Goal: Task Accomplishment & Management: Complete application form

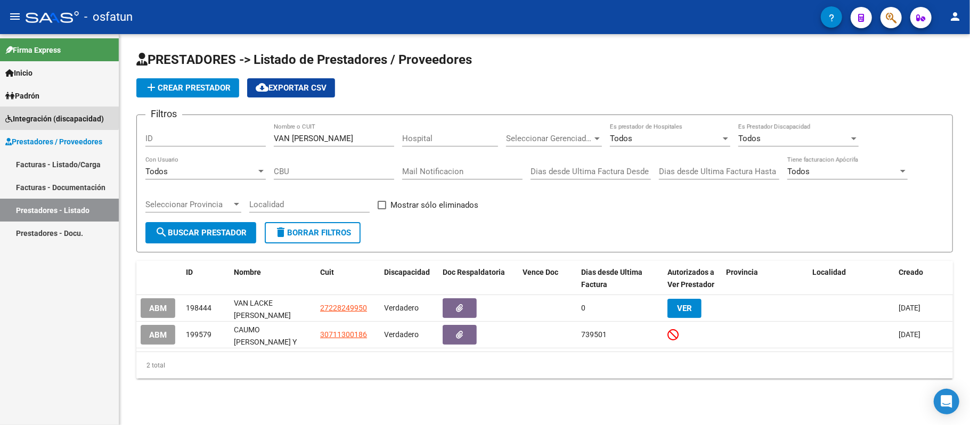
click at [44, 116] on span "Integración (discapacidad)" at bounding box center [54, 119] width 99 height 12
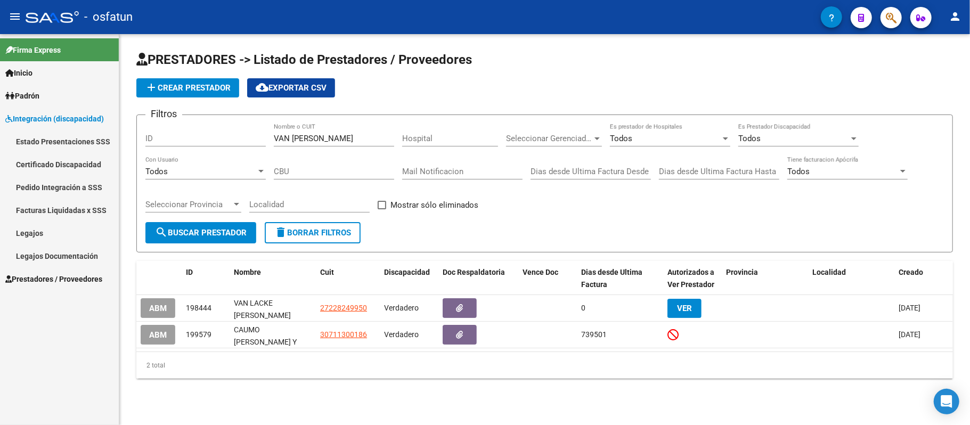
click at [21, 275] on span "Prestadores / Proveedores" at bounding box center [53, 279] width 97 height 12
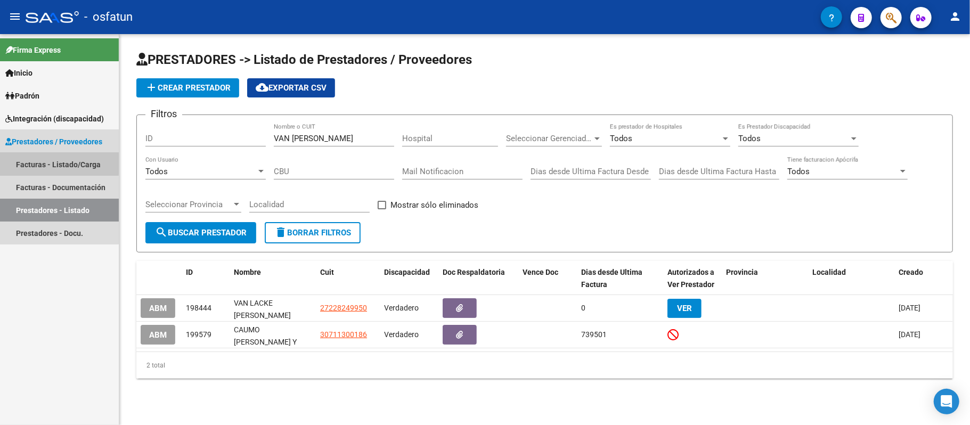
click at [43, 162] on link "Facturas - Listado/Carga" at bounding box center [59, 164] width 119 height 23
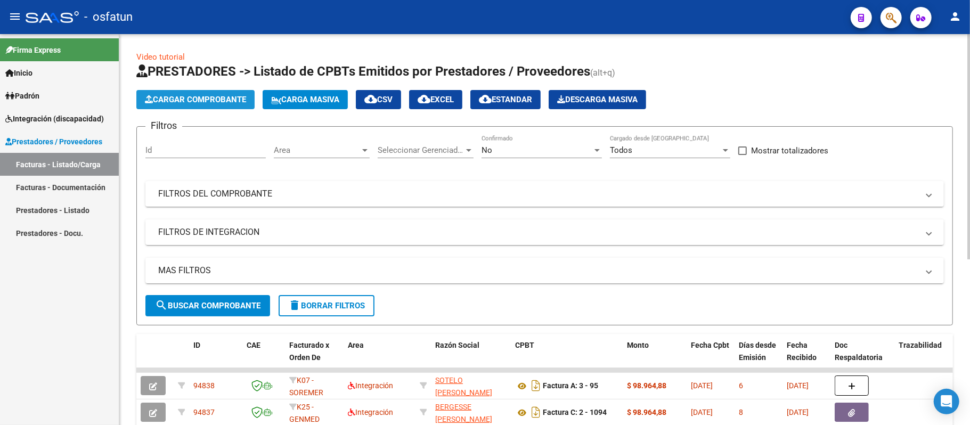
click at [166, 95] on span "Cargar Comprobante" at bounding box center [195, 100] width 101 height 10
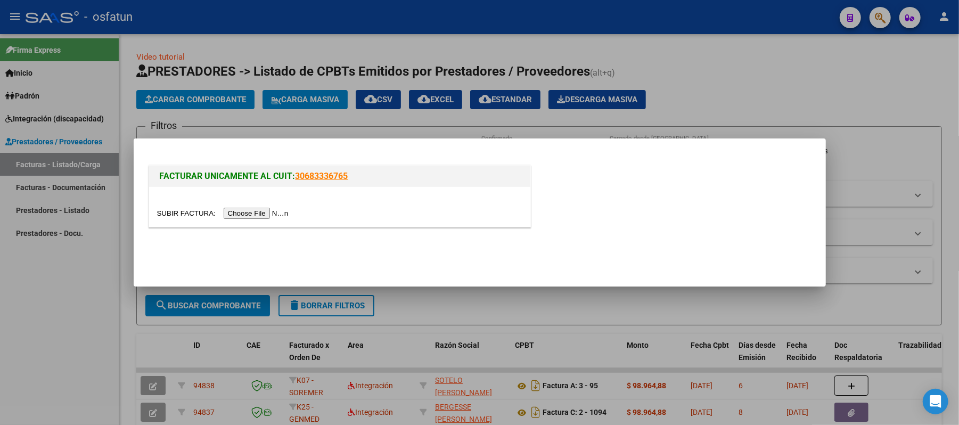
click at [254, 212] on input "file" at bounding box center [224, 213] width 135 height 11
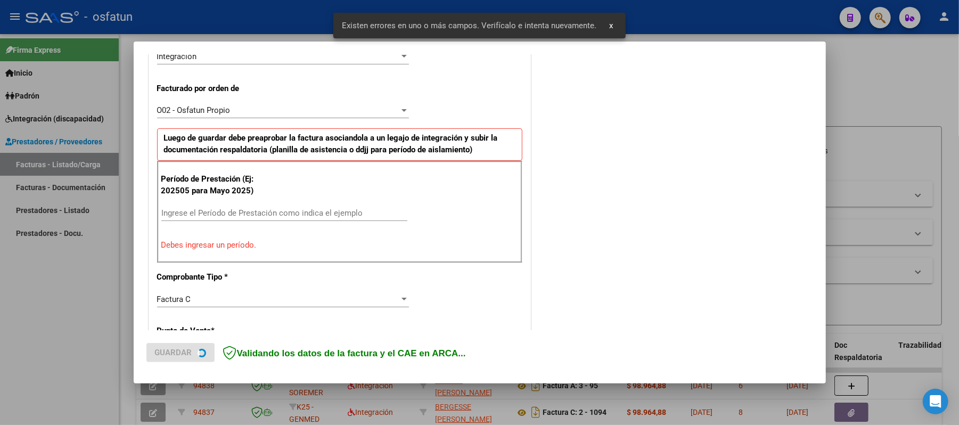
scroll to position [288, 0]
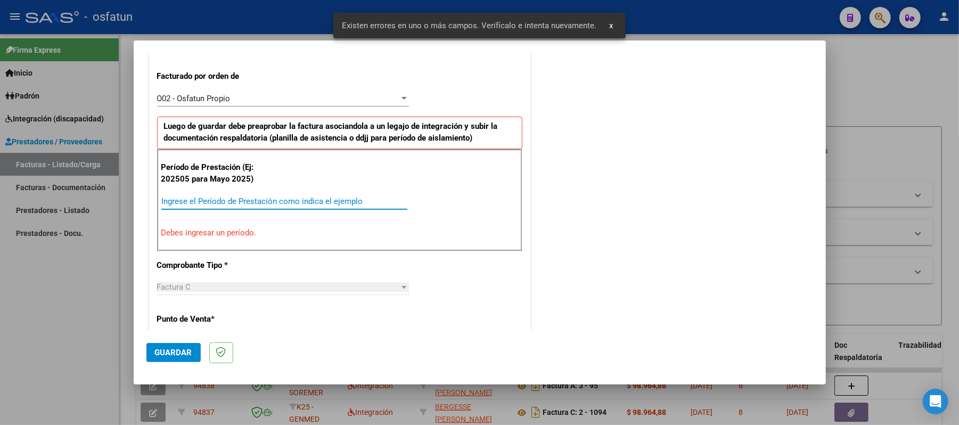
click at [222, 203] on input "Ingrese el Período de Prestación como indica el ejemplo" at bounding box center [284, 202] width 246 height 10
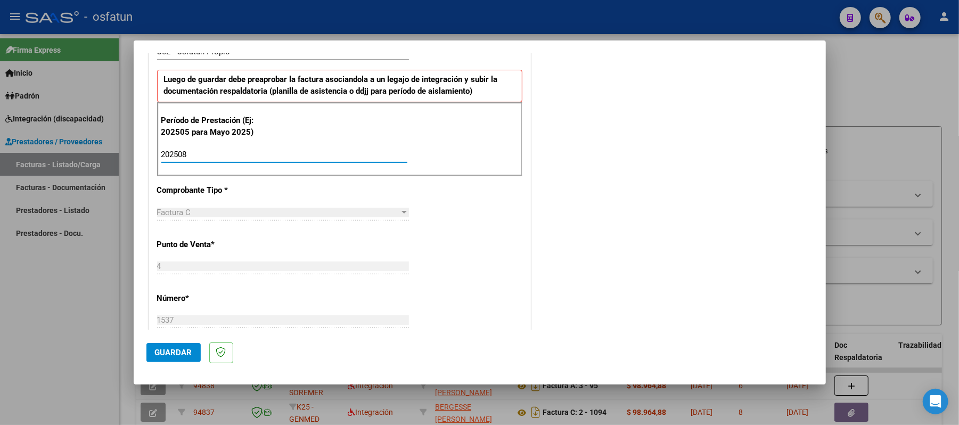
scroll to position [359, 0]
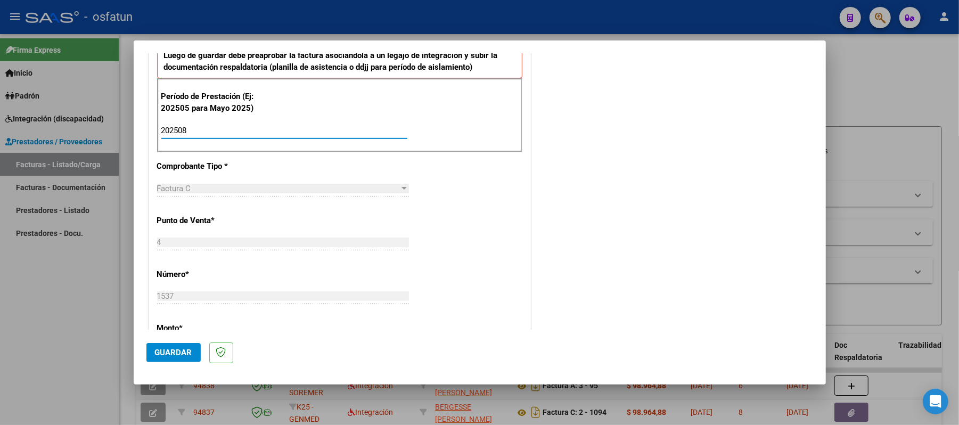
type input "202508"
click at [169, 352] on span "Guardar" at bounding box center [173, 353] width 37 height 10
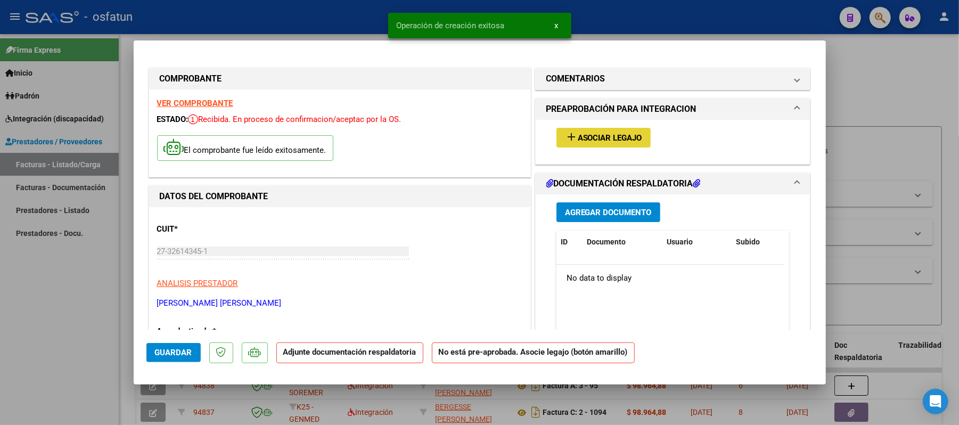
click at [618, 137] on span "Asociar Legajo" at bounding box center [610, 138] width 64 height 10
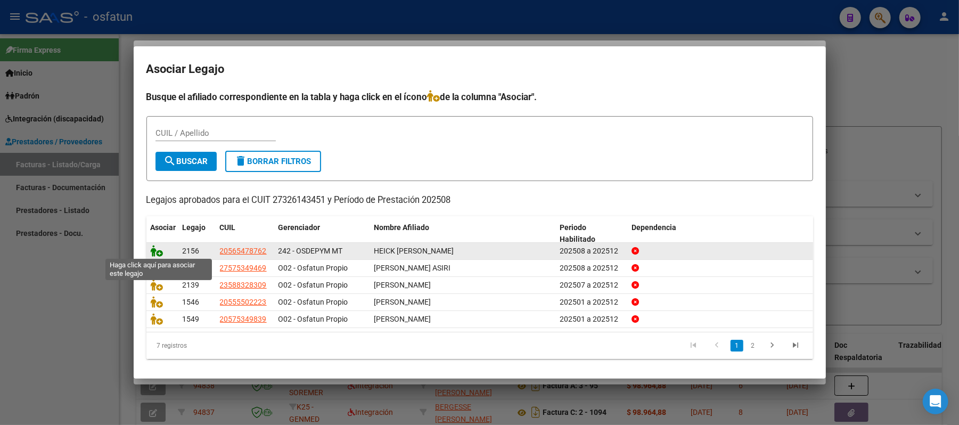
click at [156, 249] on icon at bounding box center [157, 251] width 13 height 12
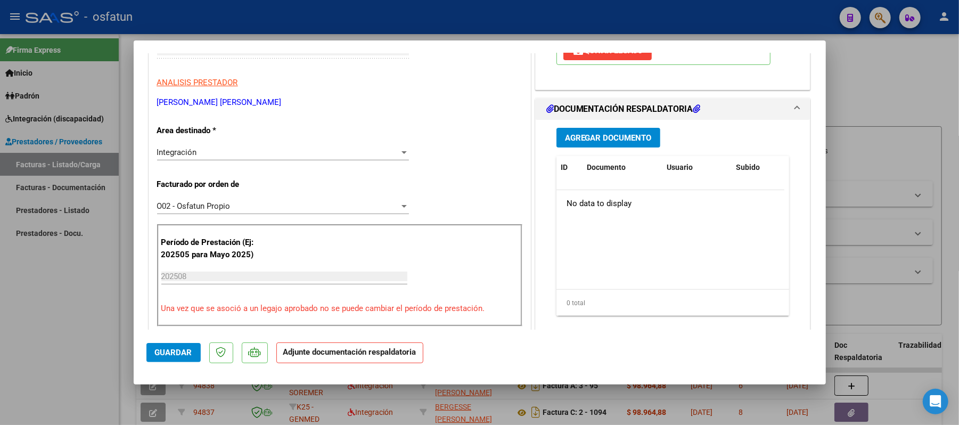
scroll to position [213, 0]
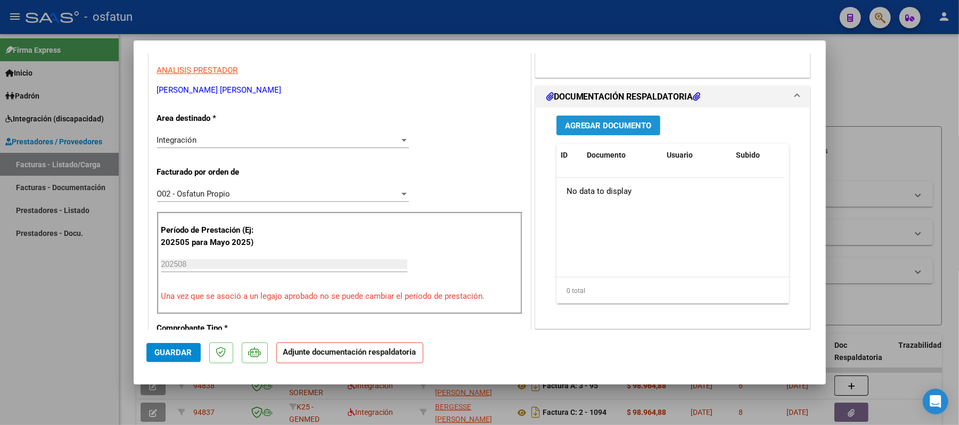
click at [615, 124] on span "Agregar Documento" at bounding box center [608, 126] width 87 height 10
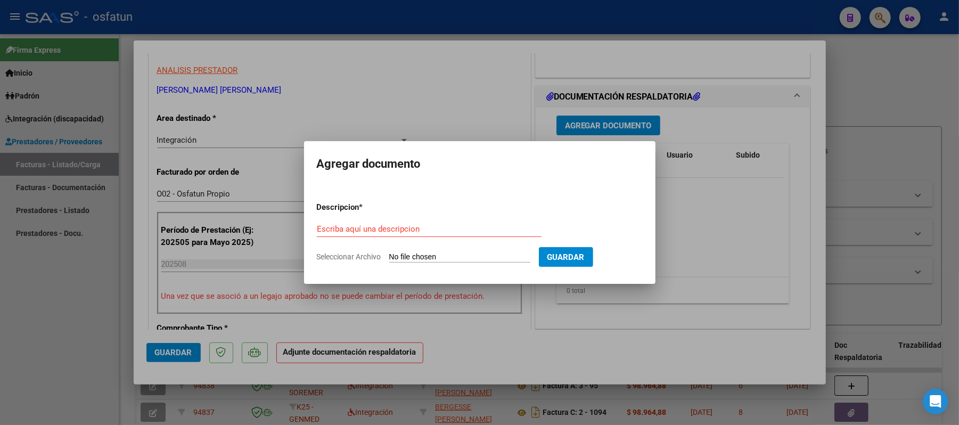
click at [441, 237] on div "Escriba aquí una descripcion" at bounding box center [429, 229] width 225 height 16
type input "ASIST"
click at [441, 256] on input "Seleccionar Archivo" at bounding box center [459, 258] width 141 height 10
type input "C:\fakepath\ASIST.pdf"
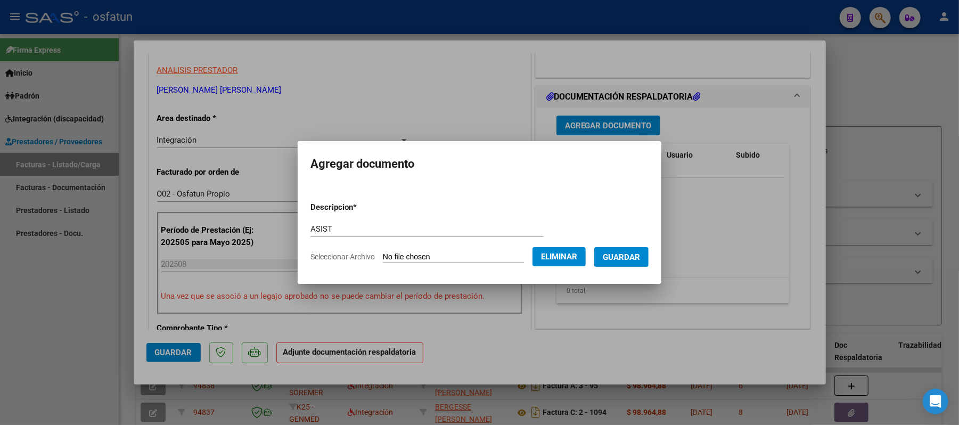
click at [640, 256] on span "Guardar" at bounding box center [621, 258] width 37 height 10
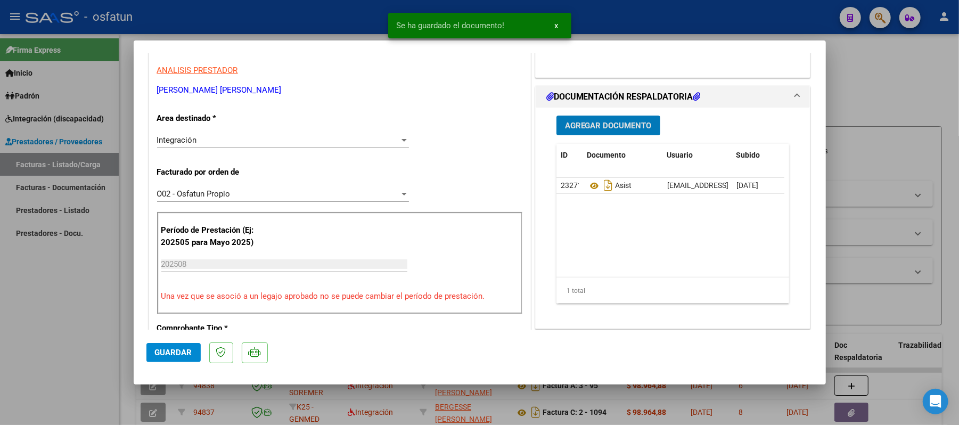
click at [610, 125] on span "Agregar Documento" at bounding box center [608, 126] width 87 height 10
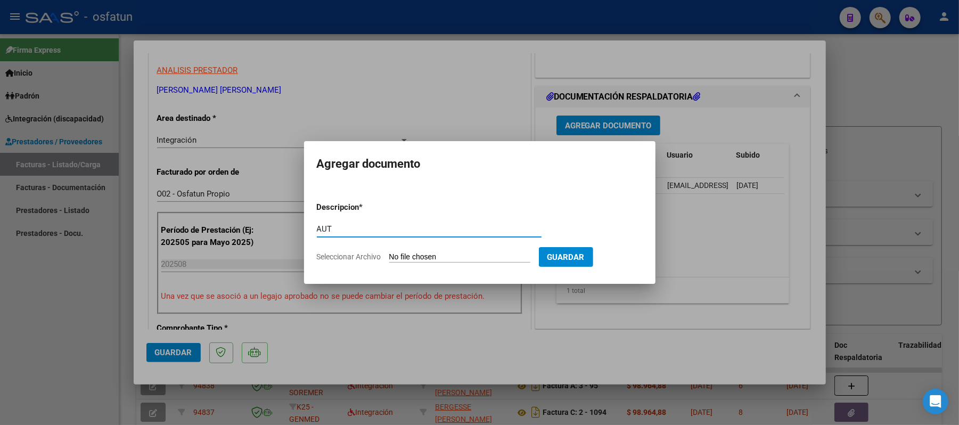
type input "AUT"
click at [419, 255] on input "Seleccionar Archivo" at bounding box center [459, 258] width 141 height 10
type input "C:\fakepath\AUT.pdf"
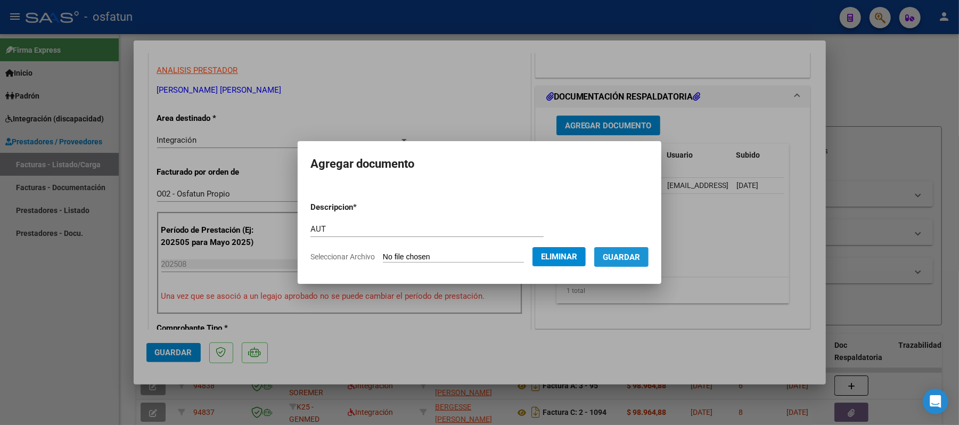
click at [649, 256] on button "Guardar" at bounding box center [622, 257] width 54 height 20
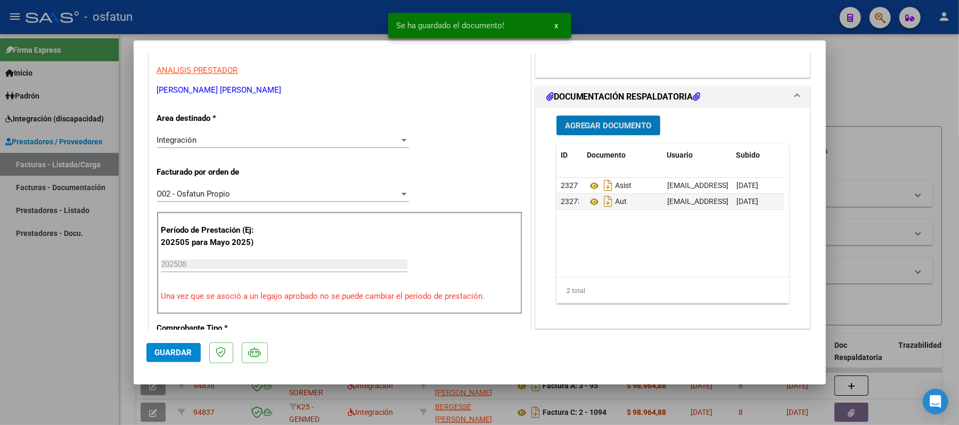
click at [175, 356] on span "Guardar" at bounding box center [173, 353] width 37 height 10
click at [893, 91] on div at bounding box center [479, 212] width 959 height 425
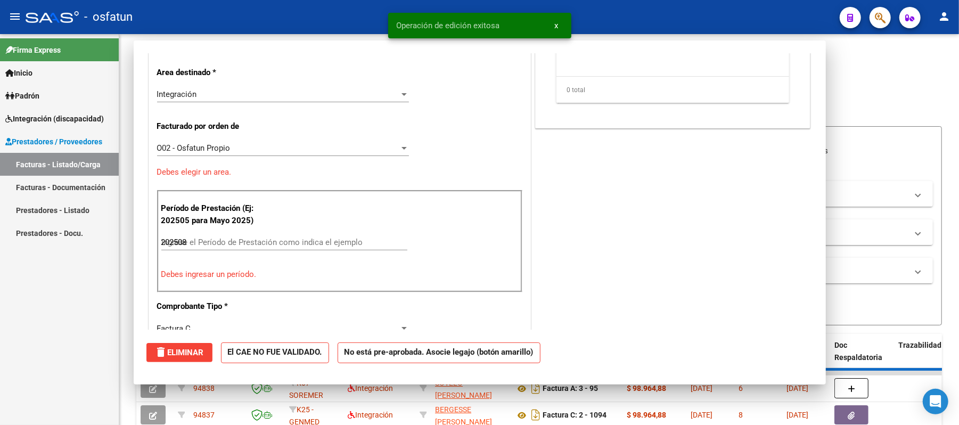
type input "$ 0,00"
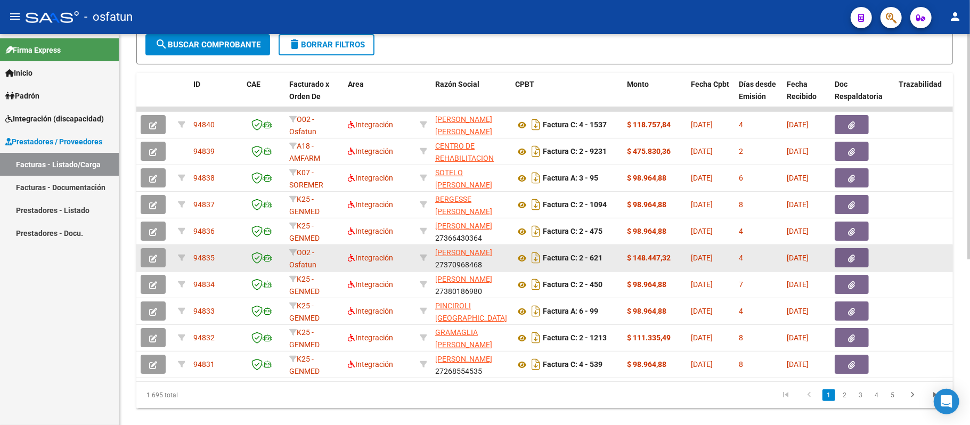
scroll to position [289, 0]
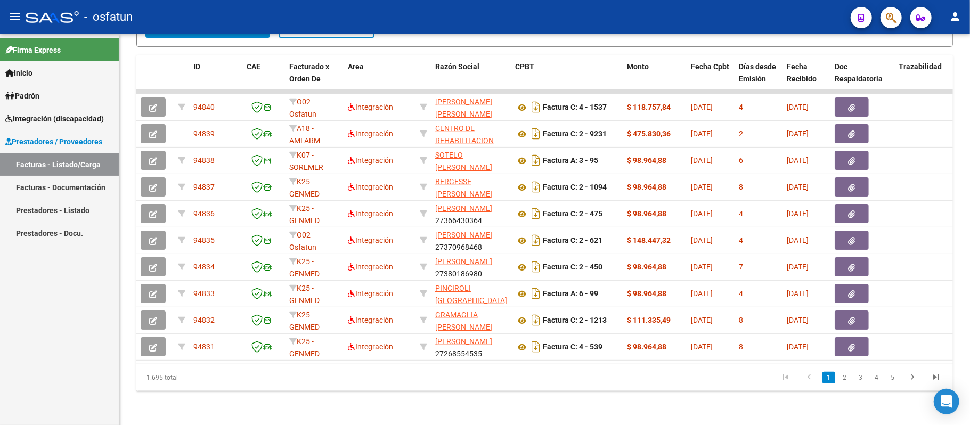
click at [66, 139] on span "Prestadores / Proveedores" at bounding box center [53, 142] width 97 height 12
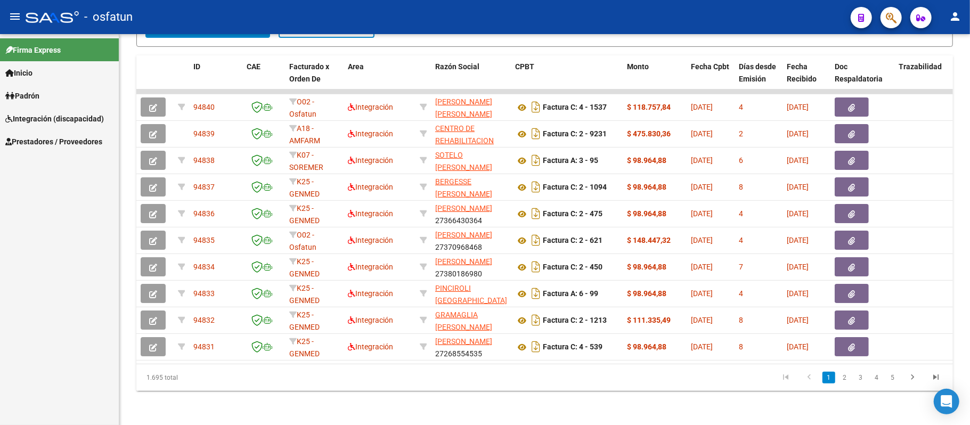
click at [66, 139] on span "Prestadores / Proveedores" at bounding box center [53, 142] width 97 height 12
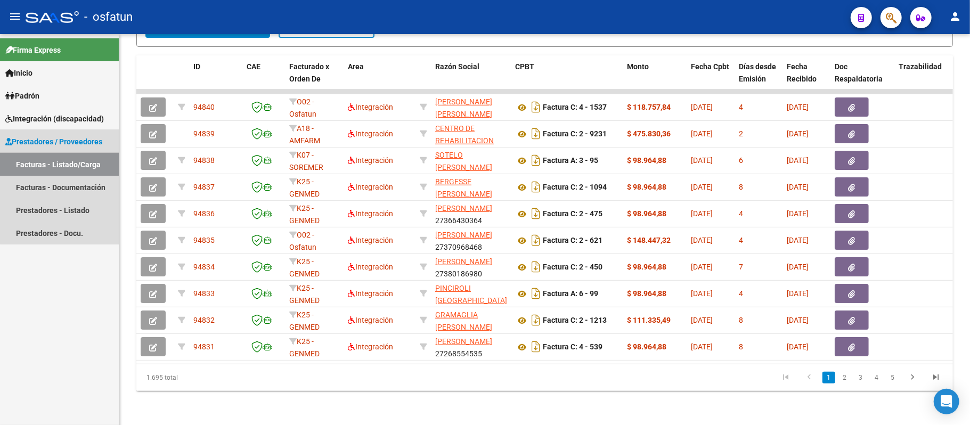
click at [65, 161] on link "Facturas - Listado/Carga" at bounding box center [59, 164] width 119 height 23
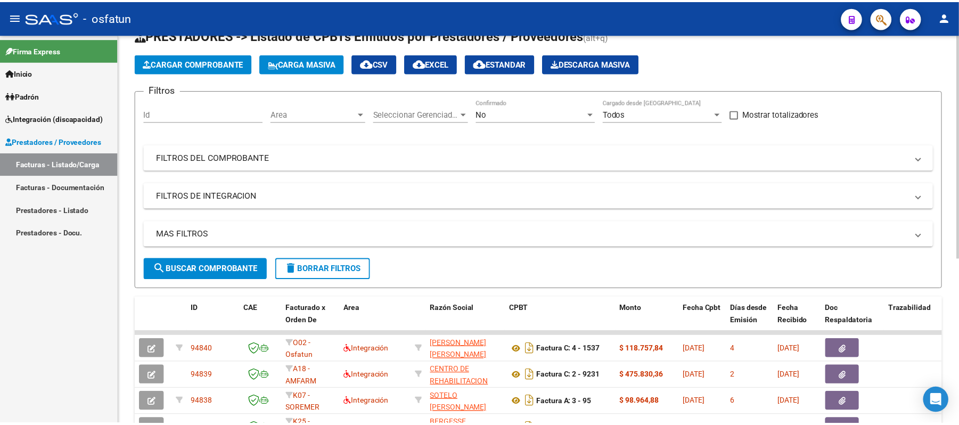
scroll to position [0, 0]
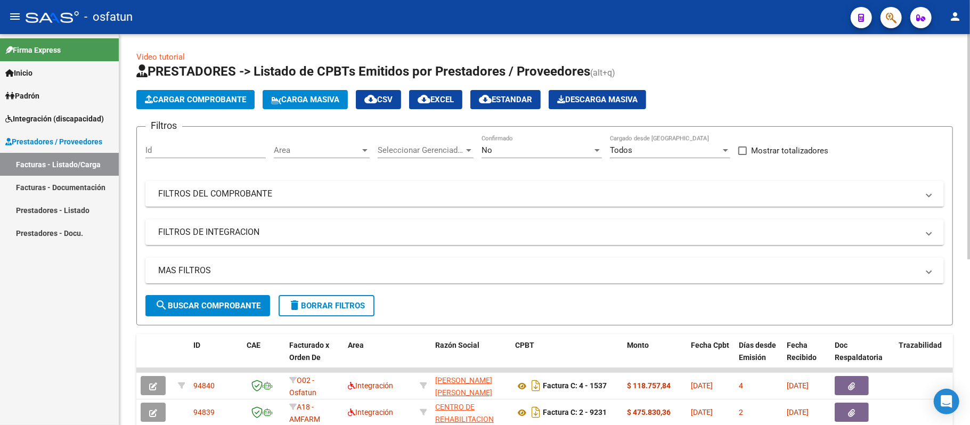
click at [221, 96] on span "Cargar Comprobante" at bounding box center [195, 100] width 101 height 10
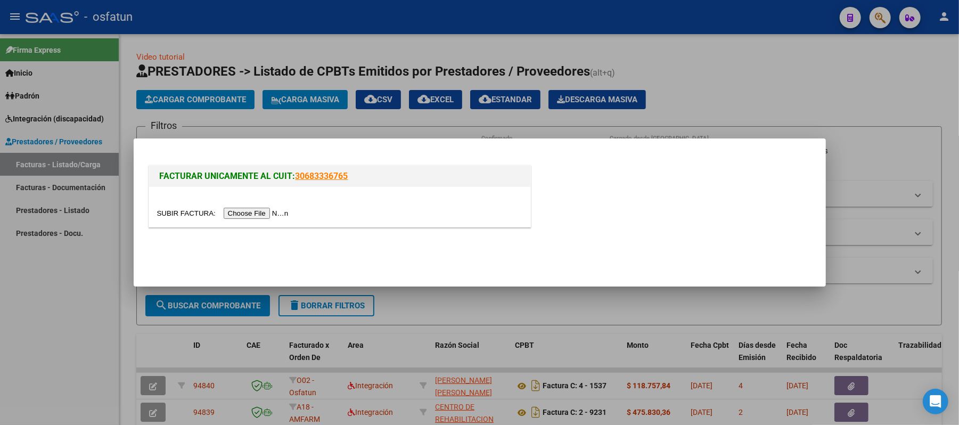
click at [257, 211] on input "file" at bounding box center [224, 213] width 135 height 11
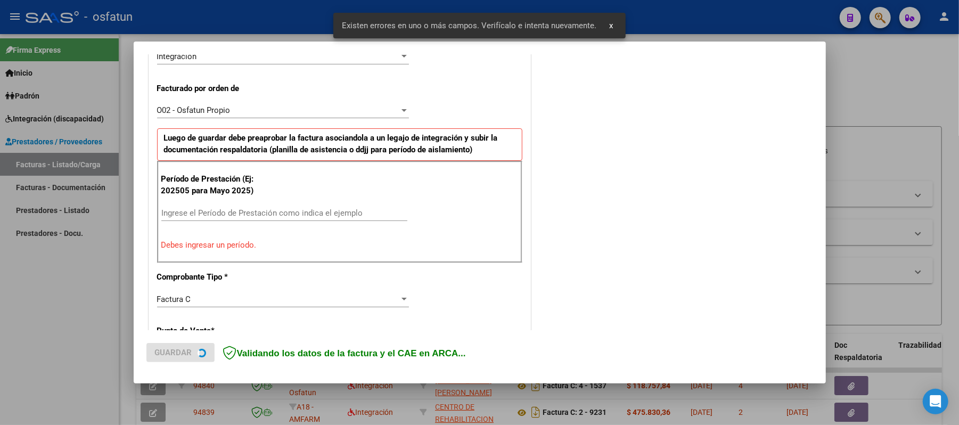
scroll to position [288, 0]
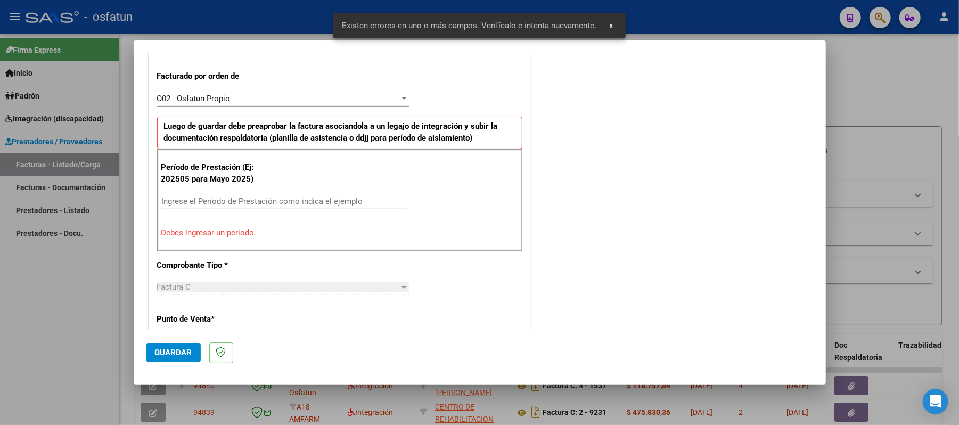
click at [309, 201] on input "Ingrese el Período de Prestación como indica el ejemplo" at bounding box center [284, 202] width 246 height 10
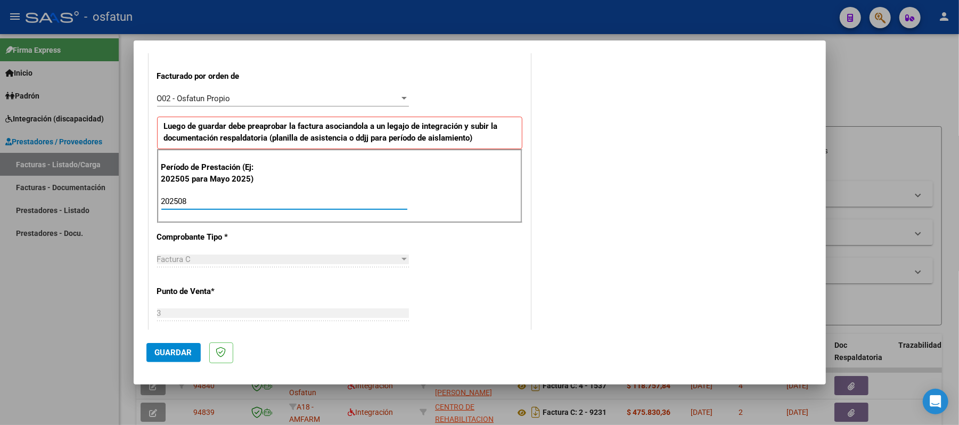
type input "202508"
click at [174, 348] on span "Guardar" at bounding box center [173, 353] width 37 height 10
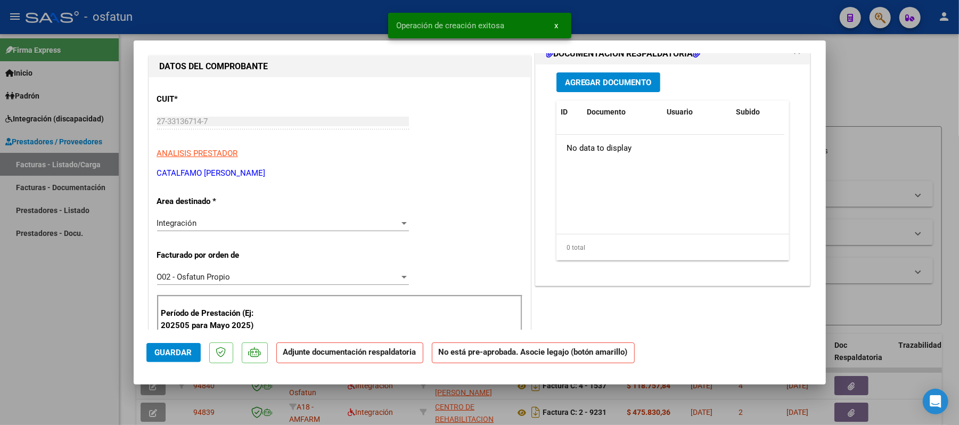
scroll to position [142, 0]
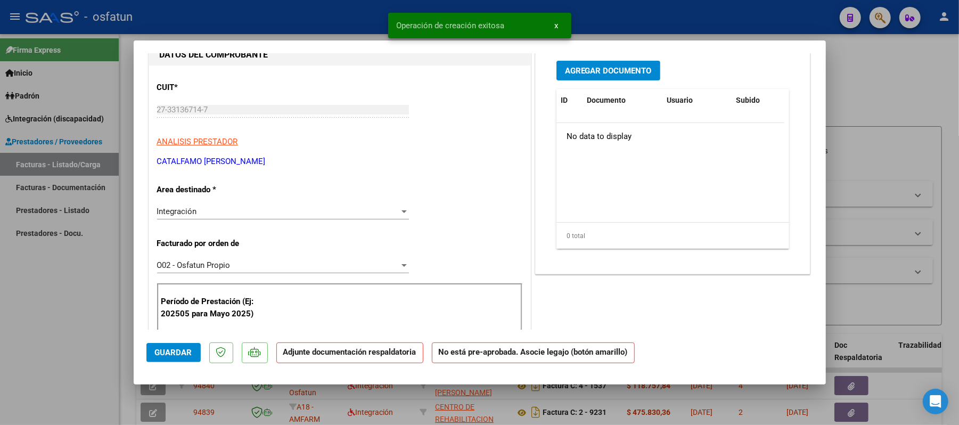
click at [610, 71] on span "Agregar Documento" at bounding box center [608, 71] width 87 height 10
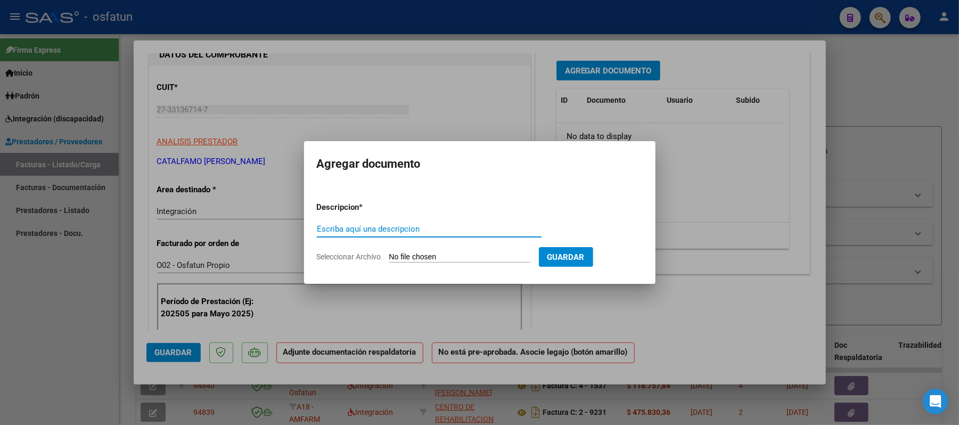
click at [398, 232] on input "Escriba aquí una descripcion" at bounding box center [429, 229] width 225 height 10
type input "sist"
click at [440, 258] on input "Seleccionar Archivo" at bounding box center [459, 258] width 141 height 10
type input "C:\fakepath\ASIST.pdf"
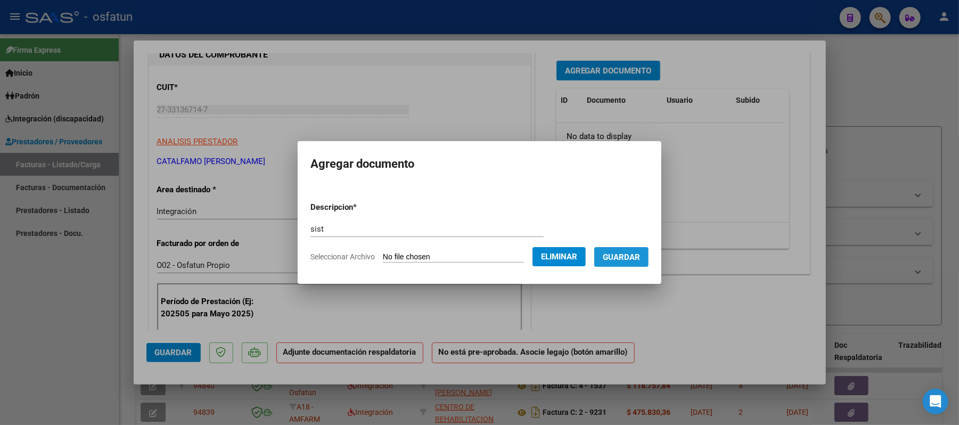
click at [633, 259] on span "Guardar" at bounding box center [621, 258] width 37 height 10
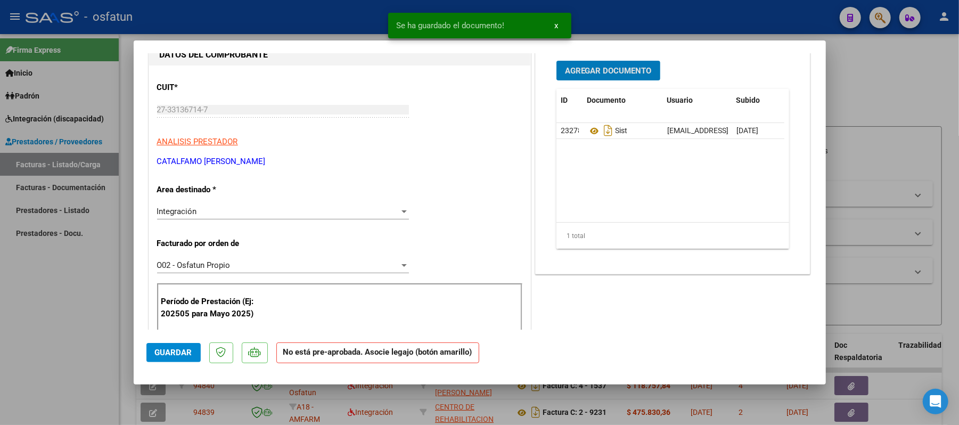
click at [603, 71] on span "Agregar Documento" at bounding box center [608, 71] width 87 height 10
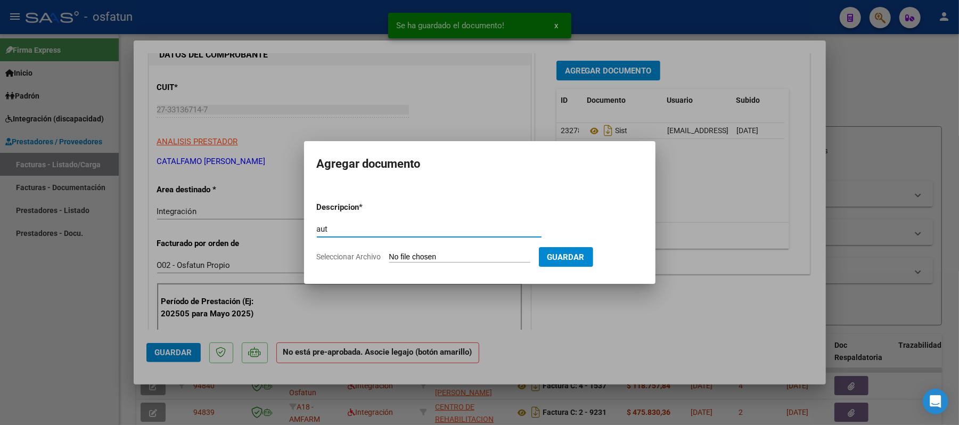
type input "aut"
click at [456, 256] on input "Seleccionar Archivo" at bounding box center [459, 258] width 141 height 10
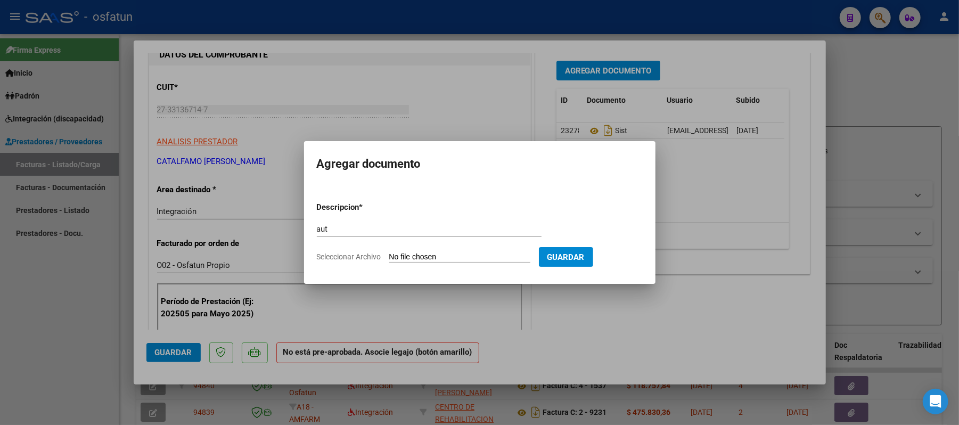
type input "C:\fakepath\AUT.pdf"
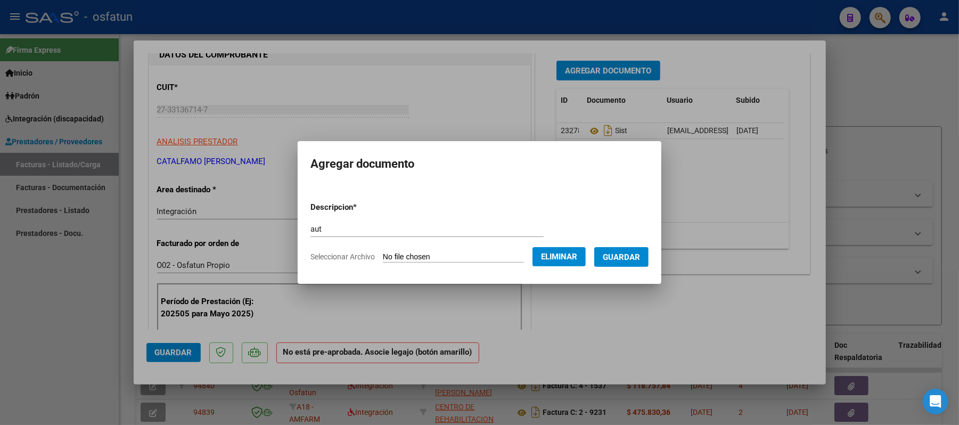
click at [623, 256] on span "Guardar" at bounding box center [621, 258] width 37 height 10
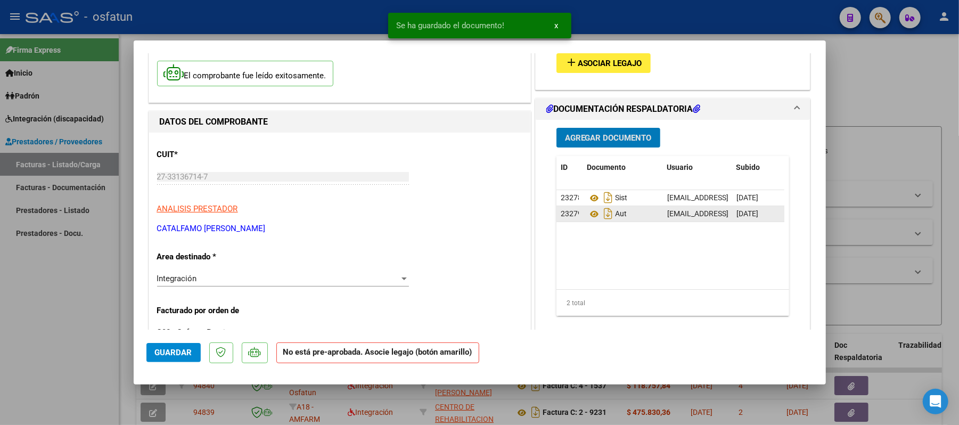
scroll to position [0, 0]
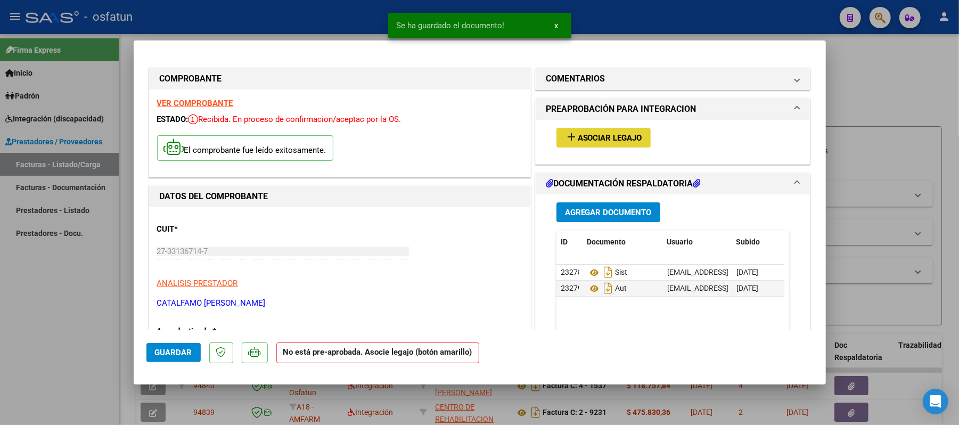
click at [629, 136] on span "Asociar Legajo" at bounding box center [610, 138] width 64 height 10
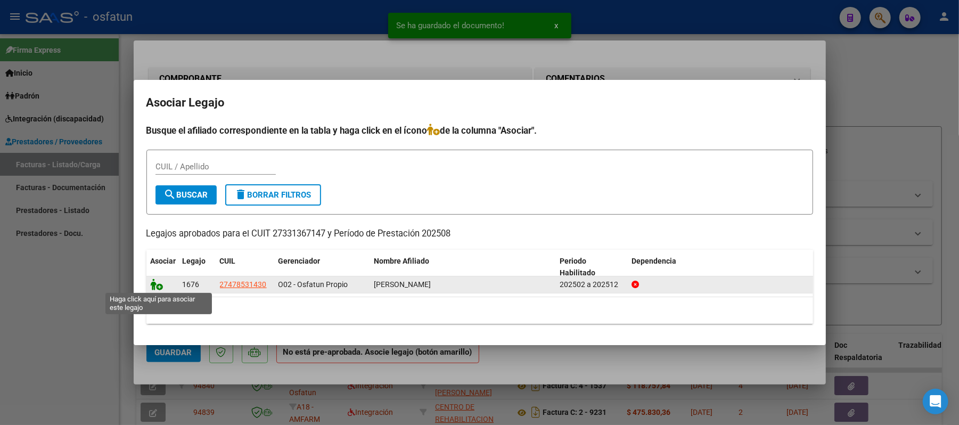
click at [153, 279] on icon at bounding box center [157, 285] width 13 height 12
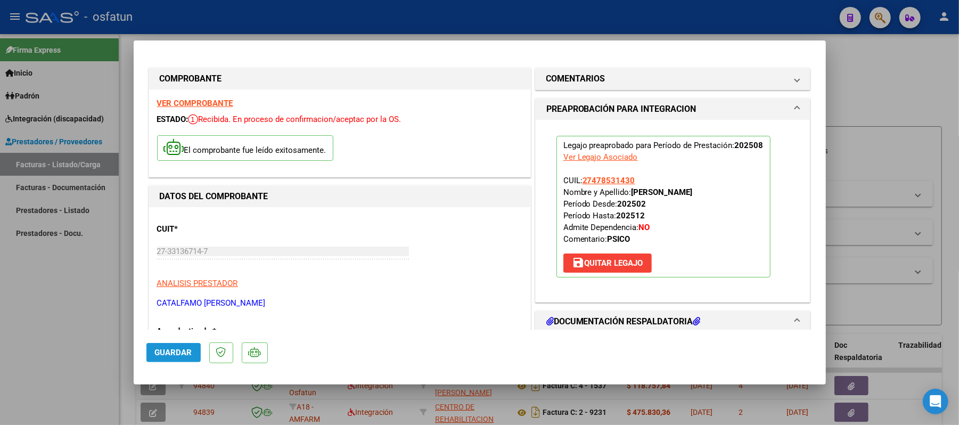
click at [179, 354] on span "Guardar" at bounding box center [173, 353] width 37 height 10
click at [913, 84] on div at bounding box center [479, 212] width 959 height 425
type input "$ 0,00"
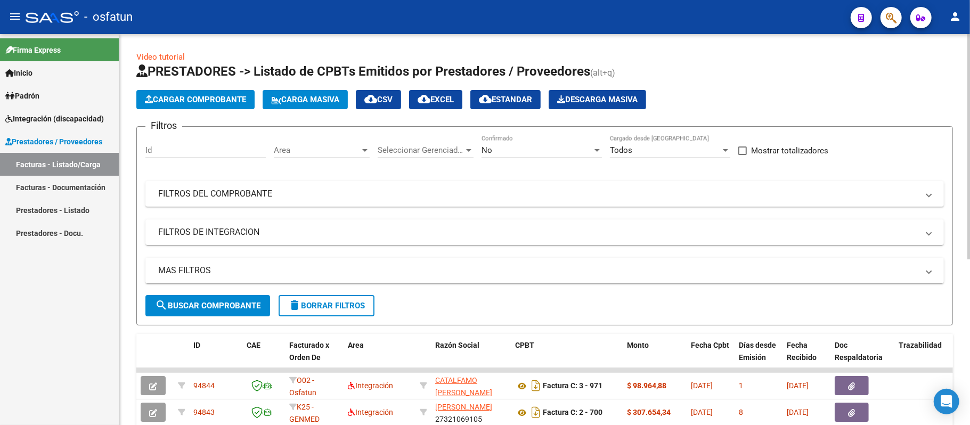
click at [226, 100] on span "Cargar Comprobante" at bounding box center [195, 100] width 101 height 10
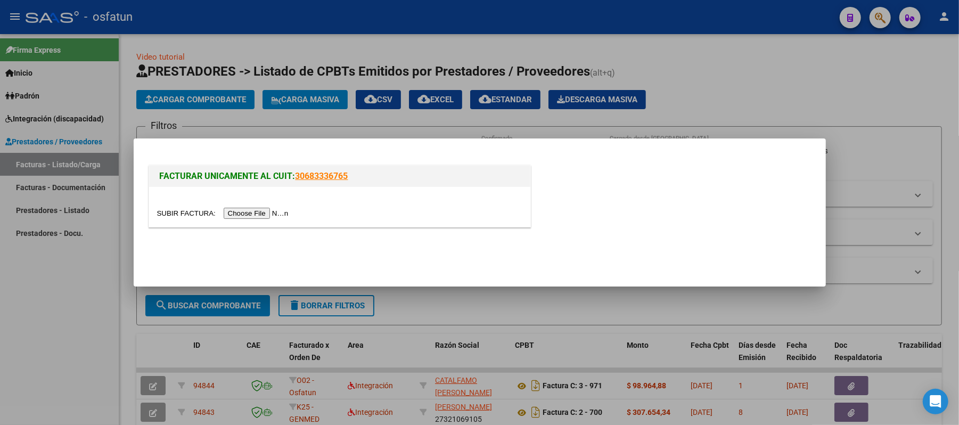
click at [258, 215] on input "file" at bounding box center [224, 213] width 135 height 11
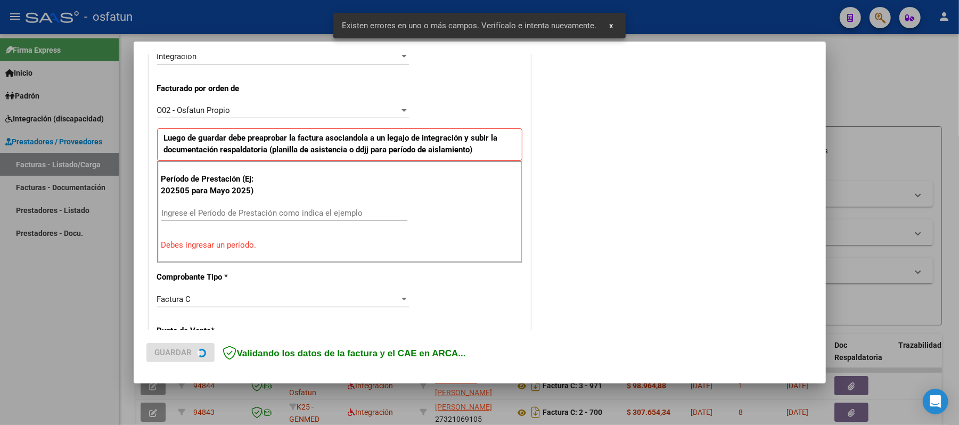
scroll to position [288, 0]
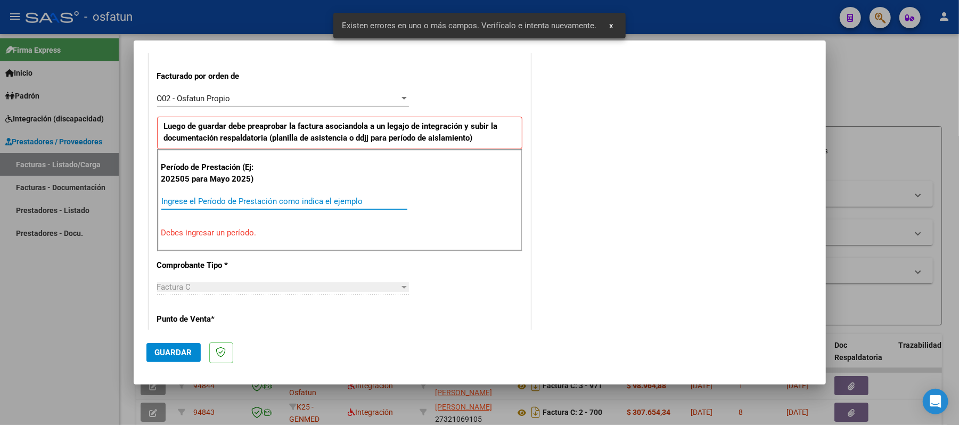
click at [226, 199] on input "Ingrese el Período de Prestación como indica el ejemplo" at bounding box center [284, 202] width 246 height 10
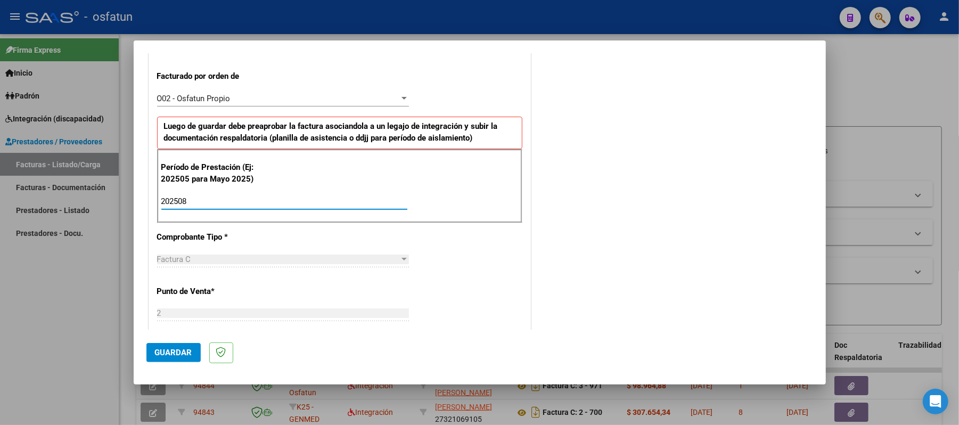
type input "202508"
click at [165, 348] on span "Guardar" at bounding box center [173, 353] width 37 height 10
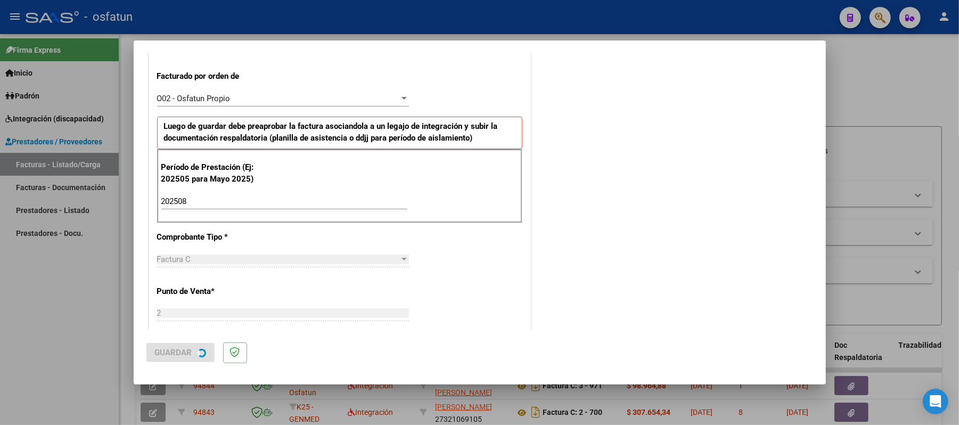
scroll to position [0, 0]
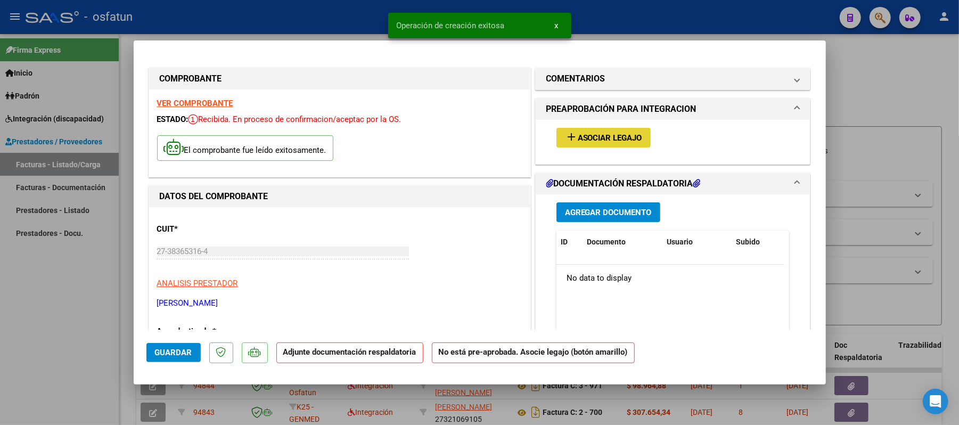
click at [599, 133] on span "Asociar Legajo" at bounding box center [610, 138] width 64 height 10
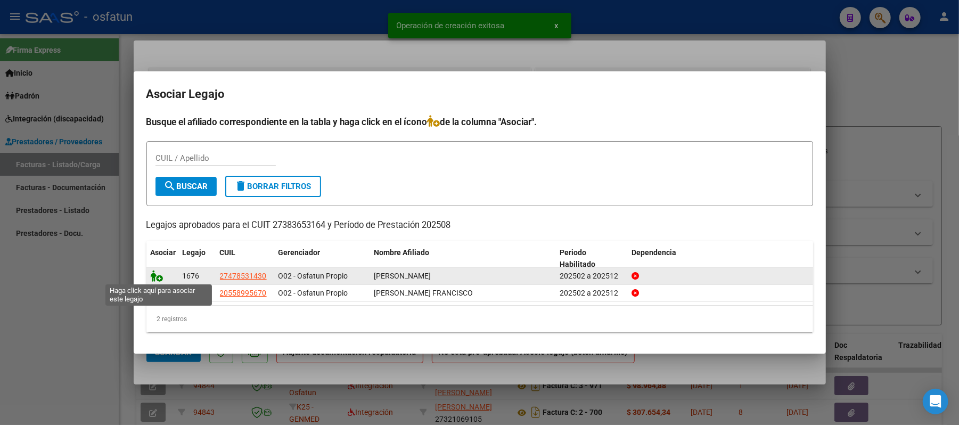
click at [159, 276] on icon at bounding box center [157, 276] width 13 height 12
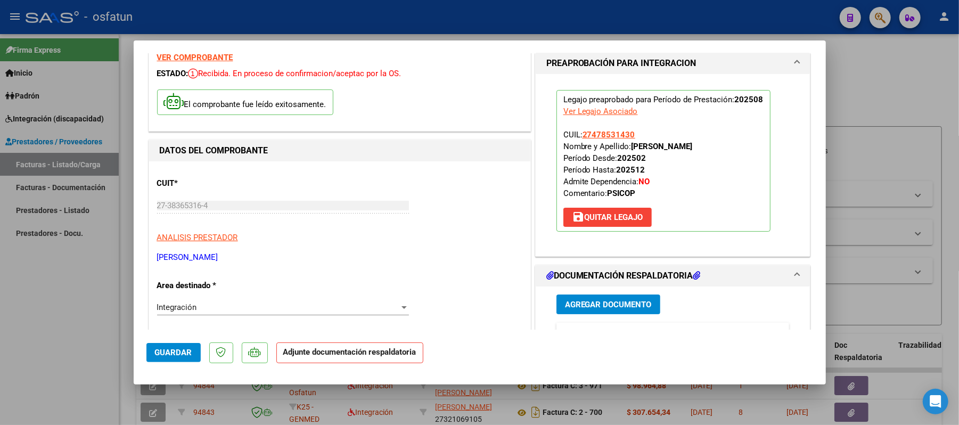
scroll to position [71, 0]
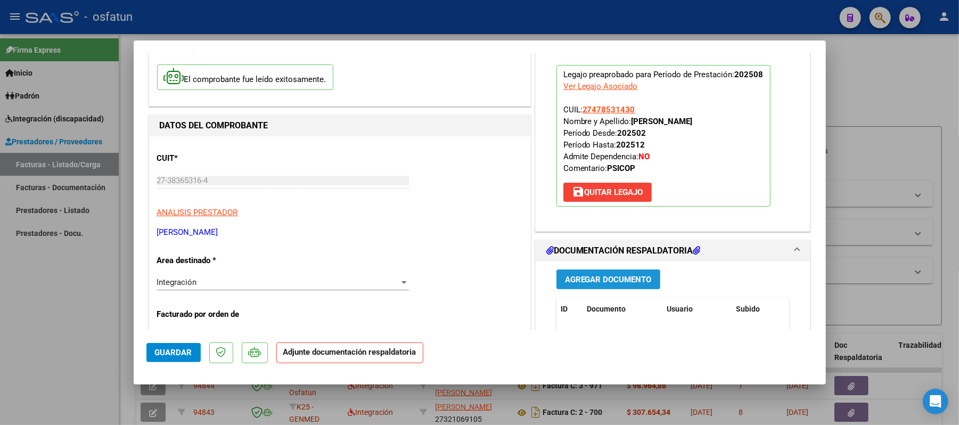
click at [638, 284] on span "Agregar Documento" at bounding box center [608, 280] width 87 height 10
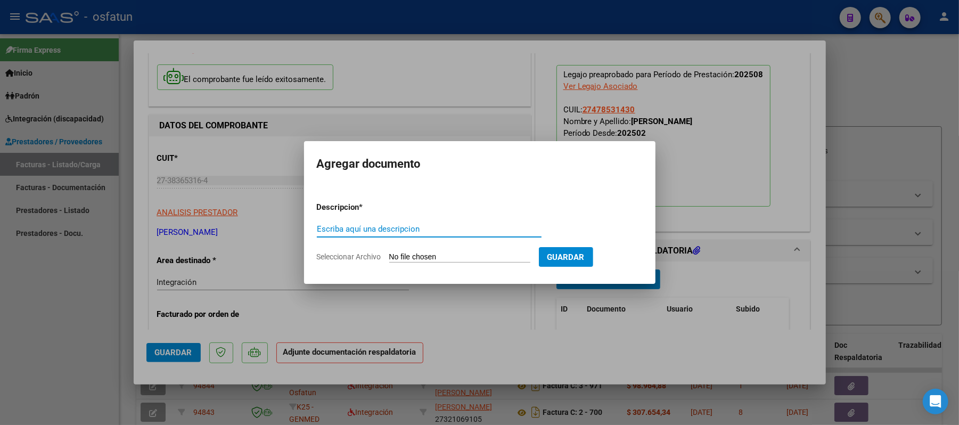
drag, startPoint x: 434, startPoint y: 233, endPoint x: 434, endPoint y: 226, distance: 6.9
click at [434, 226] on input "Escriba aquí una descripcion" at bounding box center [429, 229] width 225 height 10
type input "asist"
click at [446, 254] on input "Seleccionar Archivo" at bounding box center [459, 258] width 141 height 10
type input "C:\fakepath\ASIST.pdf"
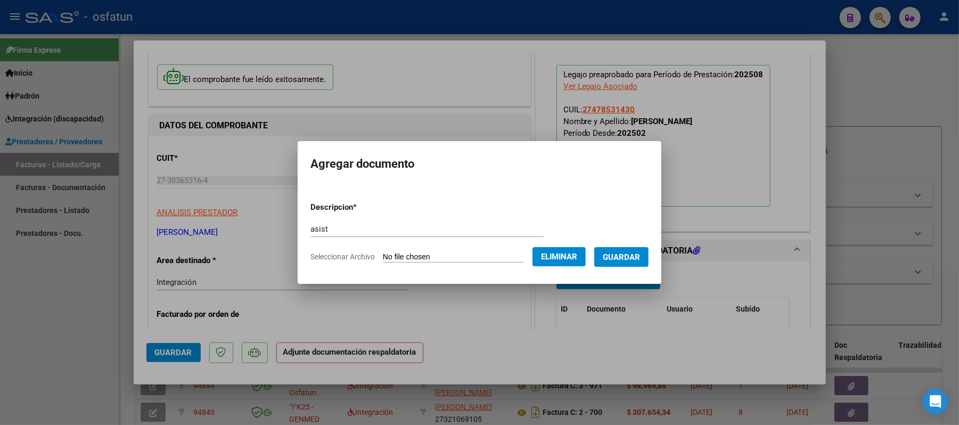
click at [622, 259] on span "Guardar" at bounding box center [621, 258] width 37 height 10
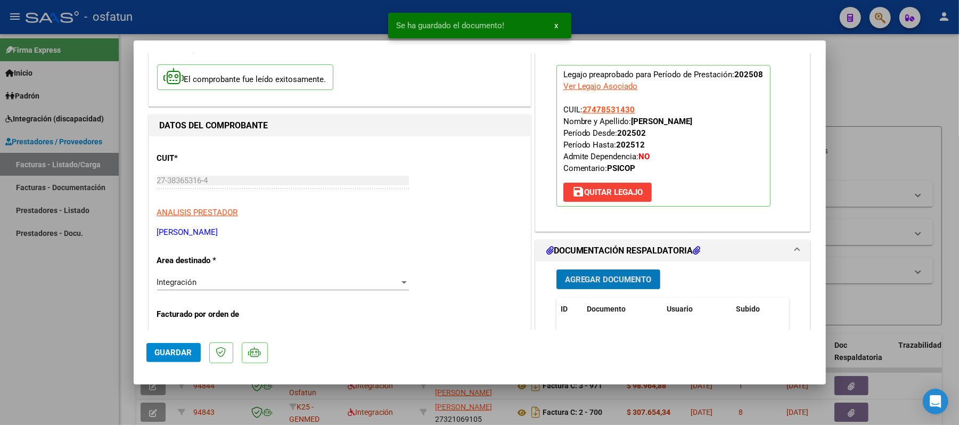
click at [595, 284] on span "Agregar Documento" at bounding box center [608, 280] width 87 height 10
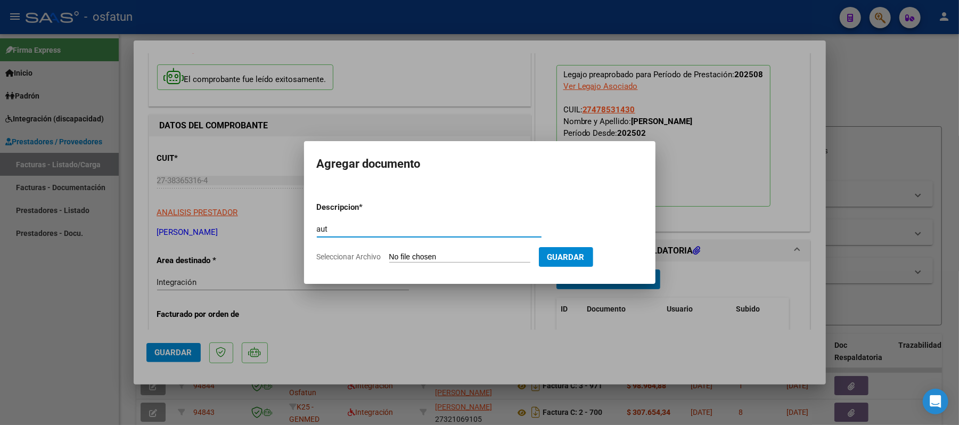
type input "aut"
click at [447, 257] on input "Seleccionar Archivo" at bounding box center [459, 258] width 141 height 10
type input "C:\fakepath\AUT.pdf"
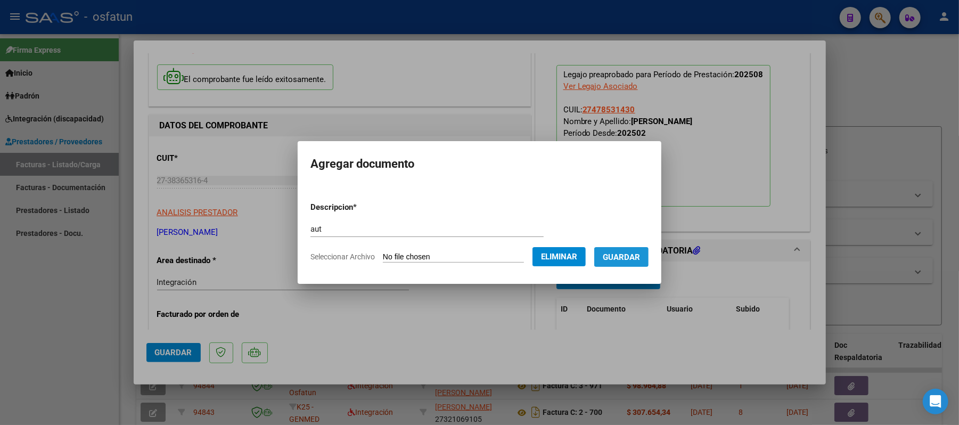
click at [612, 250] on button "Guardar" at bounding box center [622, 257] width 54 height 20
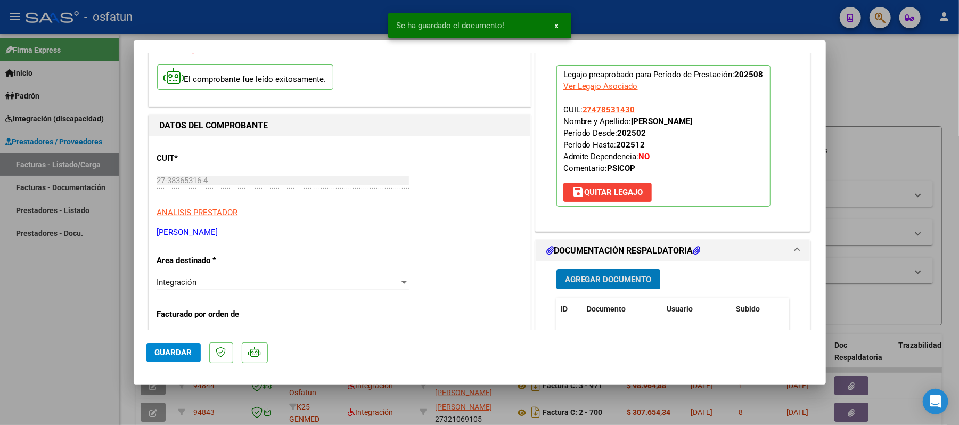
click at [168, 348] on span "Guardar" at bounding box center [173, 353] width 37 height 10
click at [893, 67] on div at bounding box center [479, 212] width 959 height 425
type input "$ 0,00"
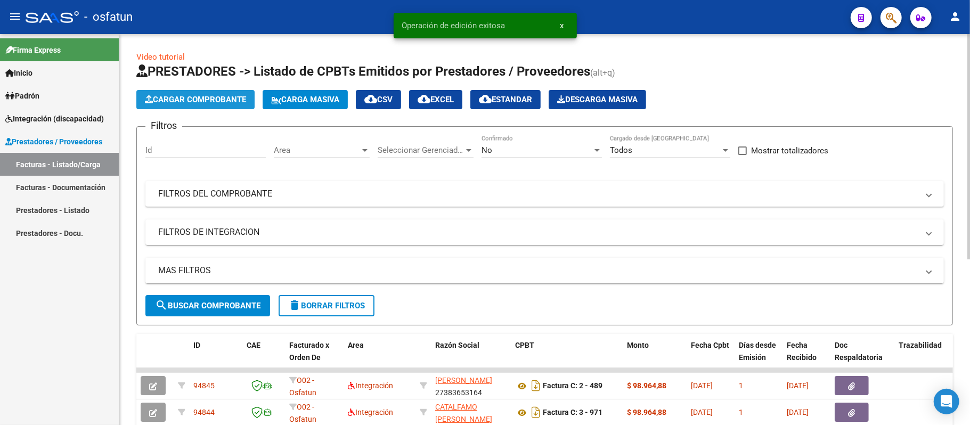
click at [206, 98] on span "Cargar Comprobante" at bounding box center [195, 100] width 101 height 10
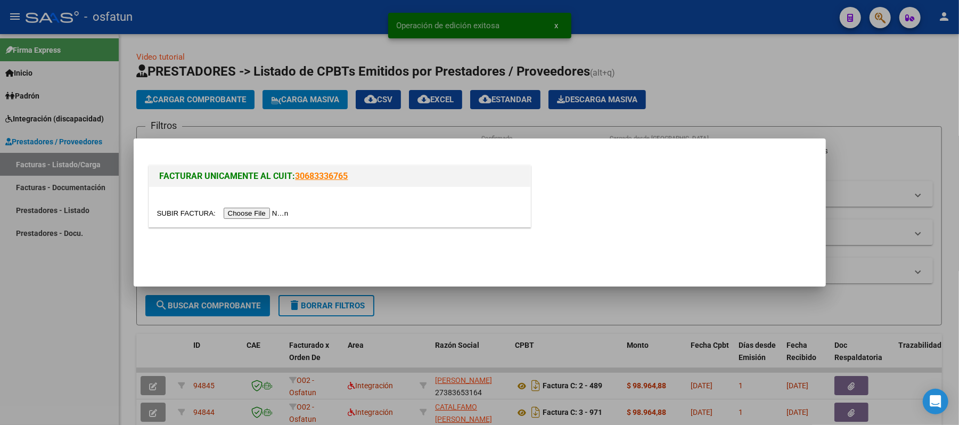
click at [255, 216] on input "file" at bounding box center [224, 213] width 135 height 11
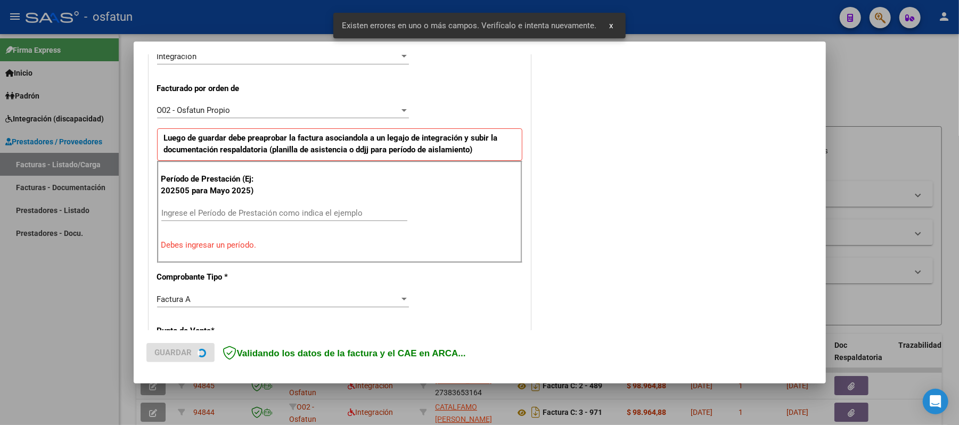
scroll to position [288, 0]
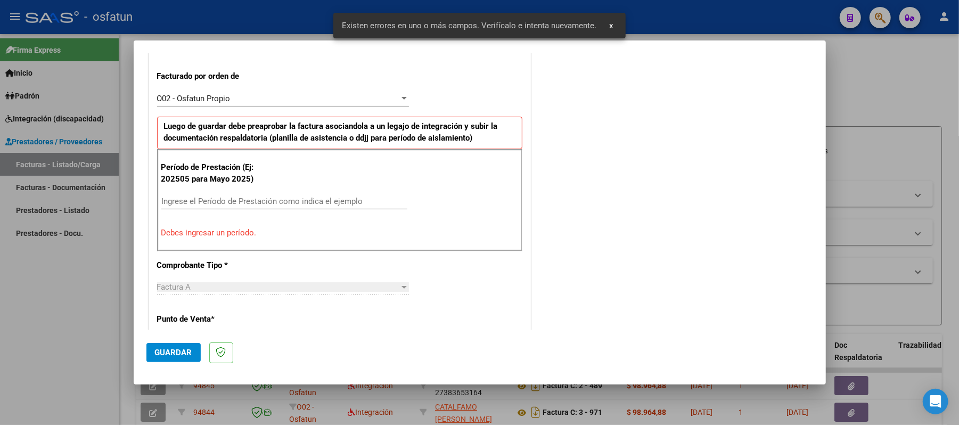
click at [273, 203] on input "Ingrese el Período de Prestación como indica el ejemplo" at bounding box center [284, 202] width 246 height 10
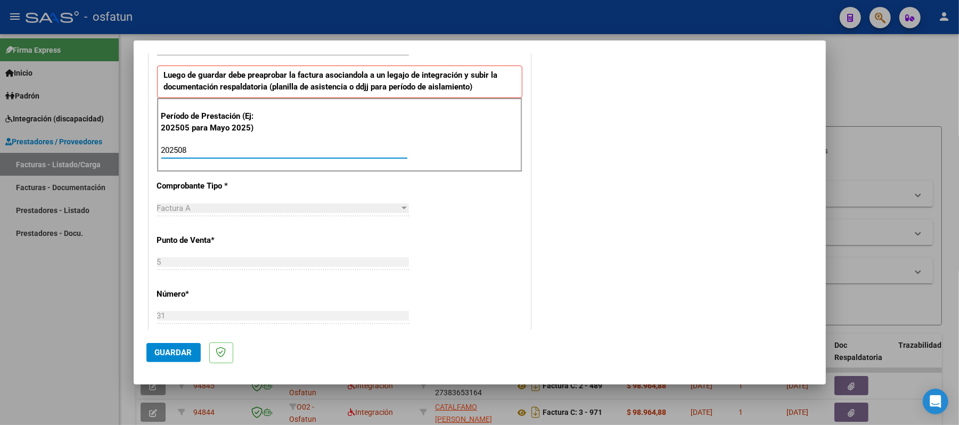
scroll to position [359, 0]
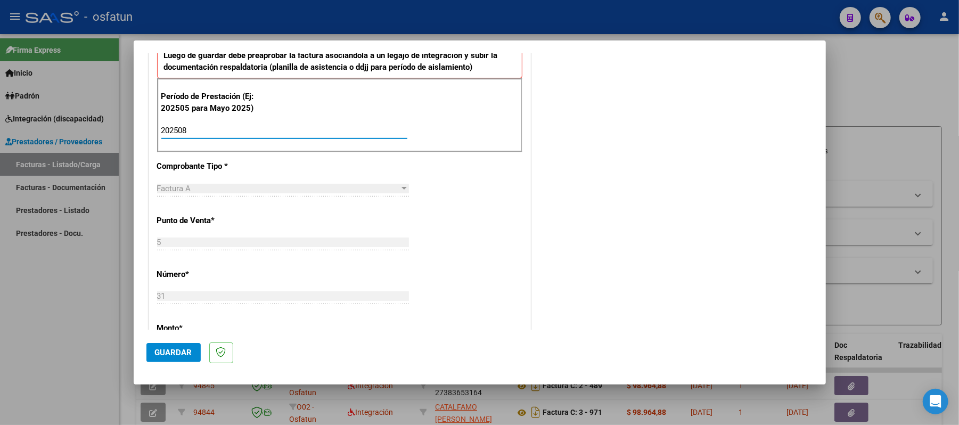
type input "202508"
click at [170, 352] on span "Guardar" at bounding box center [173, 353] width 37 height 10
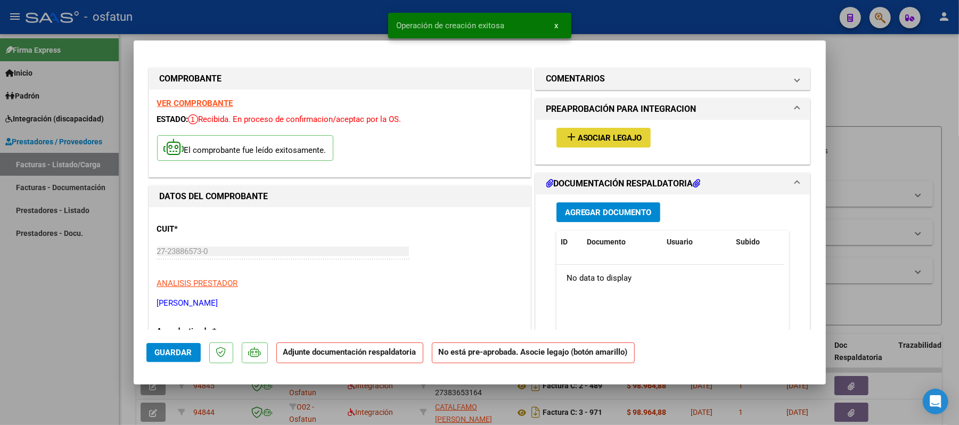
click at [597, 139] on span "Asociar Legajo" at bounding box center [610, 138] width 64 height 10
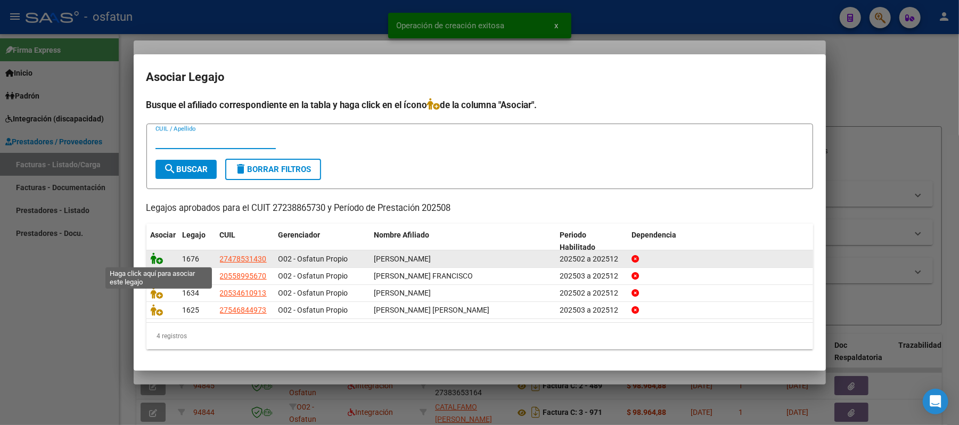
click at [152, 259] on icon at bounding box center [157, 259] width 13 height 12
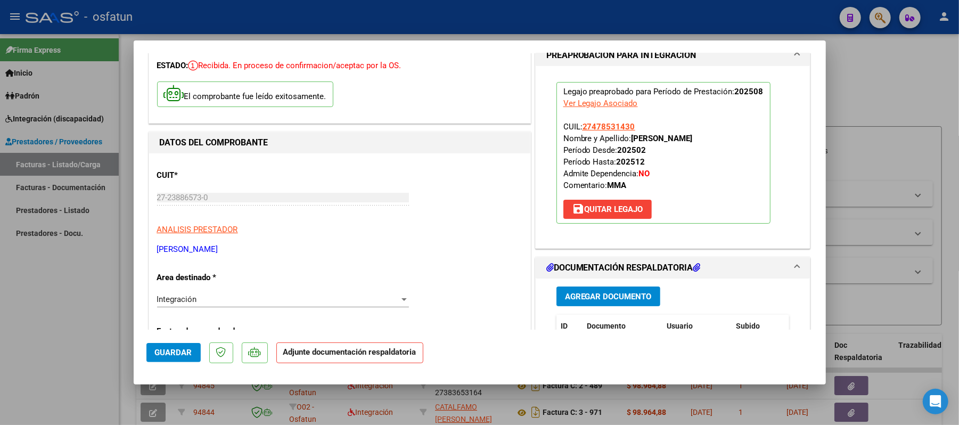
scroll to position [213, 0]
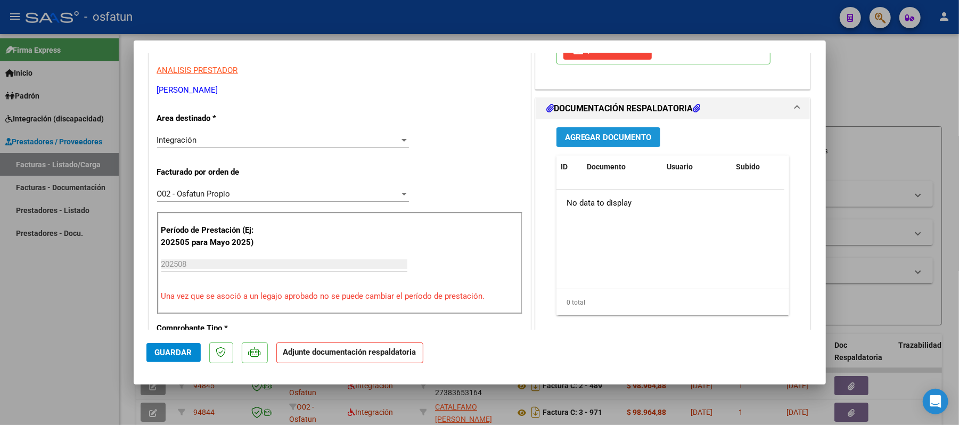
click at [601, 142] on span "Agregar Documento" at bounding box center [608, 138] width 87 height 10
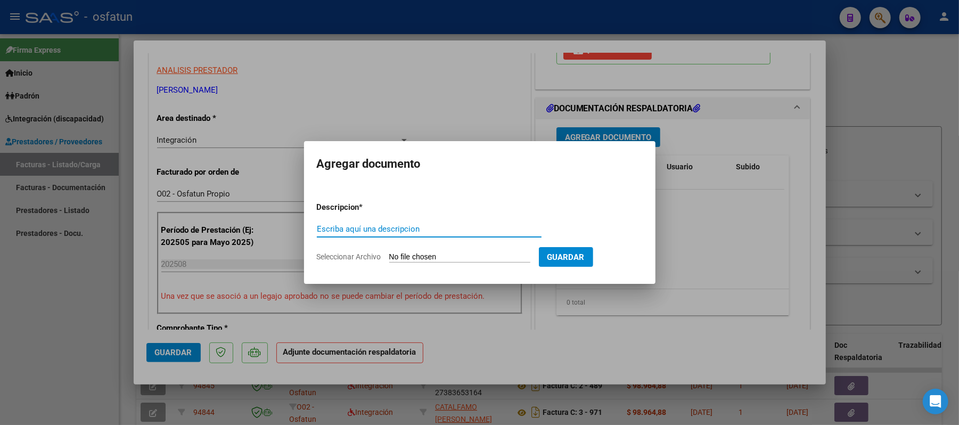
drag, startPoint x: 471, startPoint y: 233, endPoint x: 476, endPoint y: 218, distance: 15.5
click at [470, 229] on input "Escriba aquí una descripcion" at bounding box center [429, 229] width 225 height 10
type input "asist"
click at [431, 258] on input "Seleccionar Archivo" at bounding box center [459, 258] width 141 height 10
type input "C:\fakepath\ASIST.pdf"
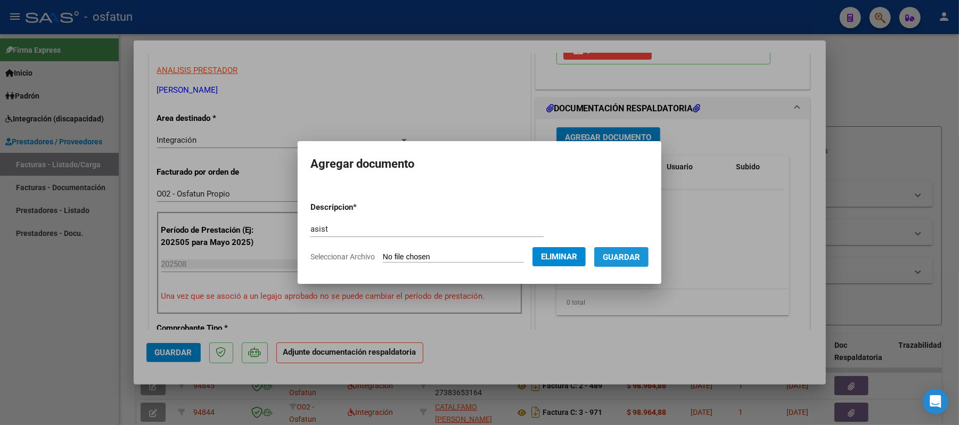
click at [631, 260] on span "Guardar" at bounding box center [621, 258] width 37 height 10
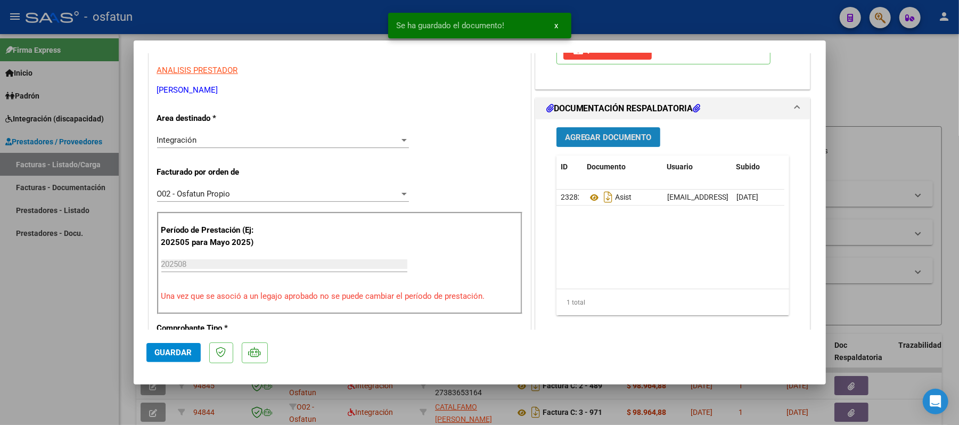
click at [604, 142] on span "Agregar Documento" at bounding box center [608, 138] width 87 height 10
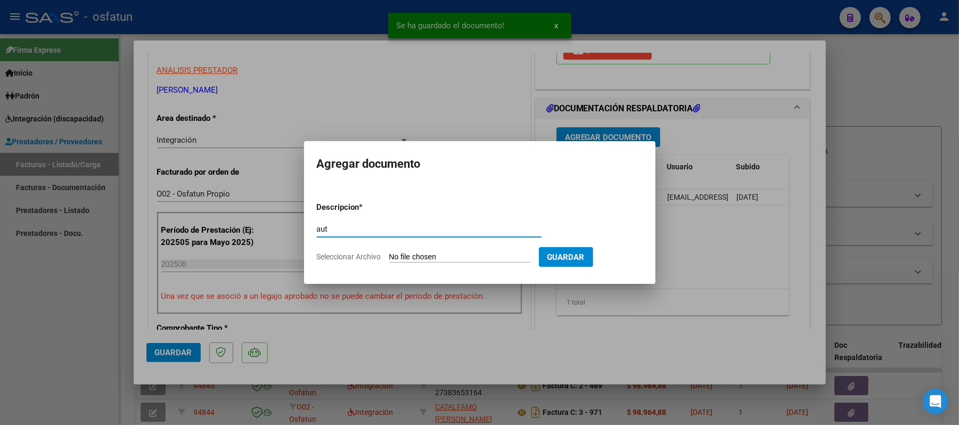
type input "aut"
click at [428, 254] on input "Seleccionar Archivo" at bounding box center [459, 258] width 141 height 10
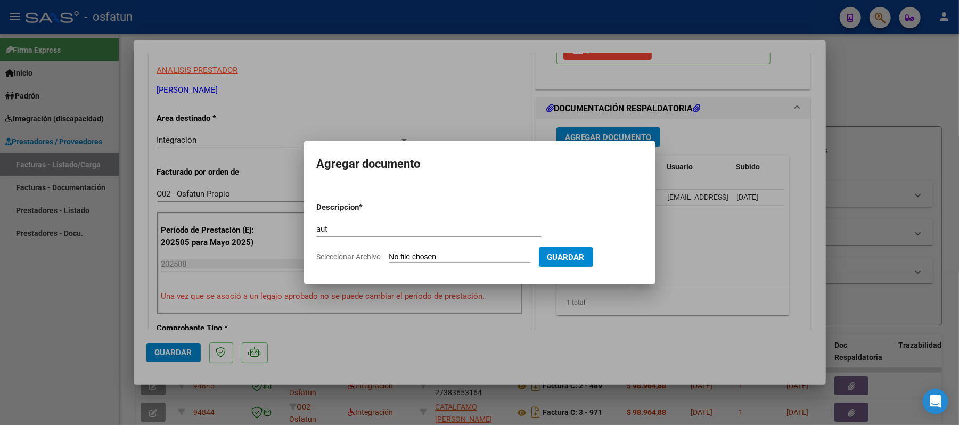
type input "C:\fakepath\AUT.pdf"
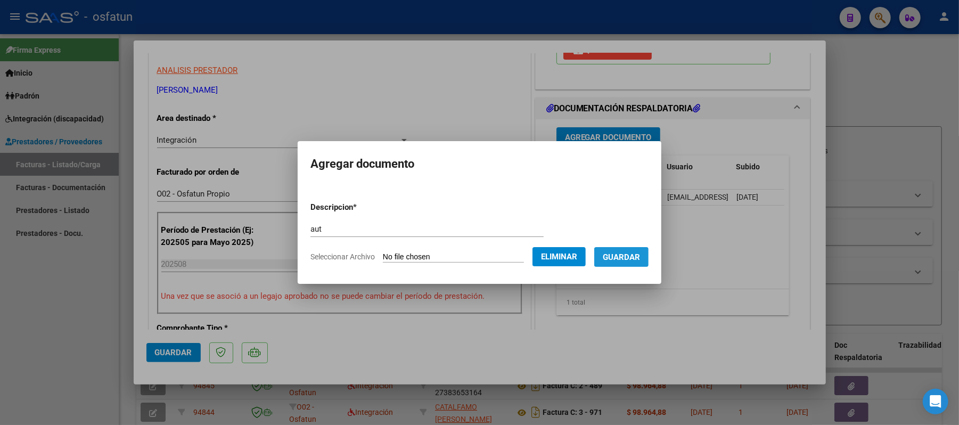
click at [640, 257] on span "Guardar" at bounding box center [621, 258] width 37 height 10
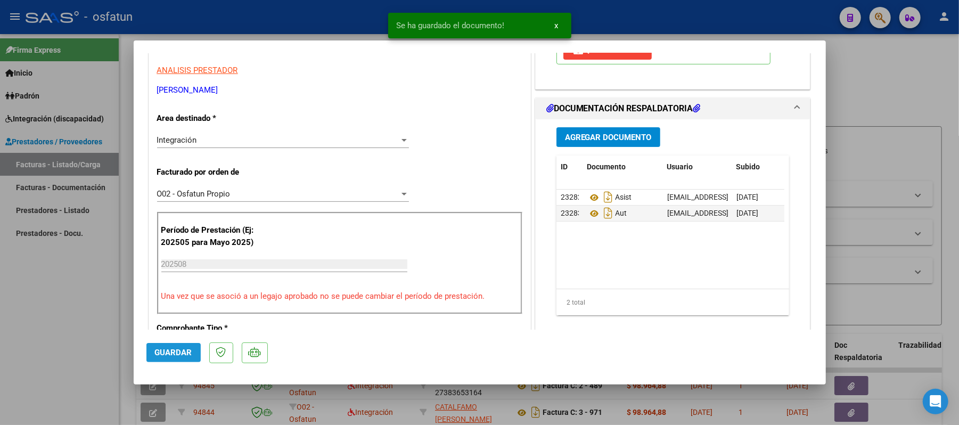
click at [180, 353] on span "Guardar" at bounding box center [173, 353] width 37 height 10
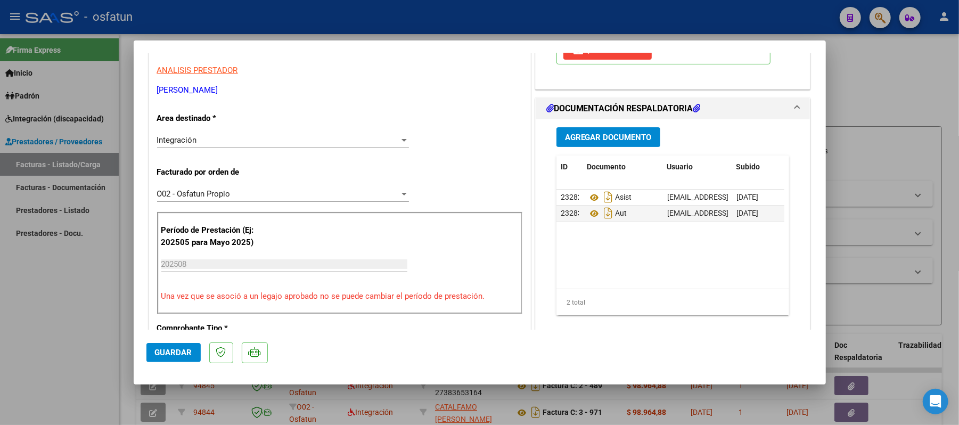
click at [881, 94] on div at bounding box center [479, 212] width 959 height 425
type input "$ 0,00"
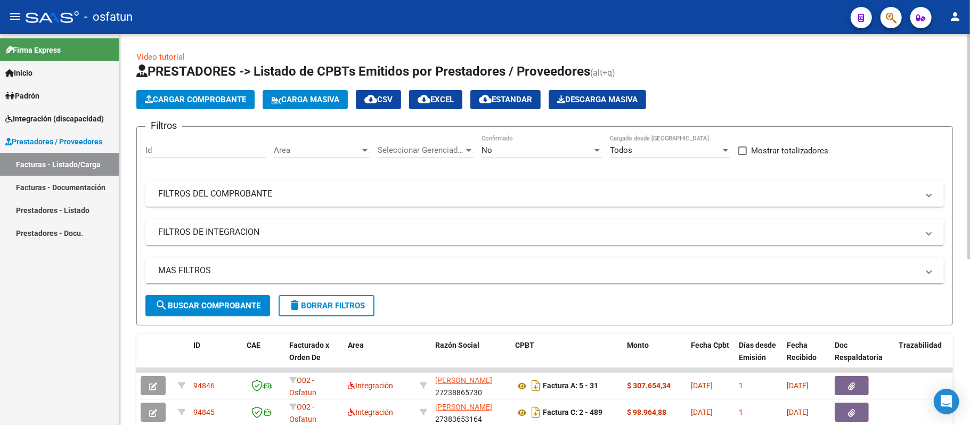
click at [183, 95] on span "Cargar Comprobante" at bounding box center [195, 100] width 101 height 10
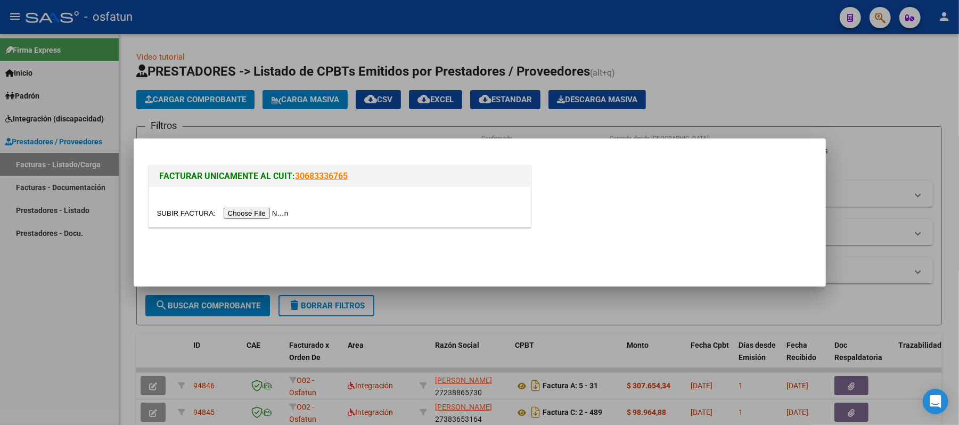
click at [237, 209] on input "file" at bounding box center [224, 213] width 135 height 11
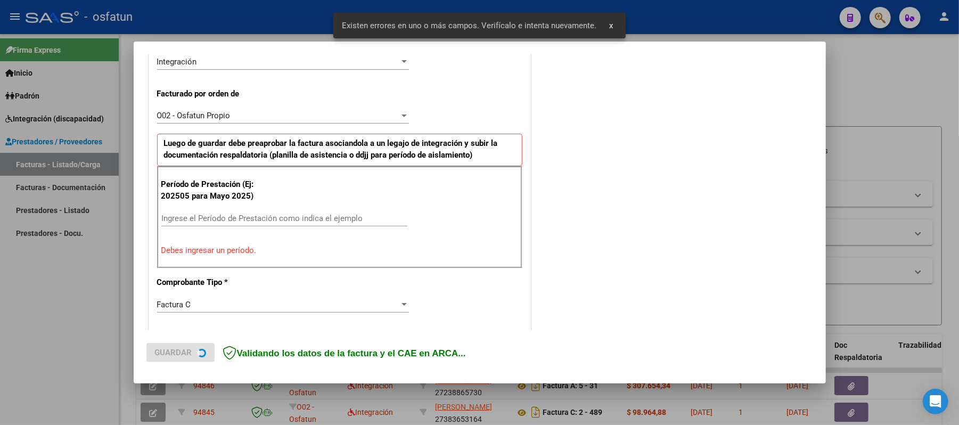
scroll to position [288, 0]
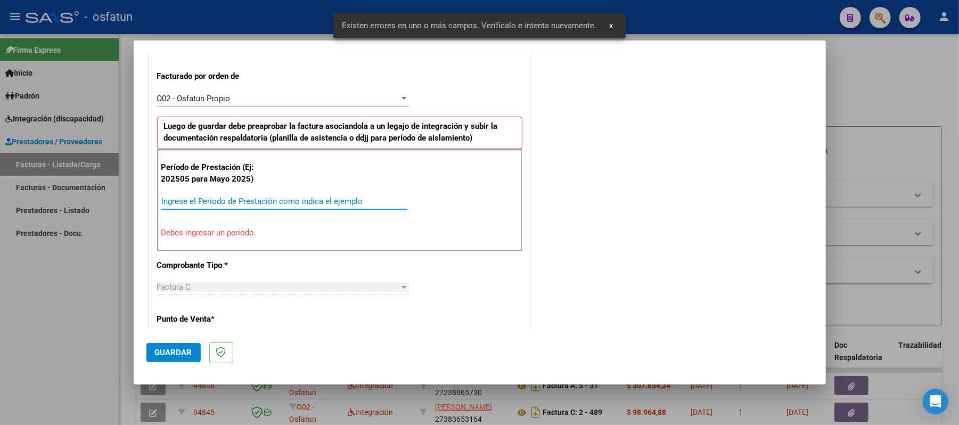
click at [203, 197] on input "Ingrese el Período de Prestación como indica el ejemplo" at bounding box center [284, 202] width 246 height 10
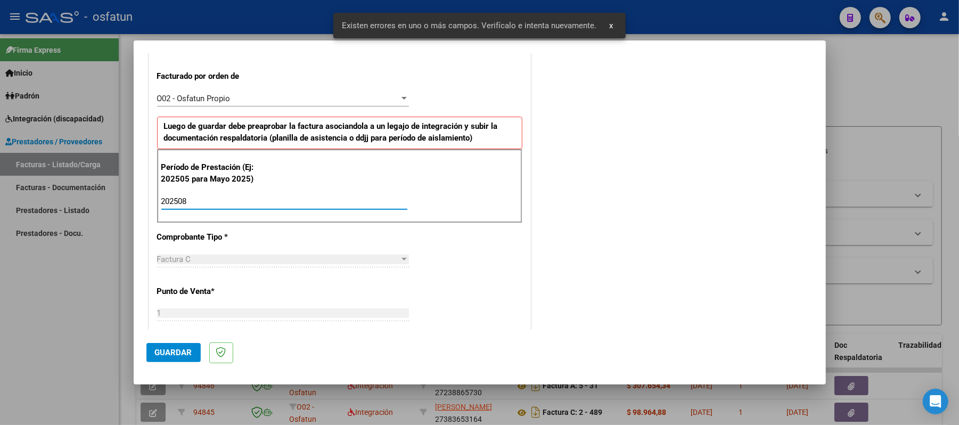
type input "202508"
click at [164, 349] on span "Guardar" at bounding box center [173, 353] width 37 height 10
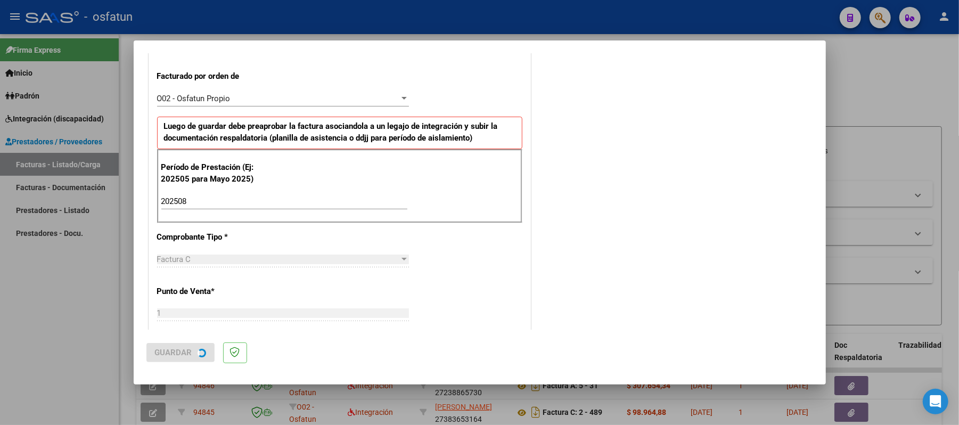
scroll to position [0, 0]
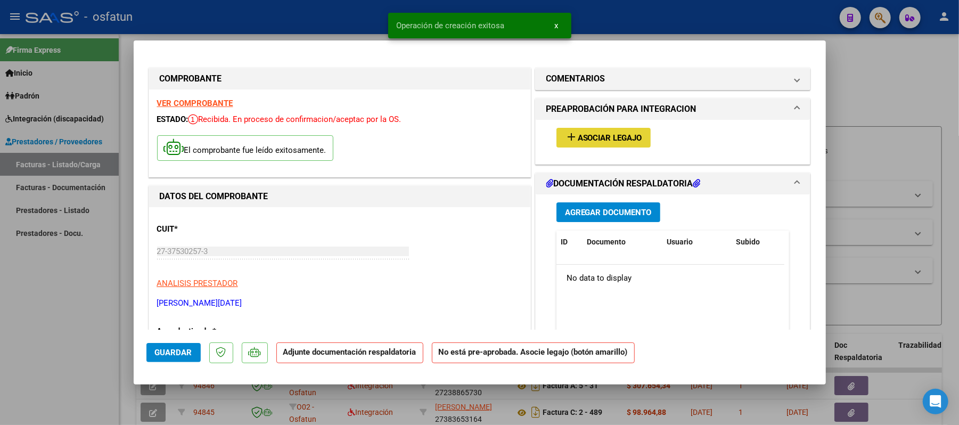
click at [606, 137] on span "Asociar Legajo" at bounding box center [610, 138] width 64 height 10
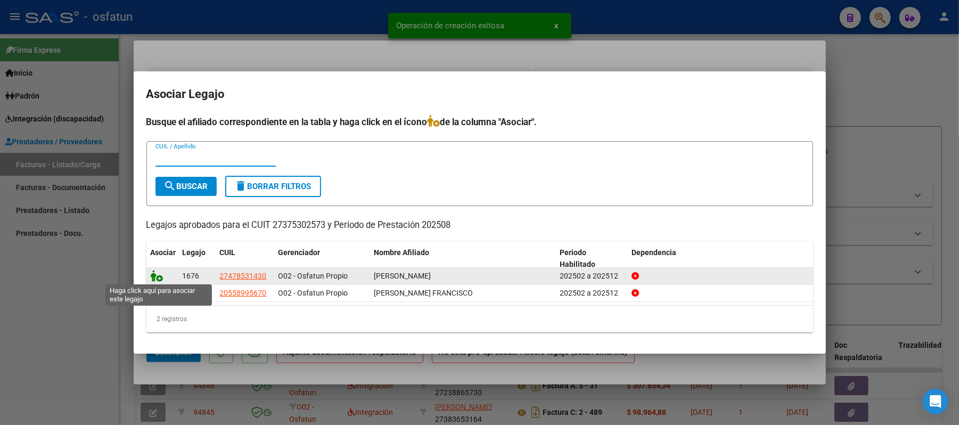
click at [157, 275] on icon at bounding box center [157, 276] width 13 height 12
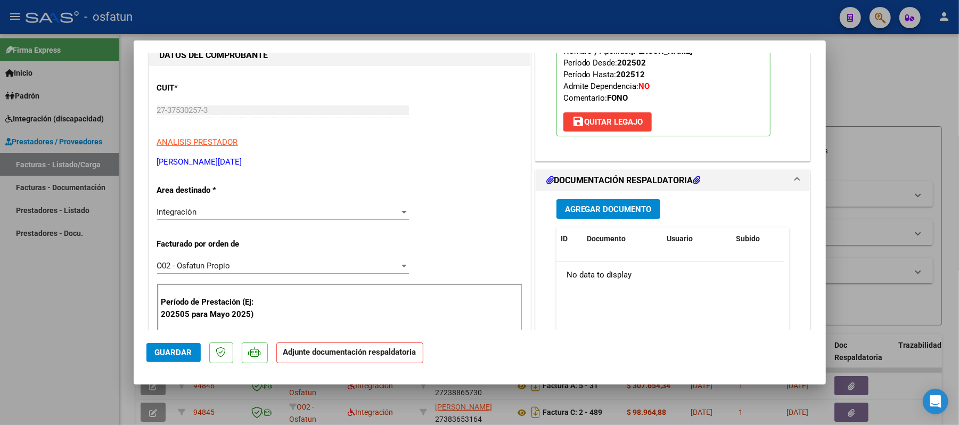
scroll to position [142, 0]
click at [614, 214] on span "Agregar Documento" at bounding box center [608, 209] width 87 height 10
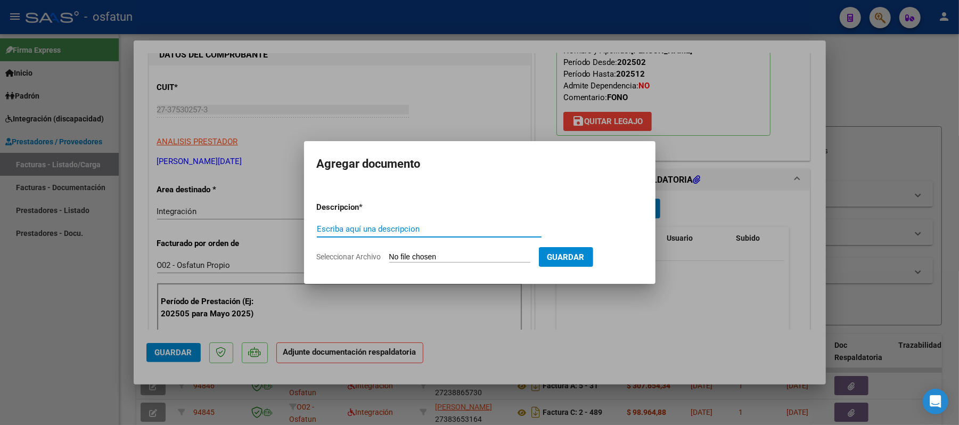
click at [465, 226] on input "Escriba aquí una descripcion" at bounding box center [429, 229] width 225 height 10
type input "asist"
click at [465, 257] on input "Seleccionar Archivo" at bounding box center [459, 258] width 141 height 10
type input "C:\fakepath\ASIST.pdf"
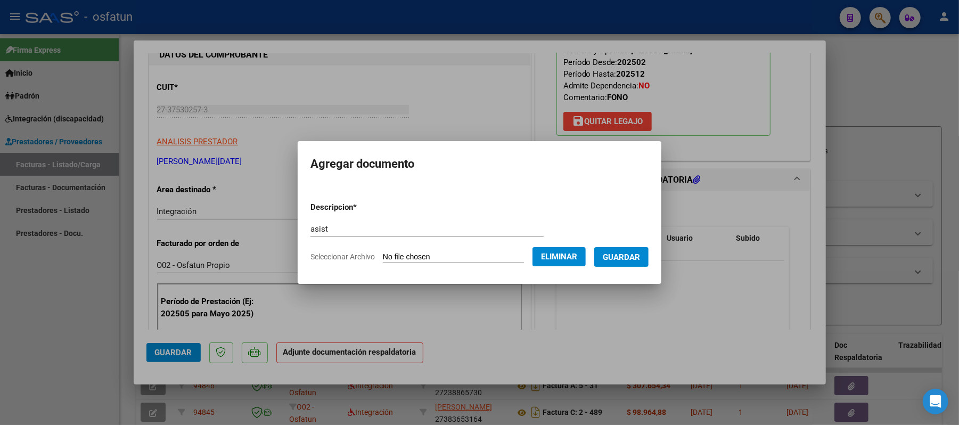
click at [629, 258] on span "Guardar" at bounding box center [621, 258] width 37 height 10
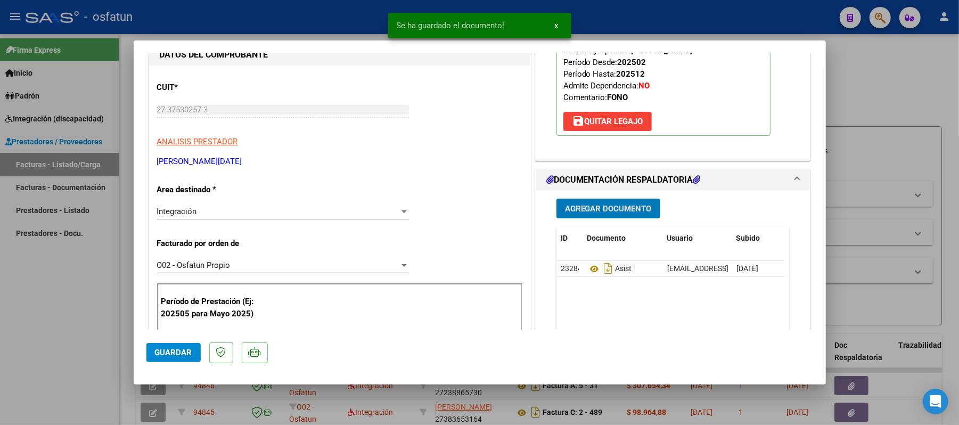
click at [619, 214] on span "Agregar Documento" at bounding box center [608, 209] width 87 height 10
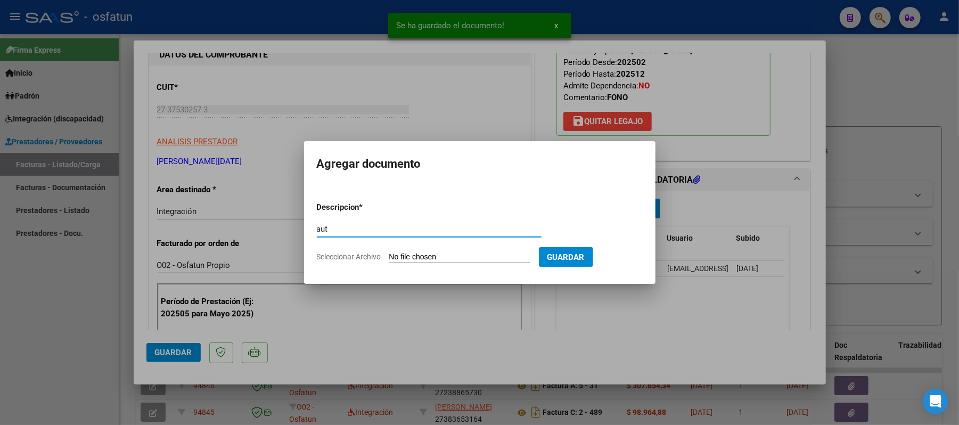
type input "aut"
click at [463, 258] on input "Seleccionar Archivo" at bounding box center [459, 258] width 141 height 10
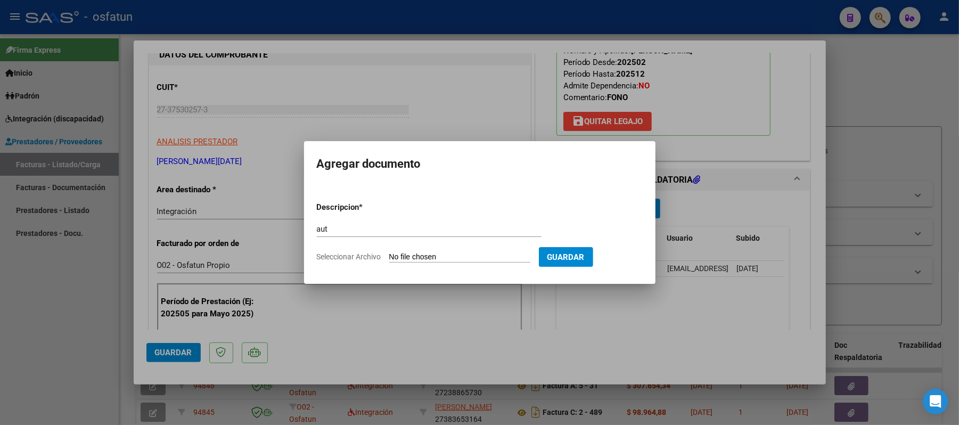
type input "C:\fakepath\AUT.pdf"
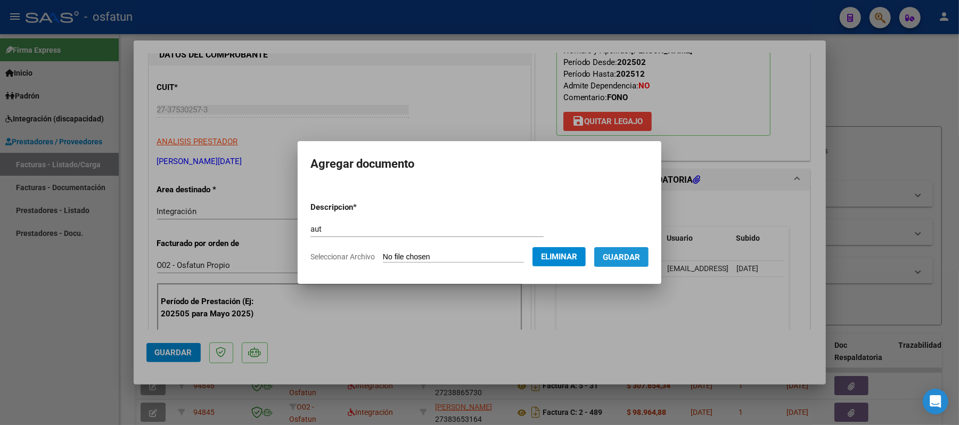
click at [636, 255] on span "Guardar" at bounding box center [621, 258] width 37 height 10
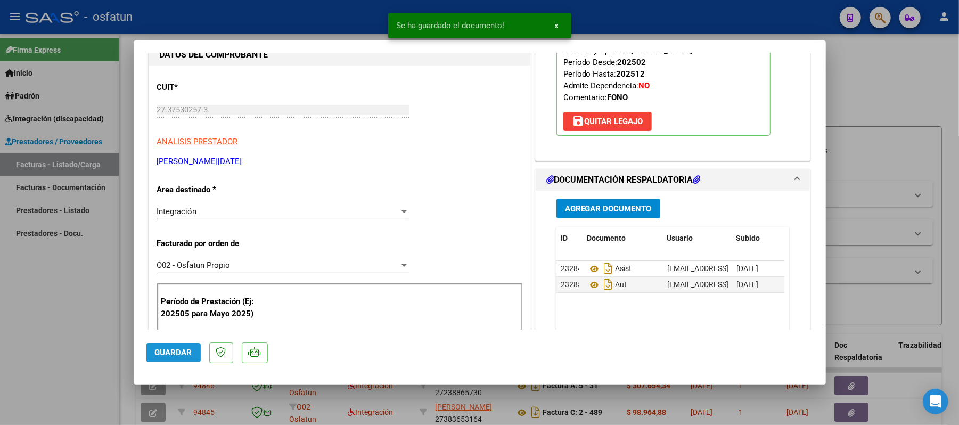
click at [177, 352] on span "Guardar" at bounding box center [173, 353] width 37 height 10
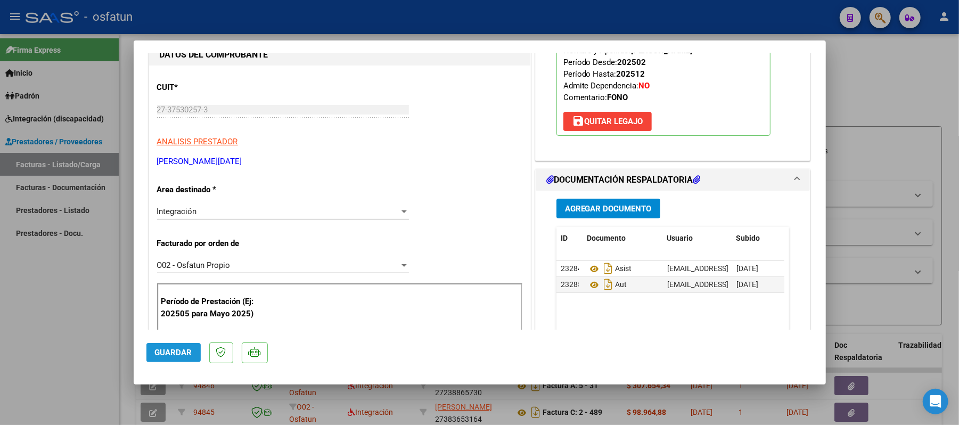
click at [186, 356] on span "Guardar" at bounding box center [173, 353] width 37 height 10
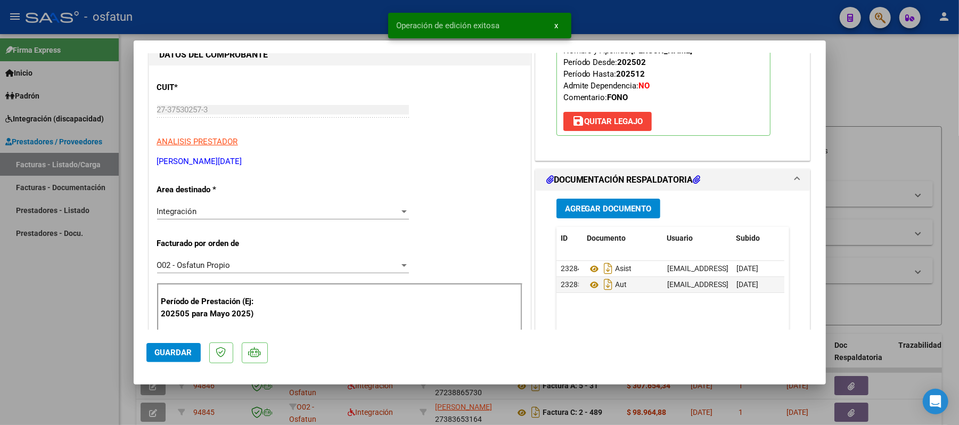
click at [902, 91] on div at bounding box center [479, 212] width 959 height 425
type input "$ 0,00"
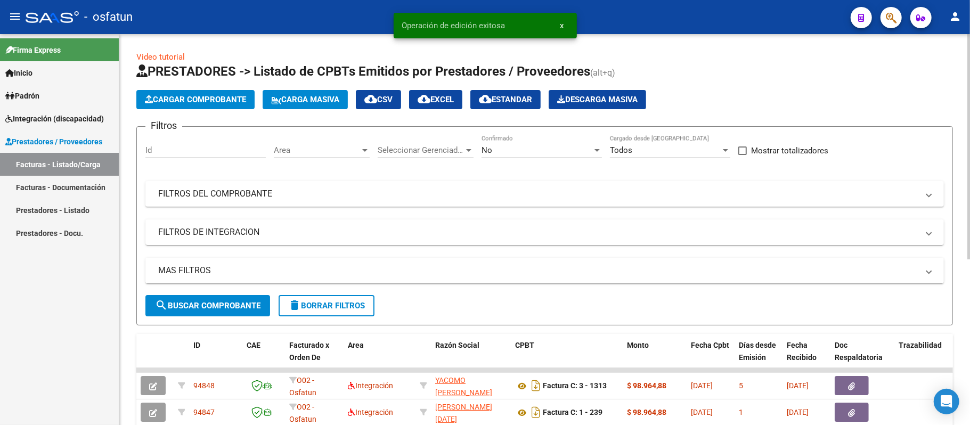
click at [224, 101] on span "Cargar Comprobante" at bounding box center [195, 100] width 101 height 10
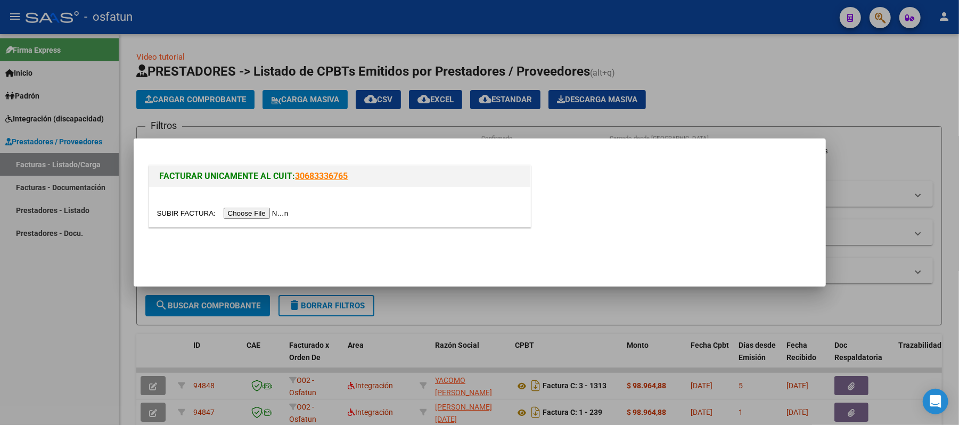
click at [234, 214] on input "file" at bounding box center [224, 213] width 135 height 11
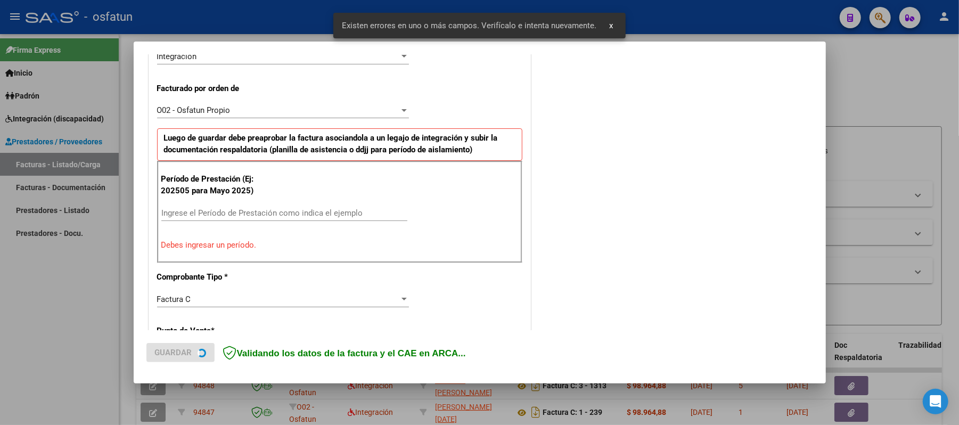
scroll to position [288, 0]
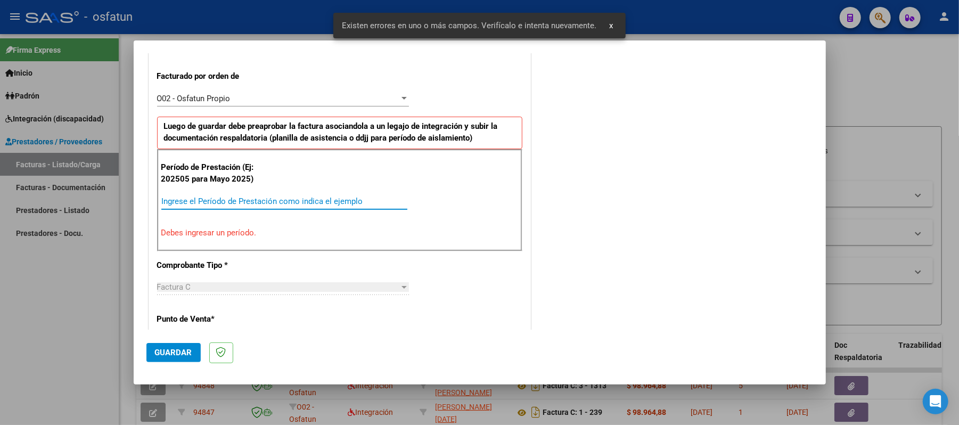
click at [305, 205] on input "Ingrese el Período de Prestación como indica el ejemplo" at bounding box center [284, 202] width 246 height 10
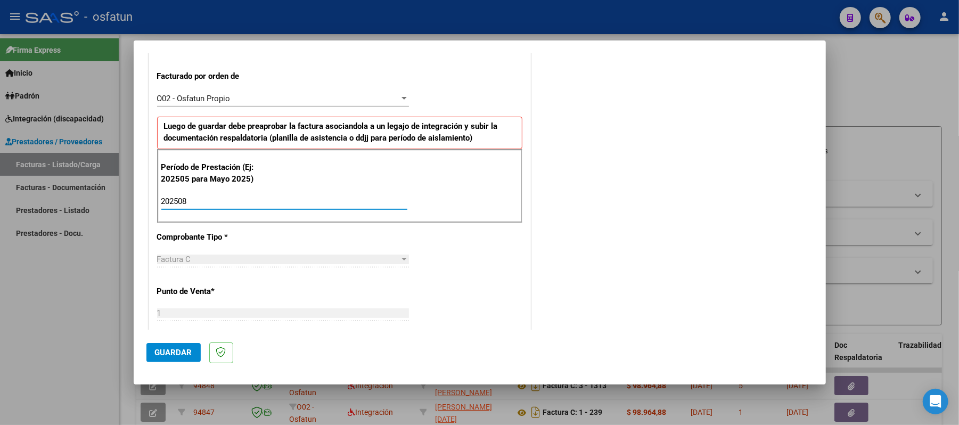
type input "202508"
click at [173, 346] on button "Guardar" at bounding box center [173, 352] width 54 height 19
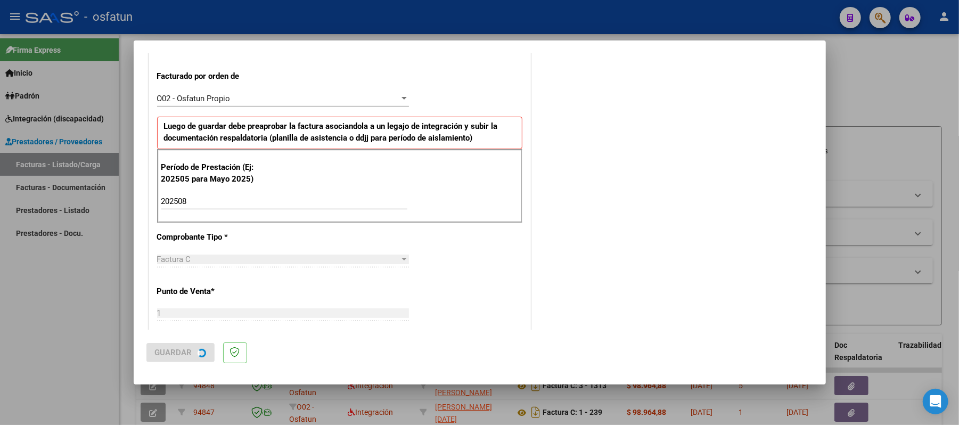
scroll to position [0, 0]
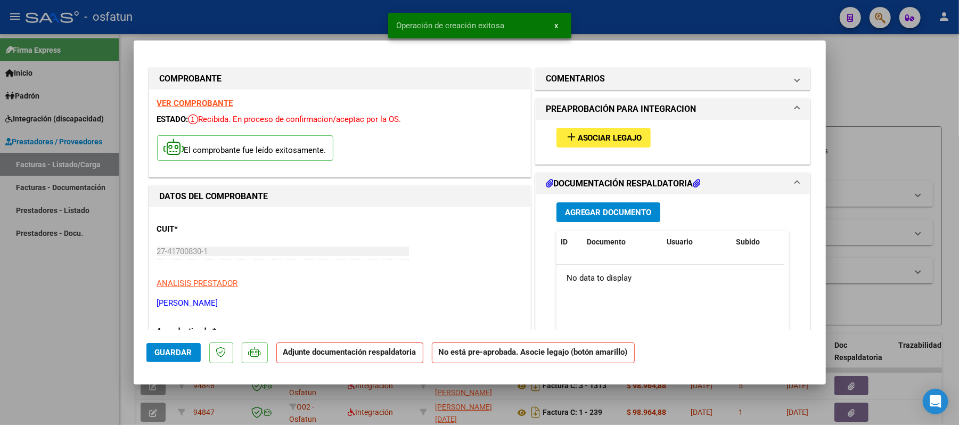
click at [589, 140] on span "Asociar Legajo" at bounding box center [610, 138] width 64 height 10
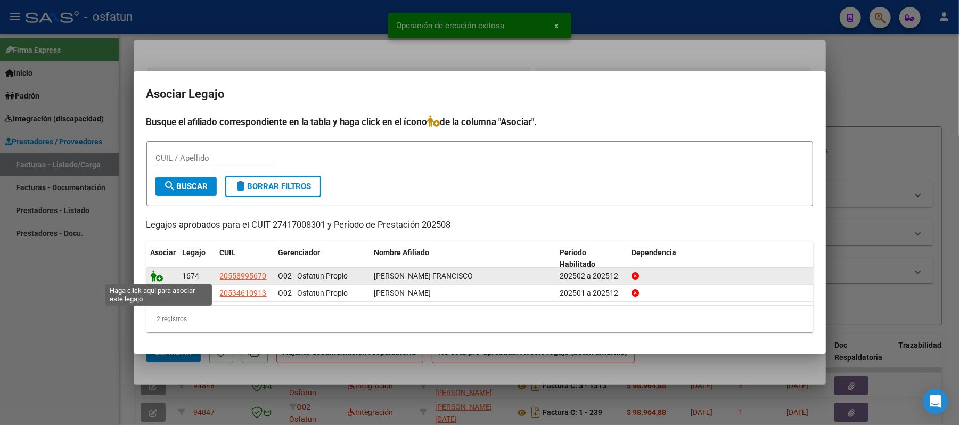
click at [156, 278] on icon at bounding box center [157, 276] width 13 height 12
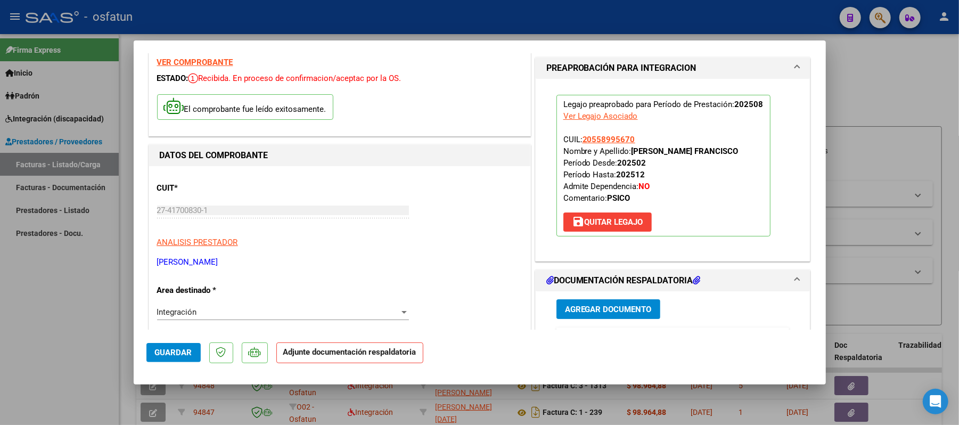
scroll to position [213, 0]
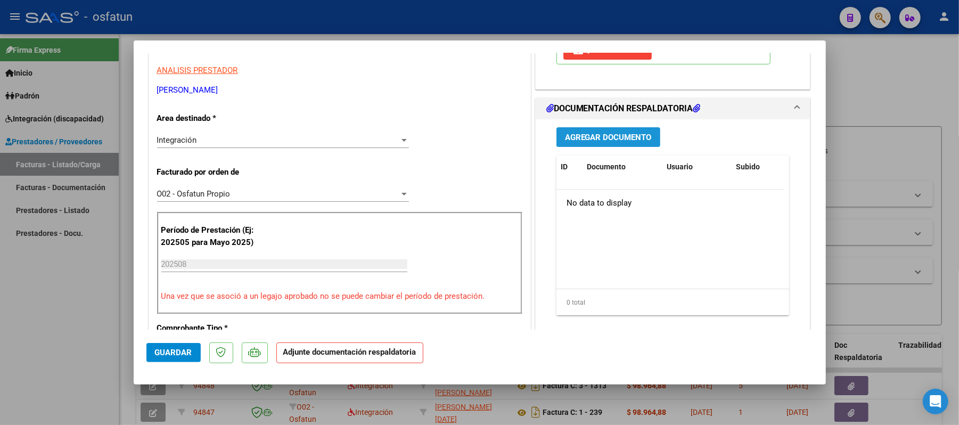
click at [591, 142] on span "Agregar Documento" at bounding box center [608, 138] width 87 height 10
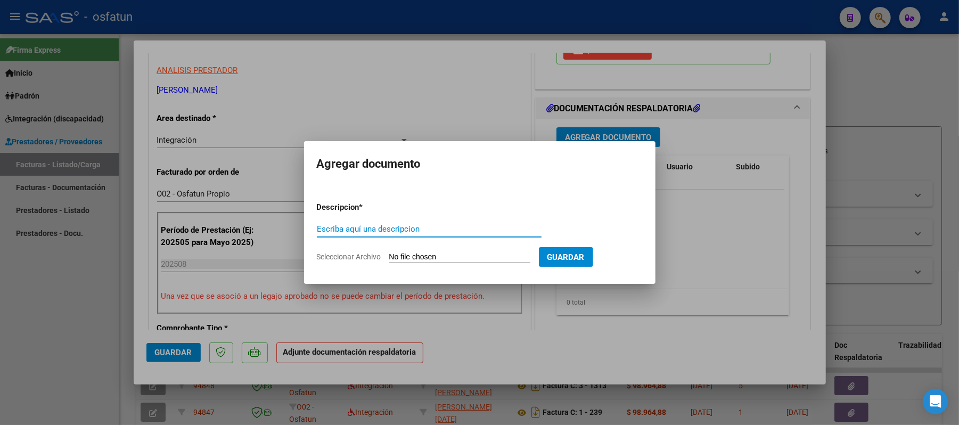
click at [491, 230] on input "Escriba aquí una descripcion" at bounding box center [429, 229] width 225 height 10
type input "asist"
click at [402, 257] on input "Seleccionar Archivo" at bounding box center [459, 258] width 141 height 10
type input "C:\fakepath\ASIST.pdf"
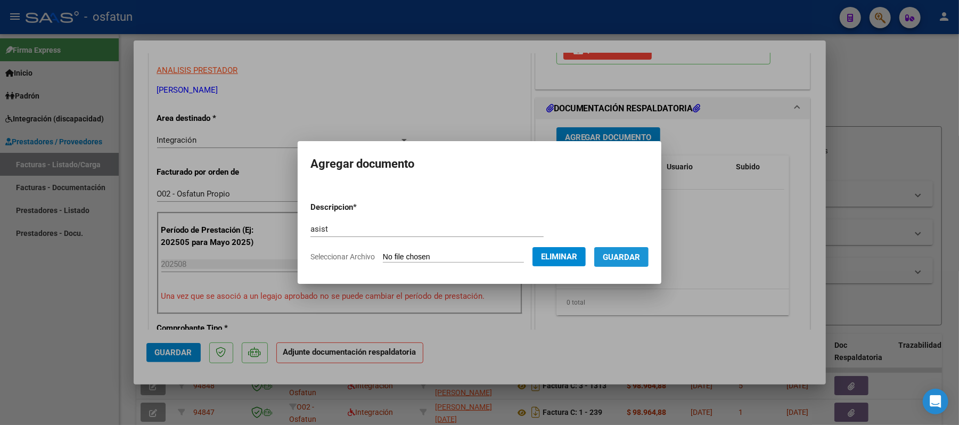
click at [620, 262] on span "Guardar" at bounding box center [621, 258] width 37 height 10
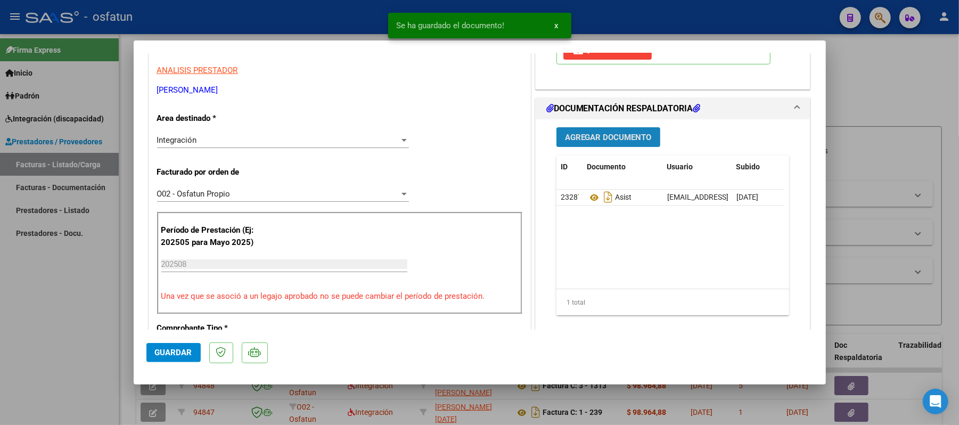
click at [573, 142] on span "Agregar Documento" at bounding box center [608, 138] width 87 height 10
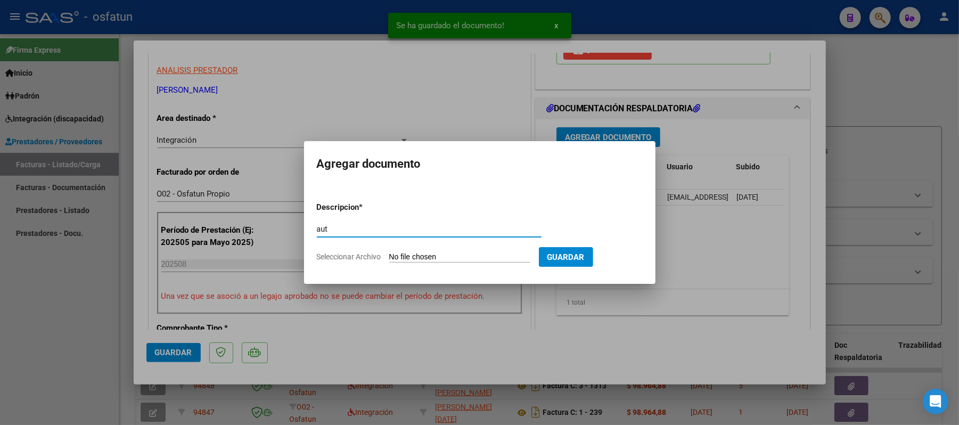
type input "aut"
click at [452, 255] on input "Seleccionar Archivo" at bounding box center [459, 258] width 141 height 10
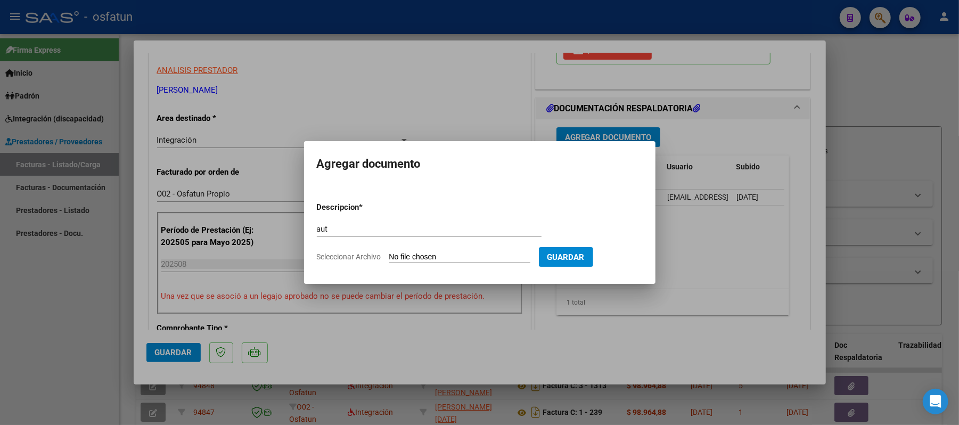
type input "C:\fakepath\AUT.pdf"
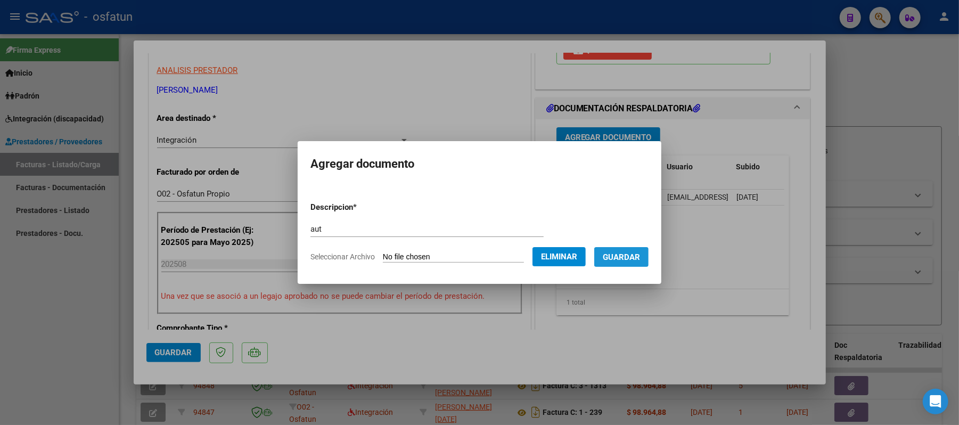
click at [633, 260] on span "Guardar" at bounding box center [621, 258] width 37 height 10
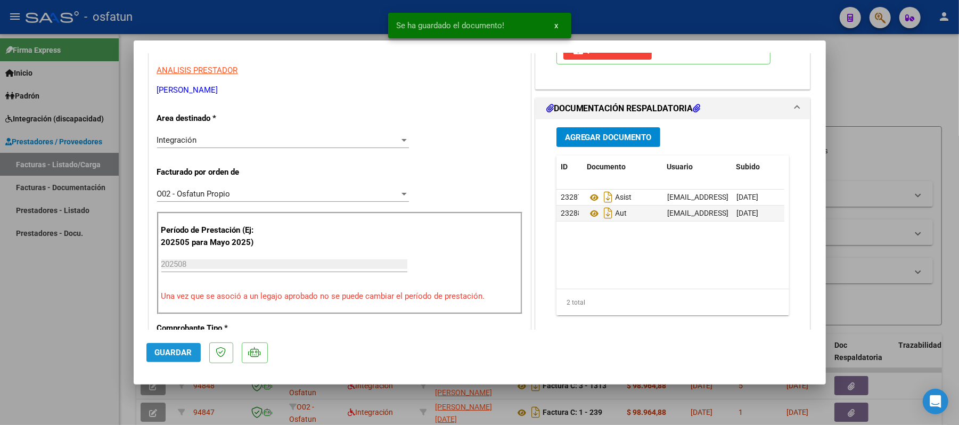
click at [156, 353] on span "Guardar" at bounding box center [173, 353] width 37 height 10
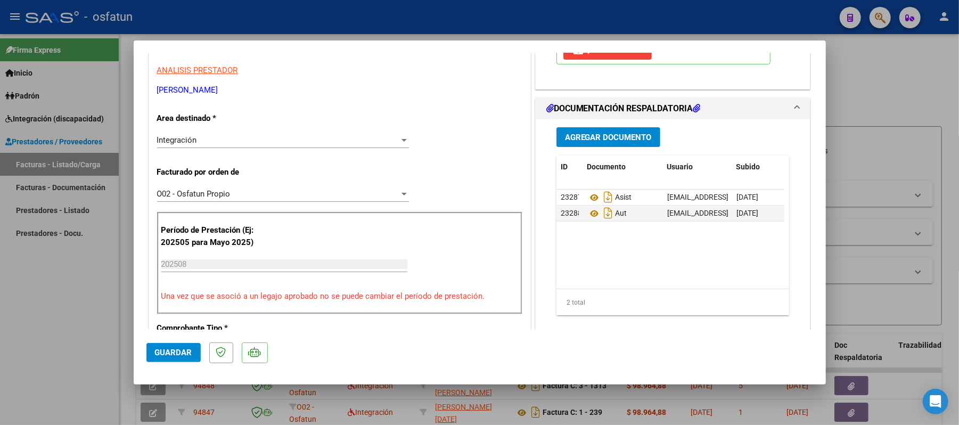
click at [886, 70] on div at bounding box center [479, 212] width 959 height 425
type input "$ 0,00"
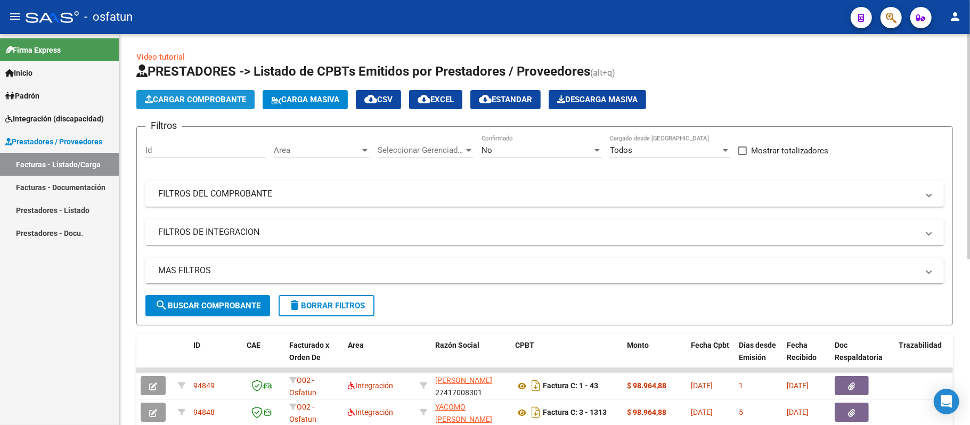
click at [202, 103] on span "Cargar Comprobante" at bounding box center [195, 100] width 101 height 10
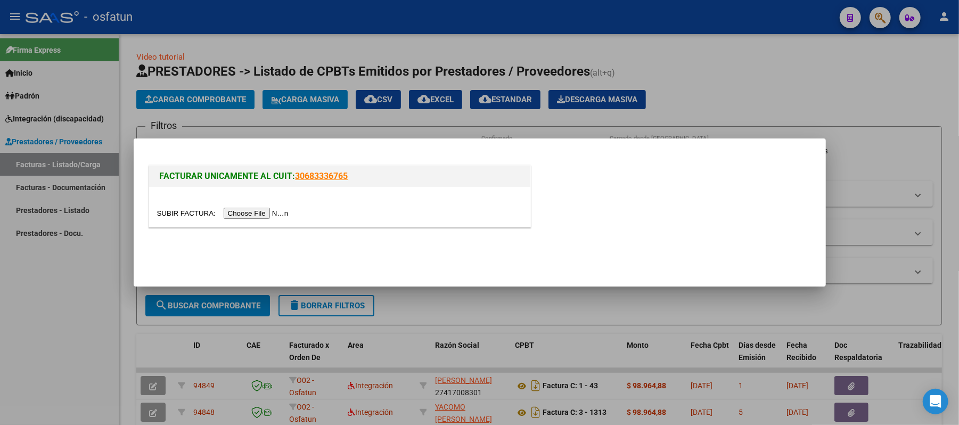
click at [250, 214] on input "file" at bounding box center [224, 213] width 135 height 11
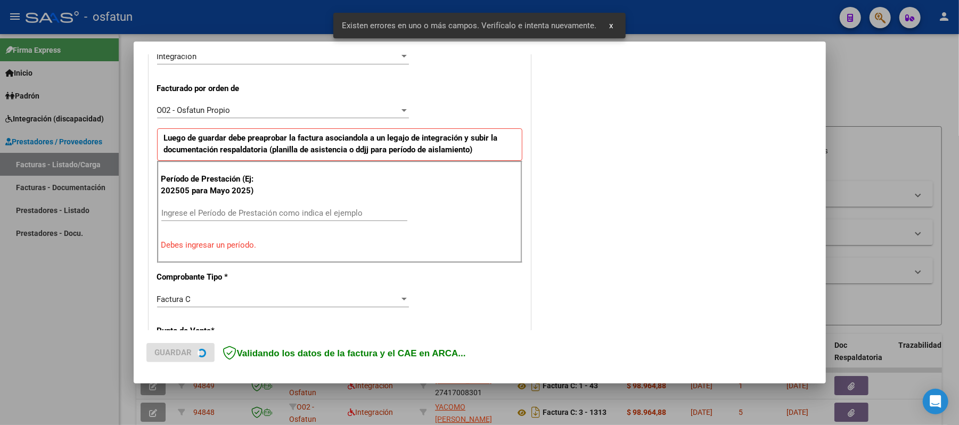
scroll to position [288, 0]
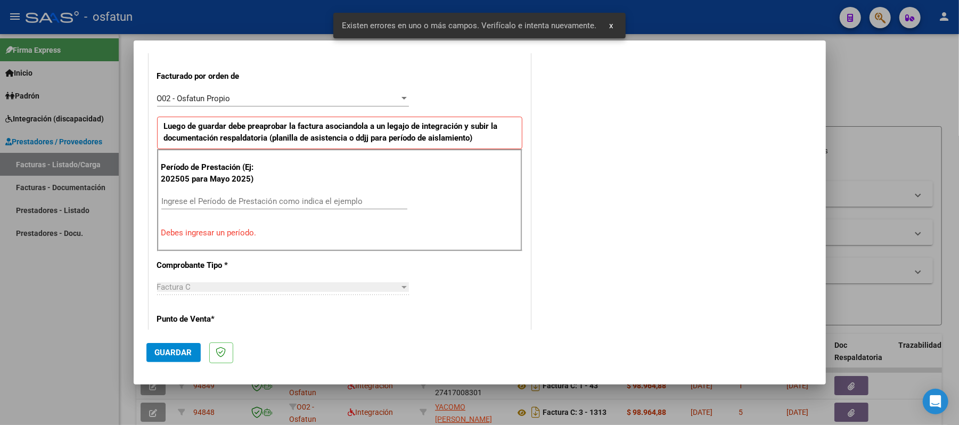
click at [280, 203] on input "Ingrese el Período de Prestación como indica el ejemplo" at bounding box center [284, 202] width 246 height 10
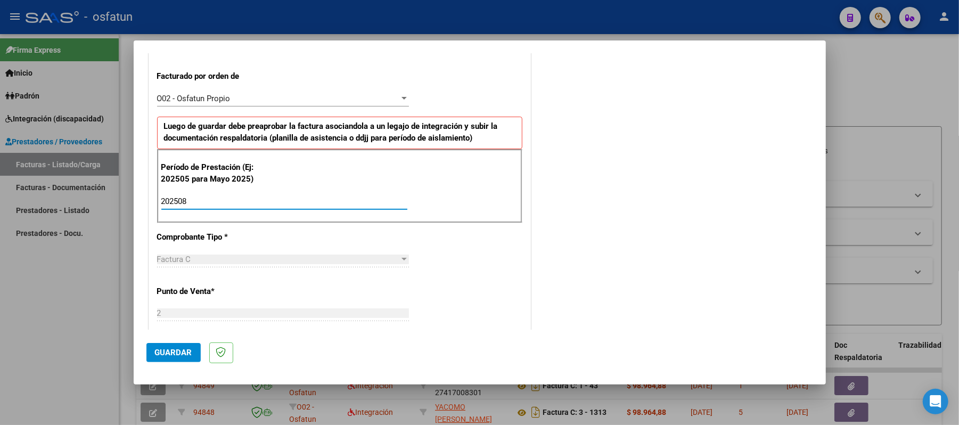
type input "202508"
click at [155, 356] on span "Guardar" at bounding box center [173, 353] width 37 height 10
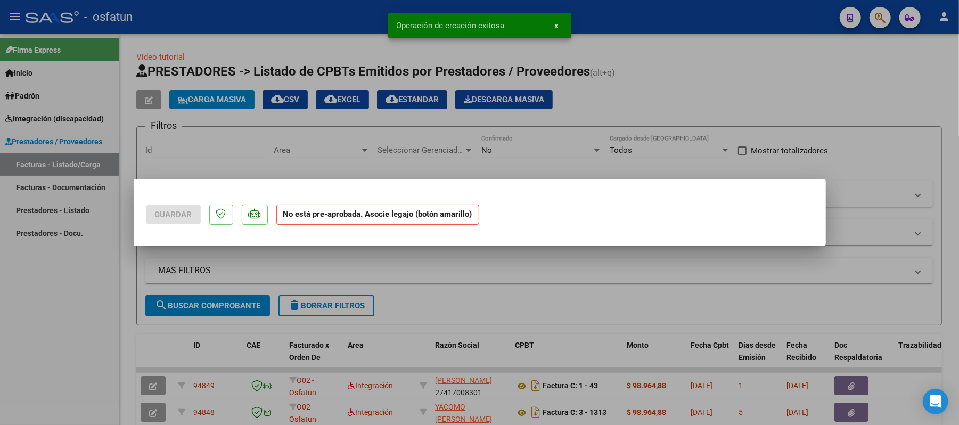
scroll to position [0, 0]
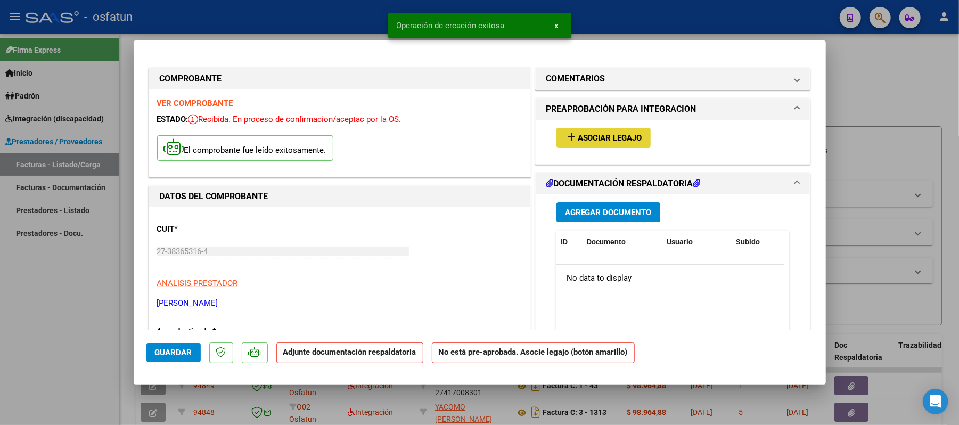
click at [610, 139] on span "Asociar Legajo" at bounding box center [610, 138] width 64 height 10
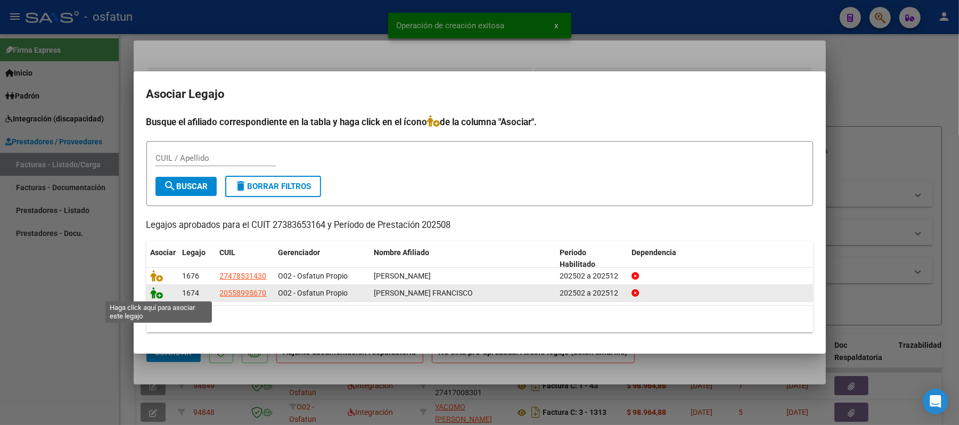
click at [153, 293] on icon at bounding box center [157, 293] width 13 height 12
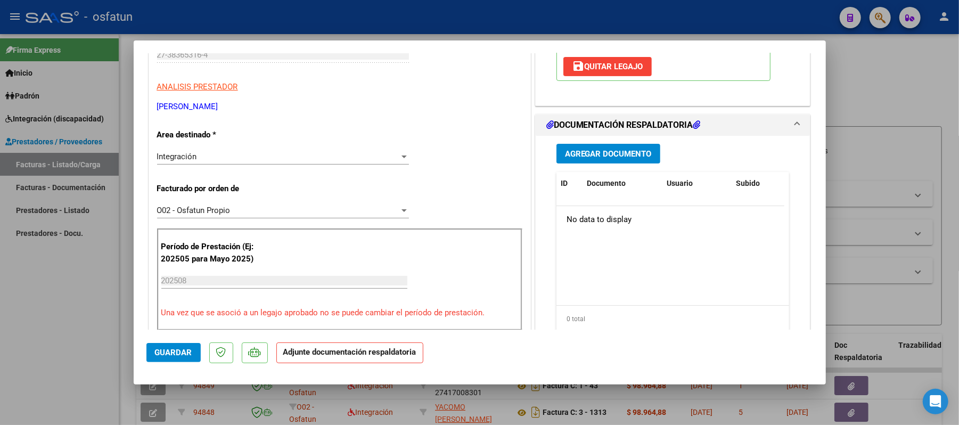
scroll to position [213, 0]
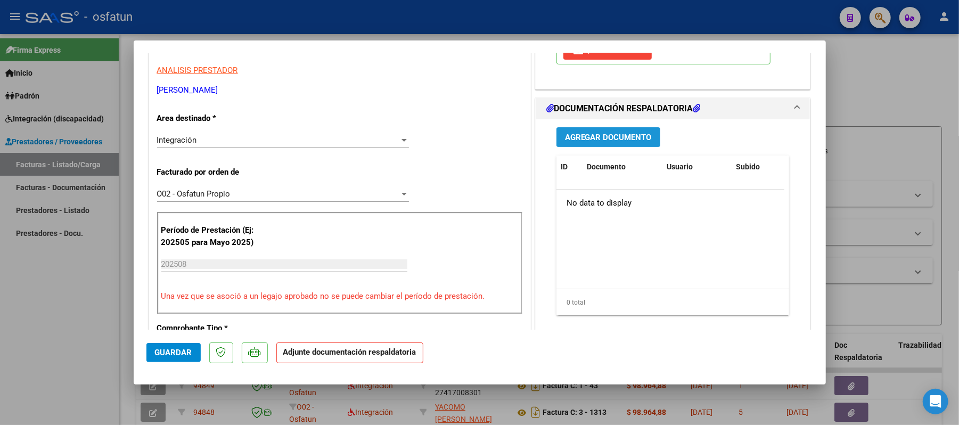
click at [644, 142] on span "Agregar Documento" at bounding box center [608, 138] width 87 height 10
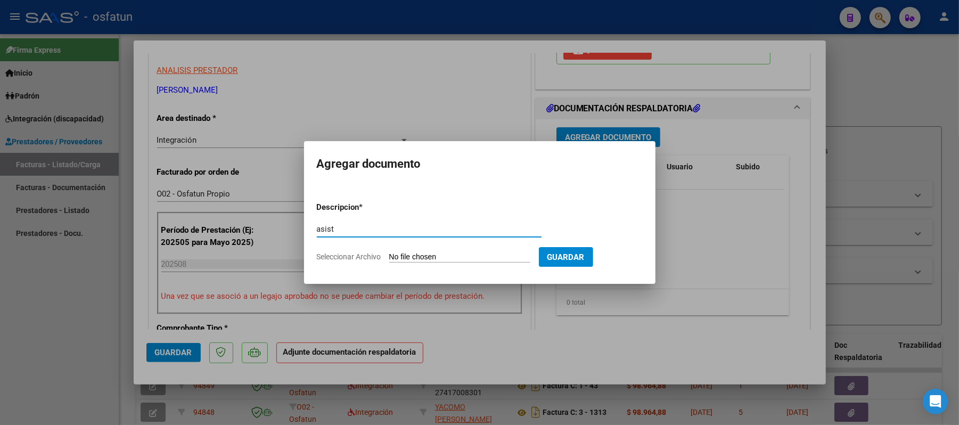
type input "asist"
click at [447, 256] on input "Seleccionar Archivo" at bounding box center [459, 258] width 141 height 10
type input "C:\fakepath\ASIST.pdf"
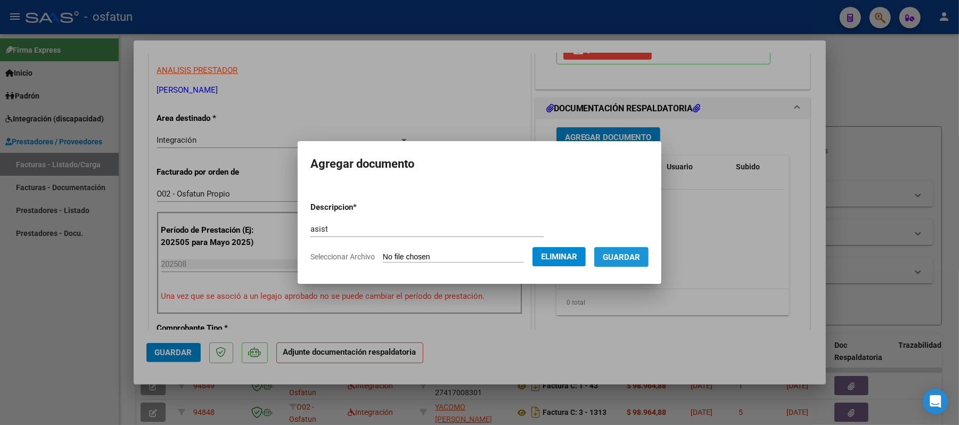
click at [627, 257] on span "Guardar" at bounding box center [621, 258] width 37 height 10
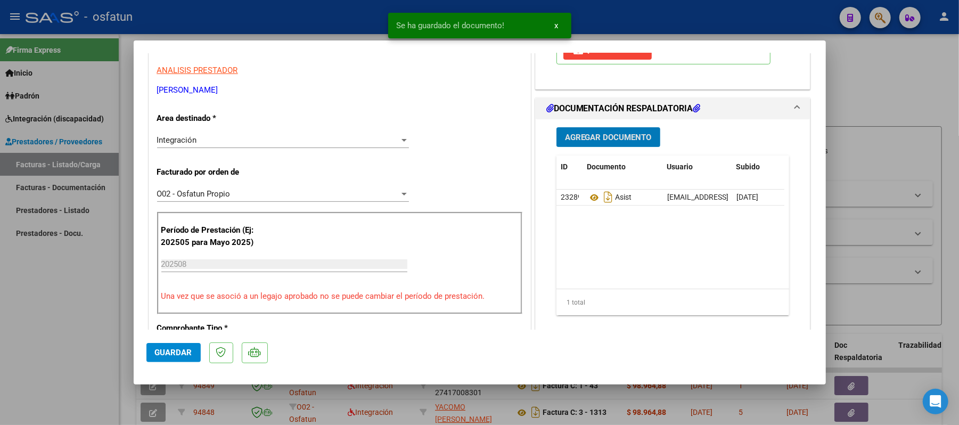
click at [614, 142] on span "Agregar Documento" at bounding box center [608, 138] width 87 height 10
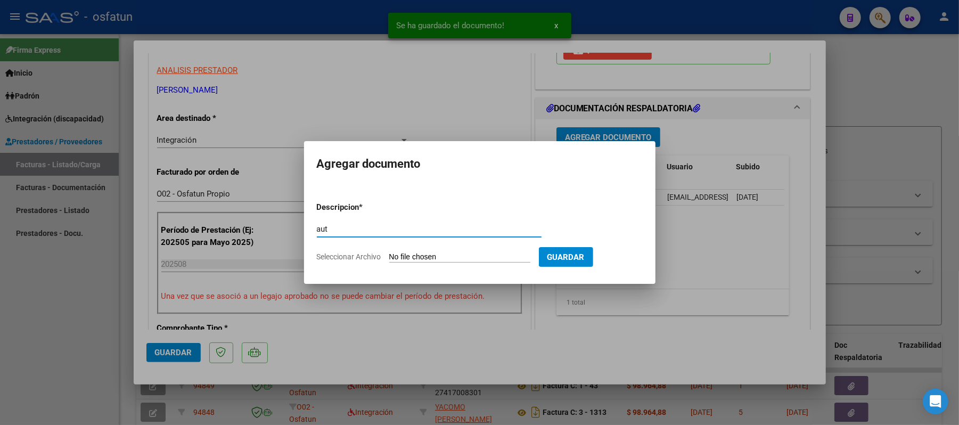
type input "aut"
click at [468, 256] on input "Seleccionar Archivo" at bounding box center [459, 258] width 141 height 10
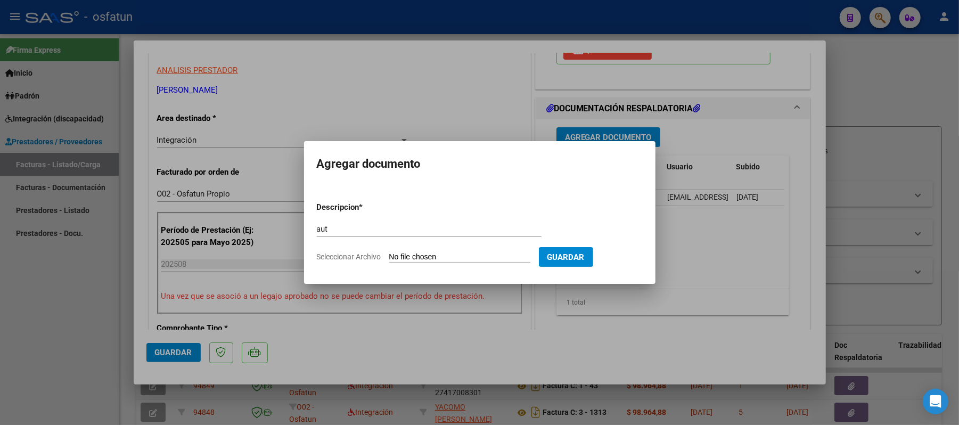
type input "C:\fakepath\AUT.pdf"
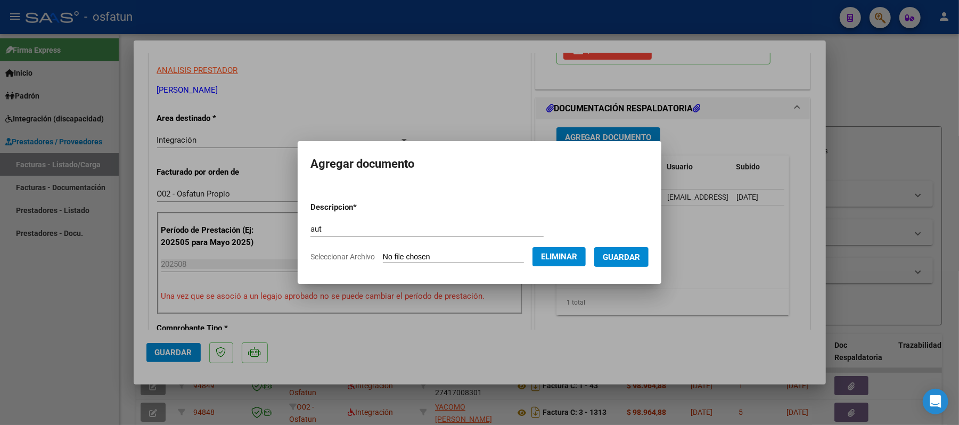
click at [633, 259] on span "Guardar" at bounding box center [621, 258] width 37 height 10
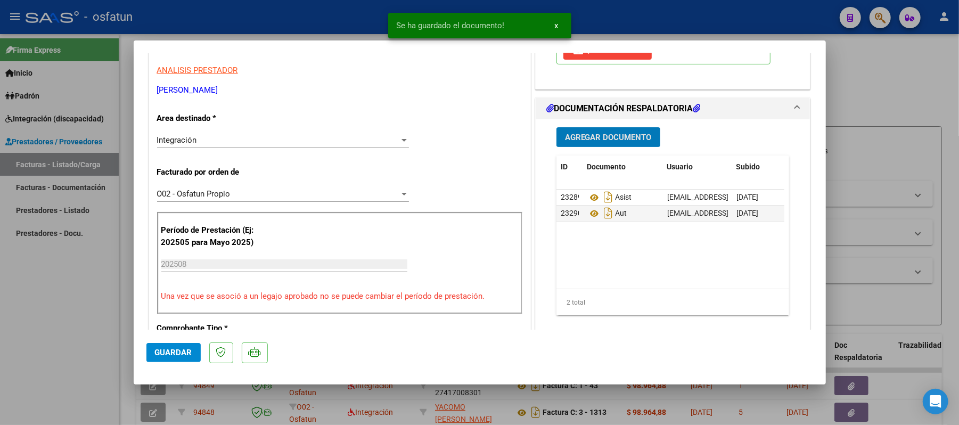
click at [170, 348] on span "Guardar" at bounding box center [173, 353] width 37 height 10
click at [885, 88] on div at bounding box center [479, 212] width 959 height 425
type input "$ 0,00"
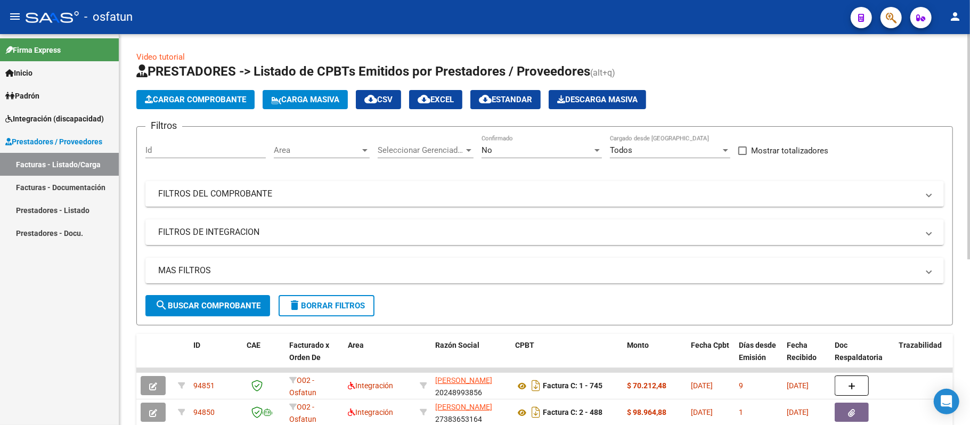
click at [199, 97] on span "Cargar Comprobante" at bounding box center [195, 100] width 101 height 10
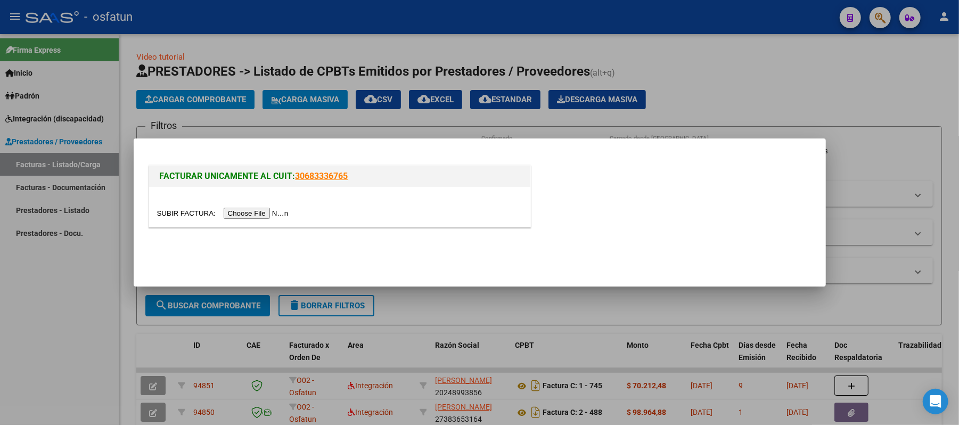
click at [247, 212] on input "file" at bounding box center [224, 213] width 135 height 11
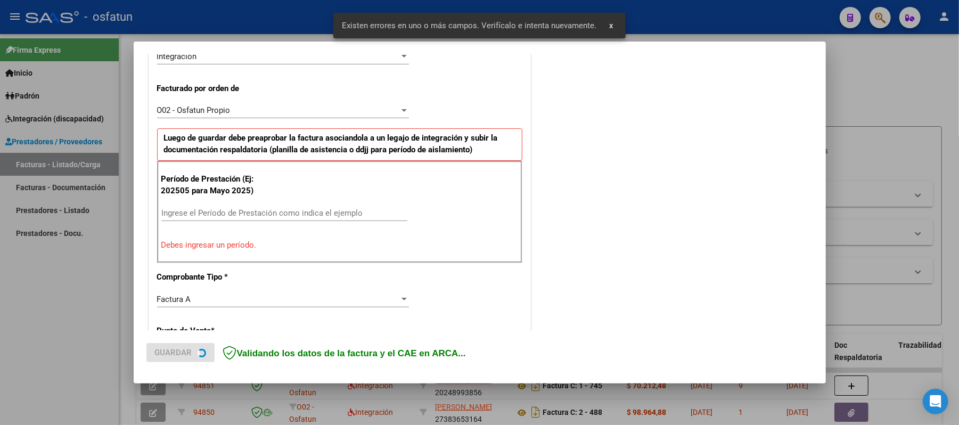
scroll to position [288, 0]
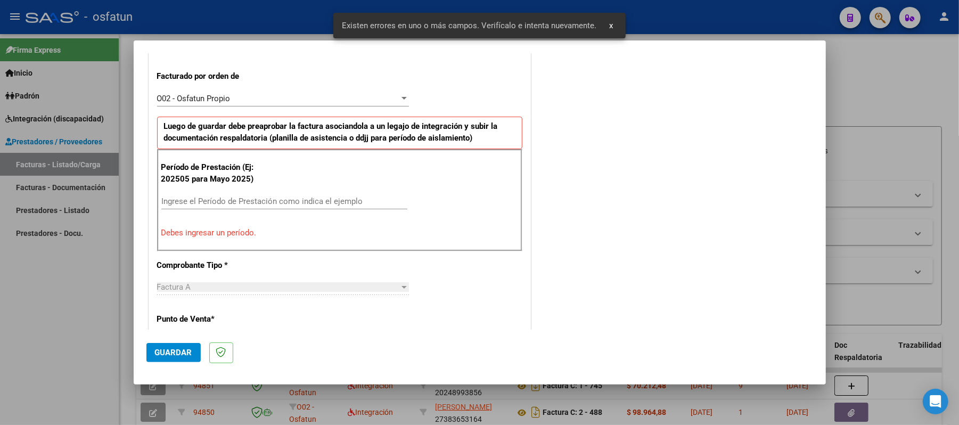
click at [261, 200] on input "Ingrese el Período de Prestación como indica el ejemplo" at bounding box center [284, 202] width 246 height 10
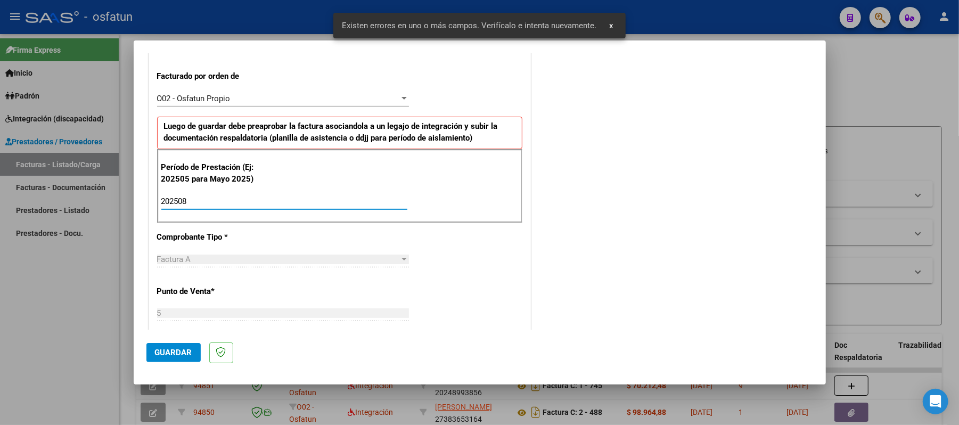
type input "202508"
click at [175, 352] on span "Guardar" at bounding box center [173, 353] width 37 height 10
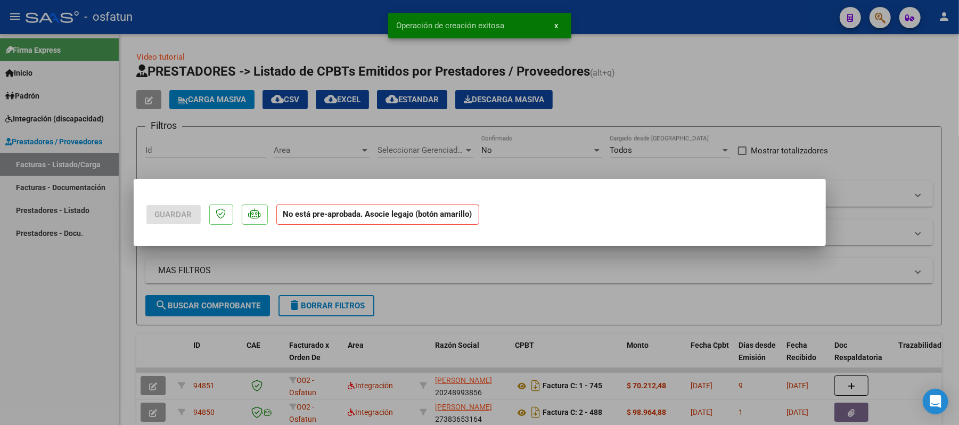
scroll to position [0, 0]
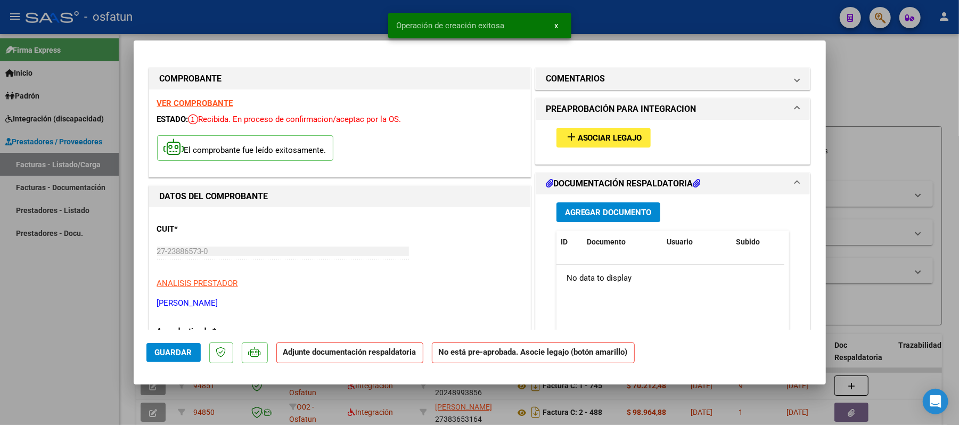
click at [595, 136] on span "Asociar Legajo" at bounding box center [610, 138] width 64 height 10
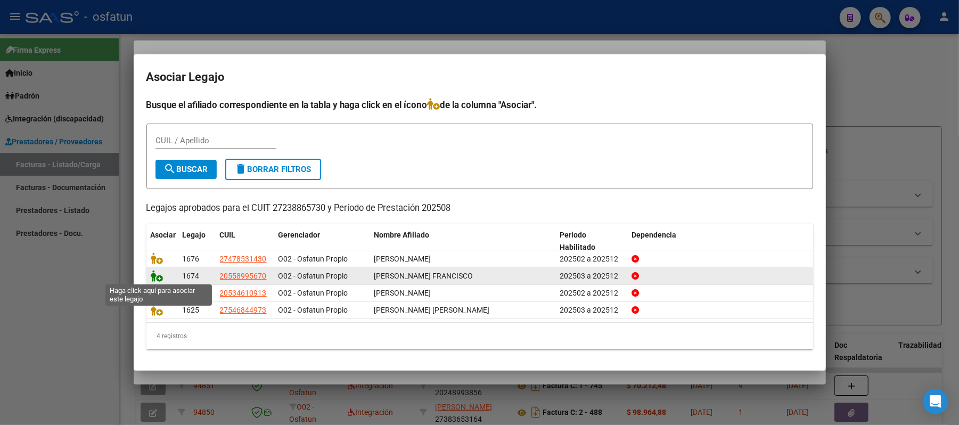
click at [153, 277] on icon at bounding box center [157, 276] width 13 height 12
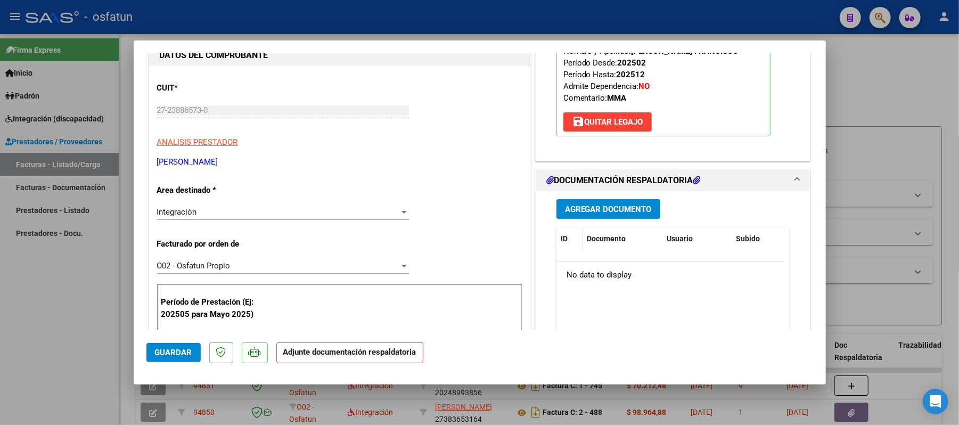
scroll to position [142, 0]
click at [613, 214] on span "Agregar Documento" at bounding box center [608, 209] width 87 height 10
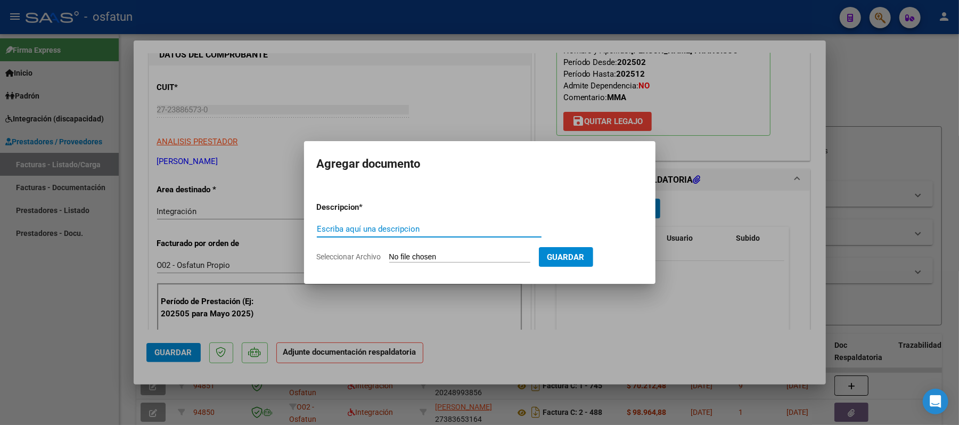
click at [467, 228] on input "Escriba aquí una descripcion" at bounding box center [429, 229] width 225 height 10
type input "asist"
click at [416, 257] on input "Seleccionar Archivo" at bounding box center [459, 258] width 141 height 10
type input "C:\fakepath\ASIST.pdf"
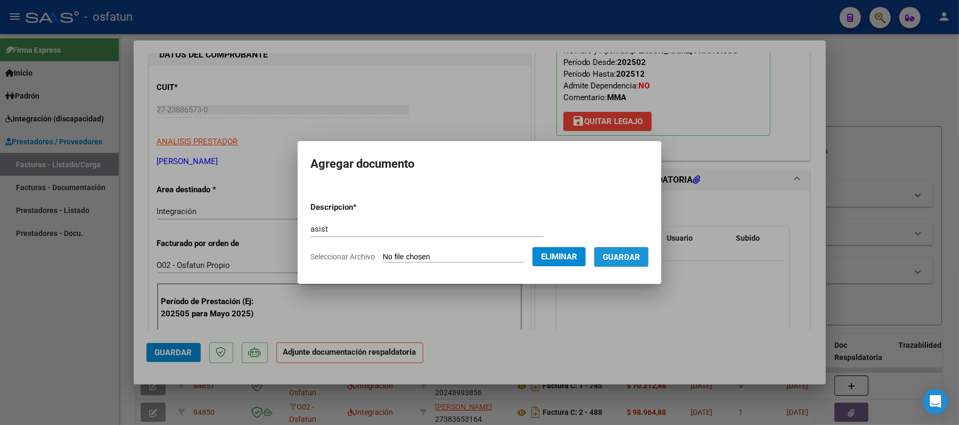
click at [615, 259] on span "Guardar" at bounding box center [621, 258] width 37 height 10
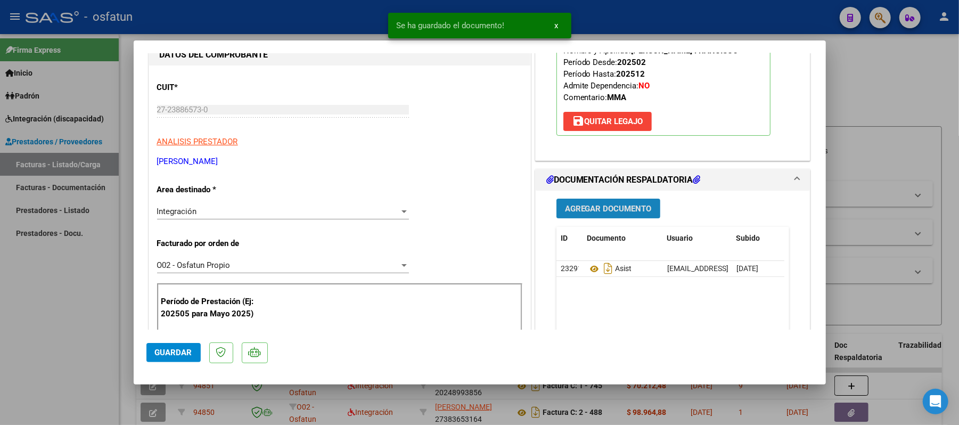
click at [606, 214] on button "Agregar Documento" at bounding box center [609, 209] width 104 height 20
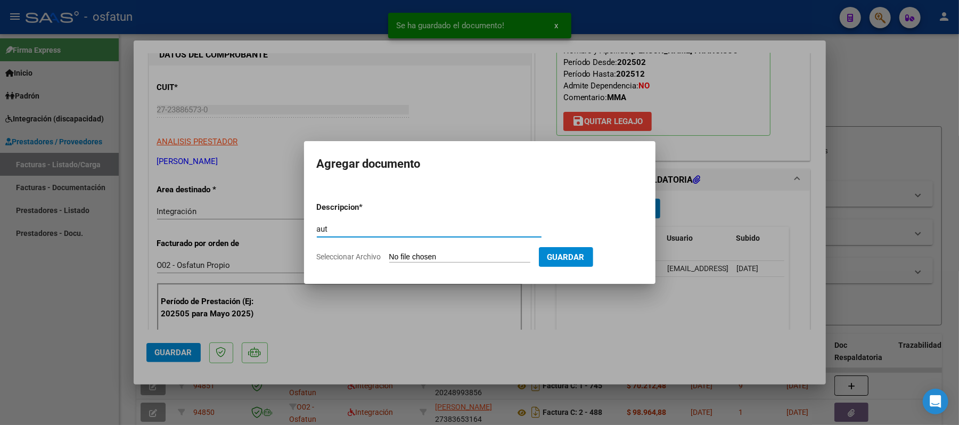
type input "aut"
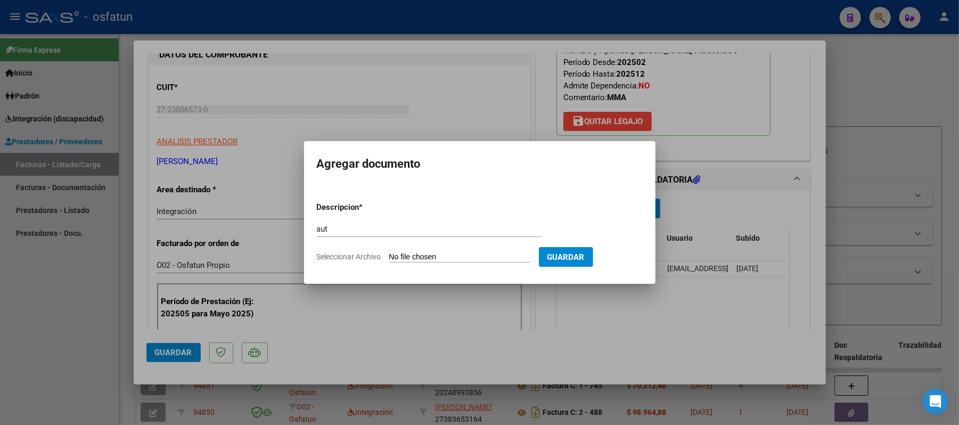
click at [437, 255] on input "Seleccionar Archivo" at bounding box center [459, 258] width 141 height 10
type input "C:\fakepath\AUT.pdf"
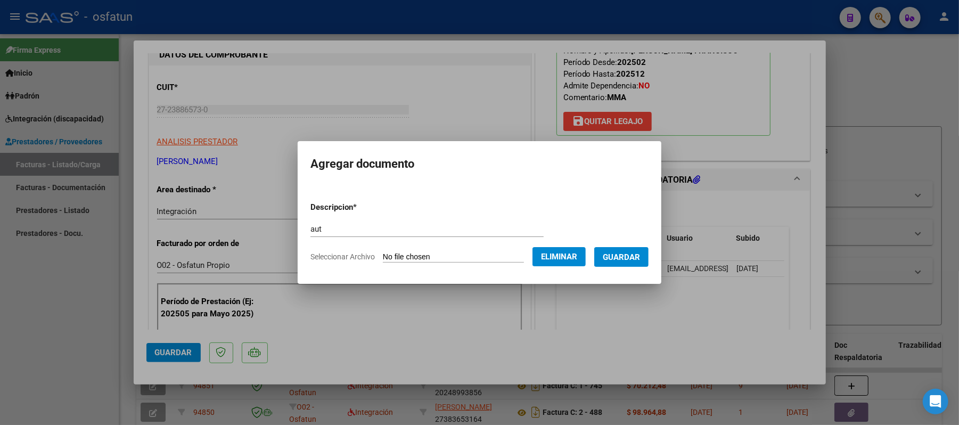
click at [632, 254] on span "Guardar" at bounding box center [621, 258] width 37 height 10
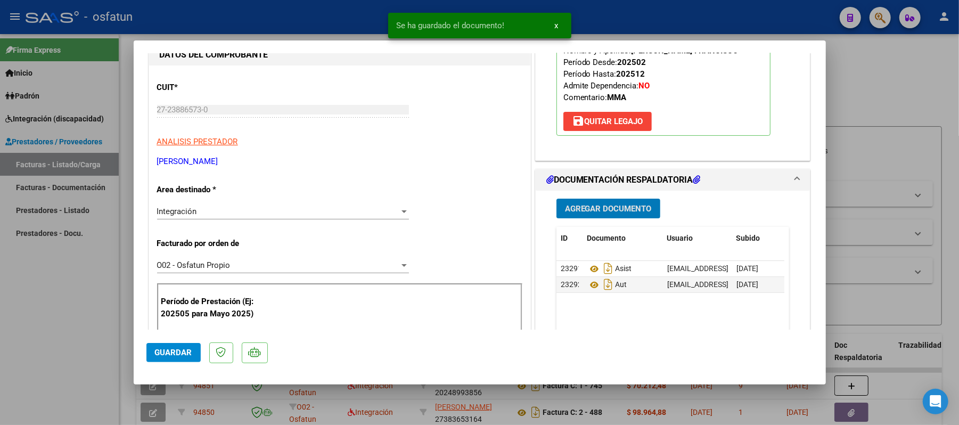
click at [178, 357] on span "Guardar" at bounding box center [173, 353] width 37 height 10
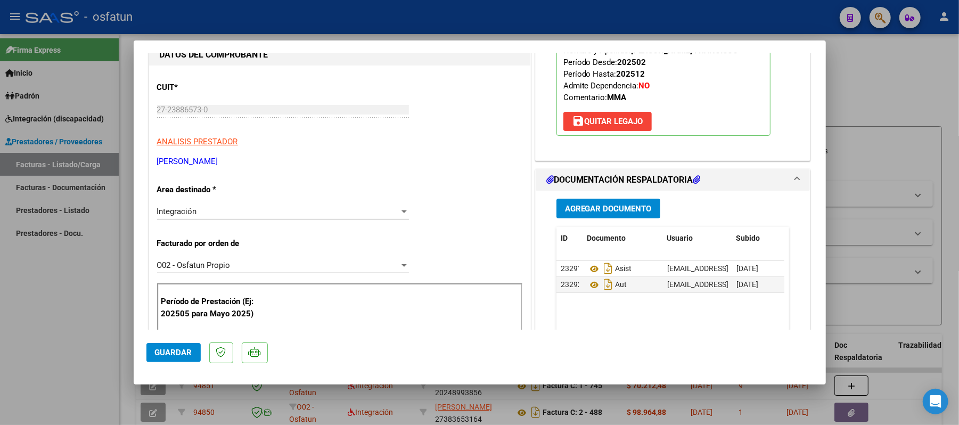
click at [872, 76] on div at bounding box center [479, 212] width 959 height 425
type input "$ 0,00"
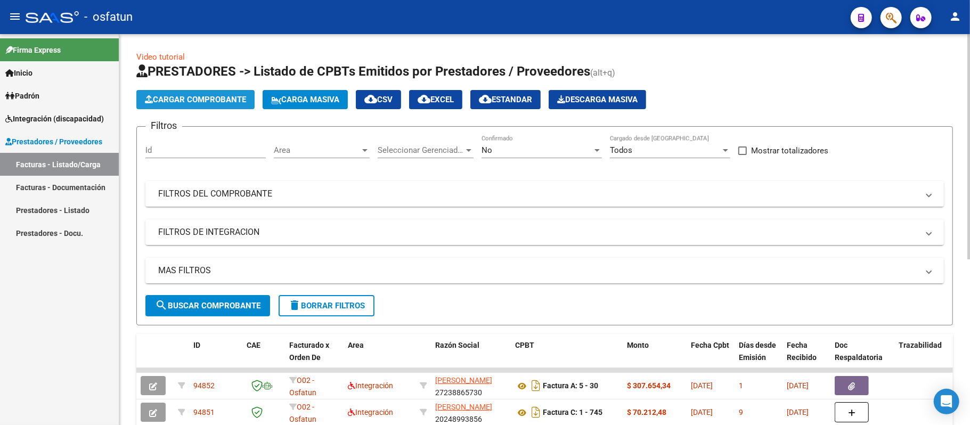
click at [216, 101] on span "Cargar Comprobante" at bounding box center [195, 100] width 101 height 10
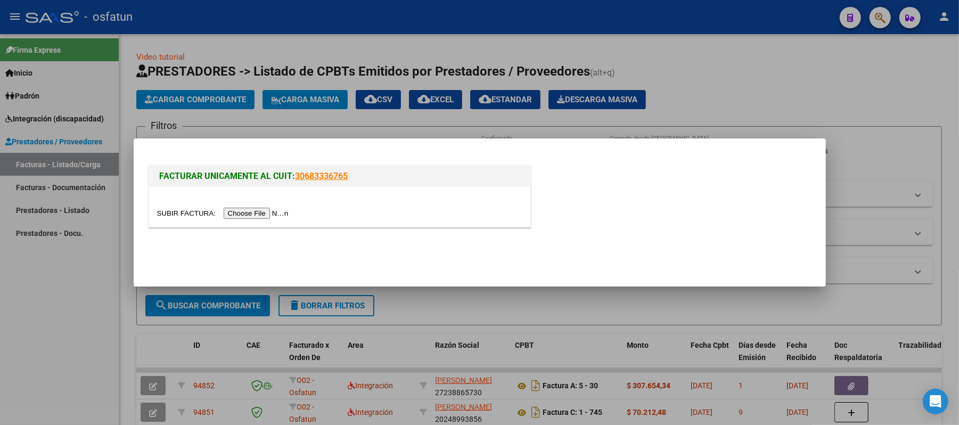
click at [261, 209] on input "file" at bounding box center [224, 213] width 135 height 11
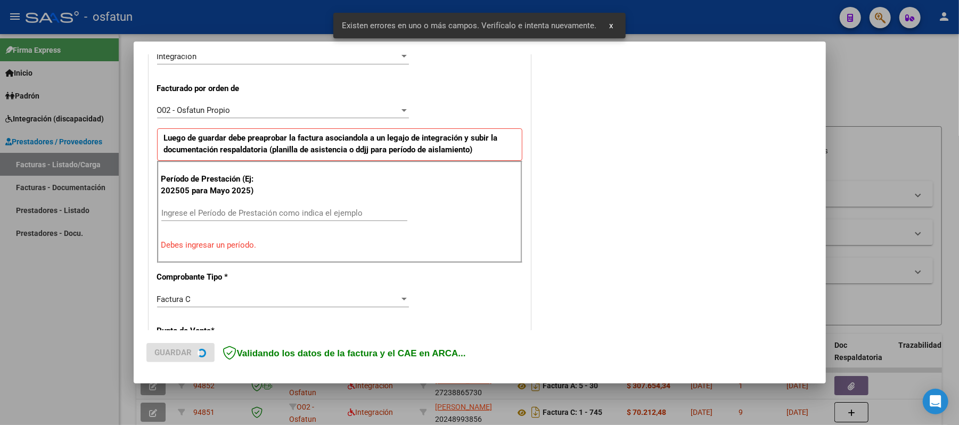
scroll to position [288, 0]
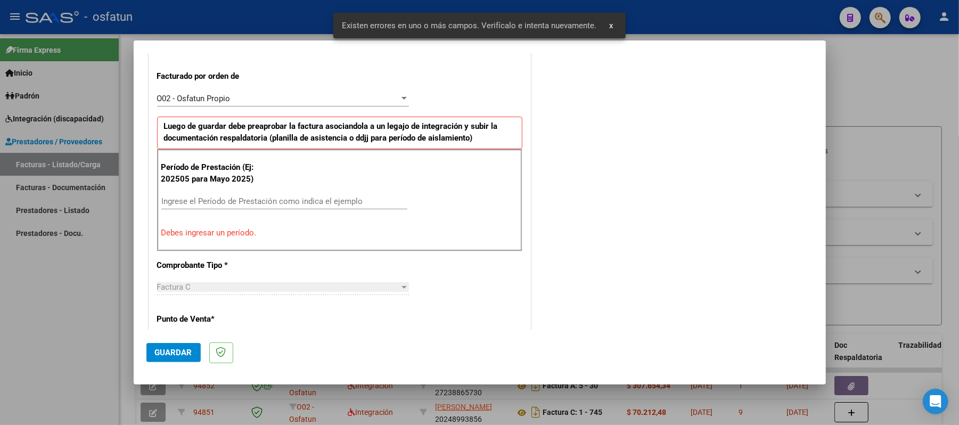
click at [323, 197] on div "Ingrese el Período de Prestación como indica el ejemplo" at bounding box center [284, 201] width 246 height 16
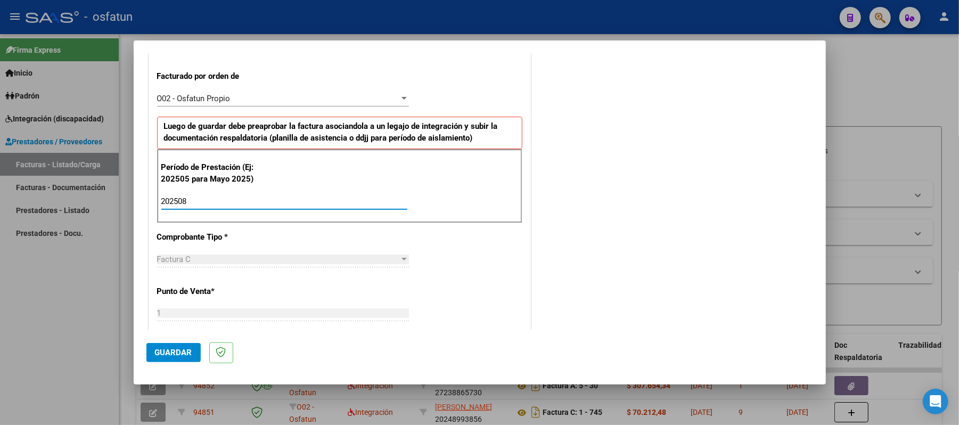
type input "202508"
click at [175, 348] on span "Guardar" at bounding box center [173, 353] width 37 height 10
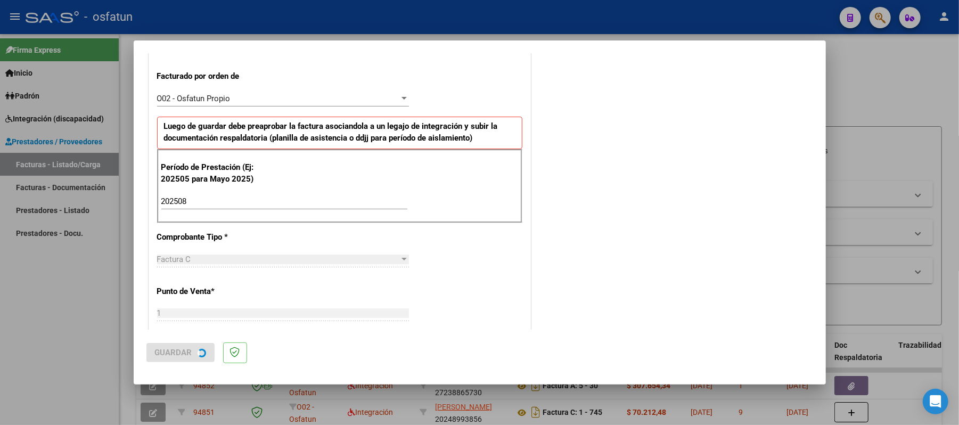
scroll to position [0, 0]
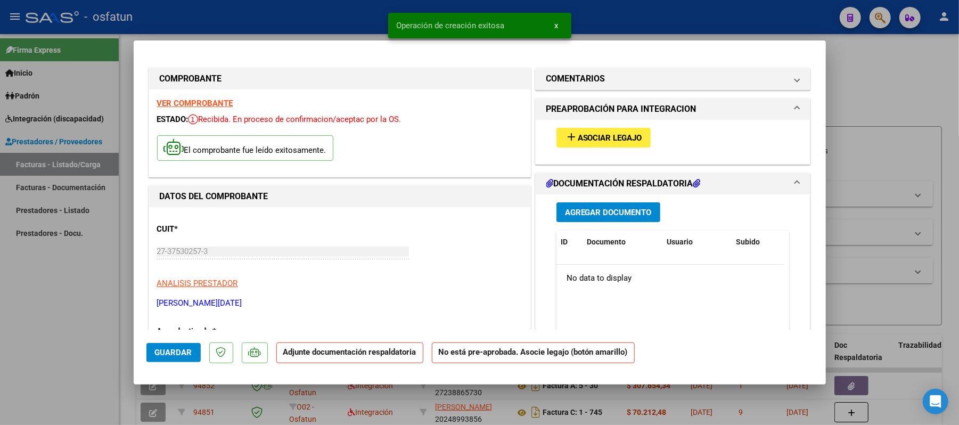
click at [597, 136] on span "Asociar Legajo" at bounding box center [610, 138] width 64 height 10
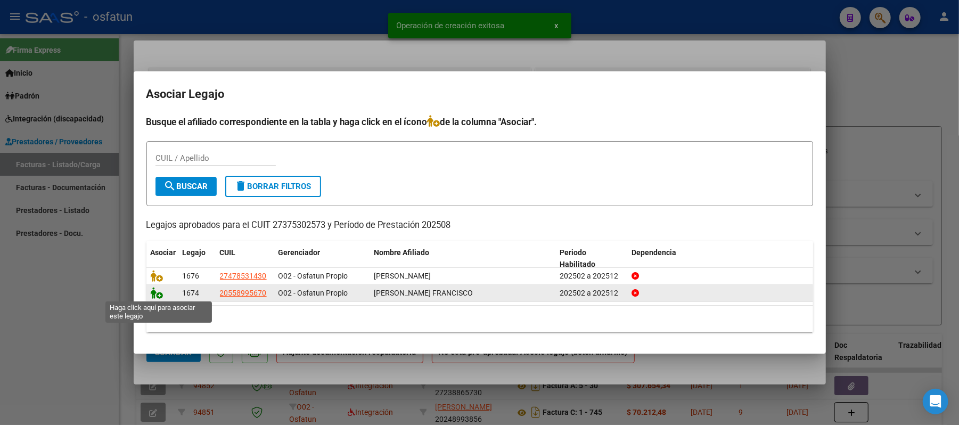
click at [157, 294] on icon at bounding box center [157, 293] width 13 height 12
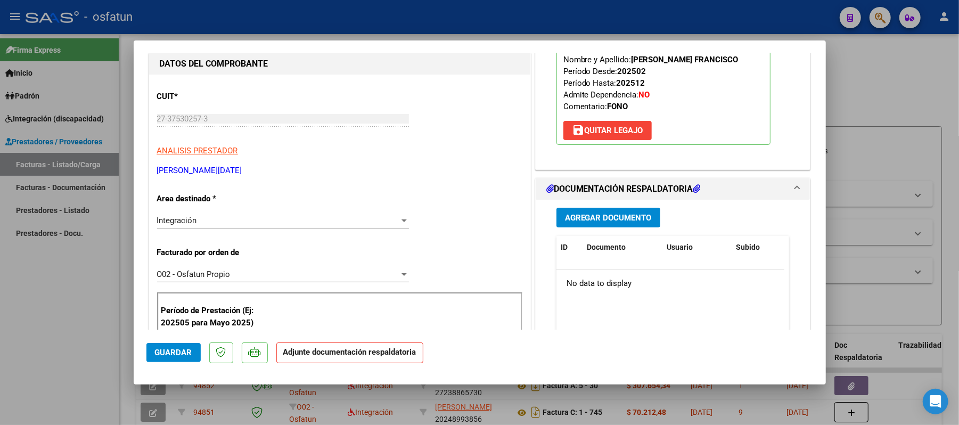
scroll to position [142, 0]
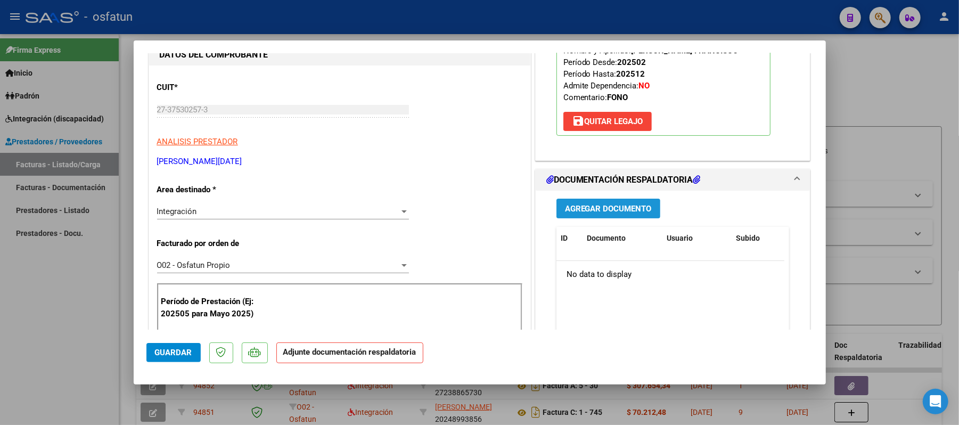
click at [588, 214] on span "Agregar Documento" at bounding box center [608, 209] width 87 height 10
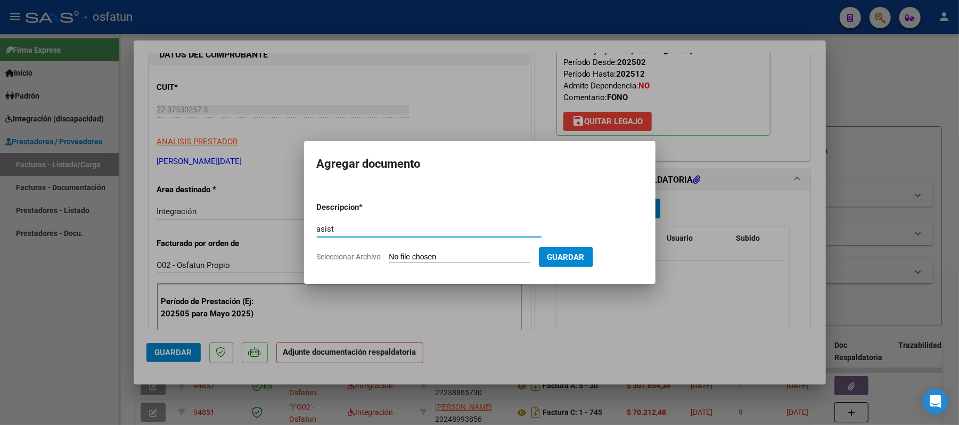
type input "asist"
click at [446, 259] on input "Seleccionar Archivo" at bounding box center [459, 258] width 141 height 10
type input "C:\fakepath\ASIST.pdf"
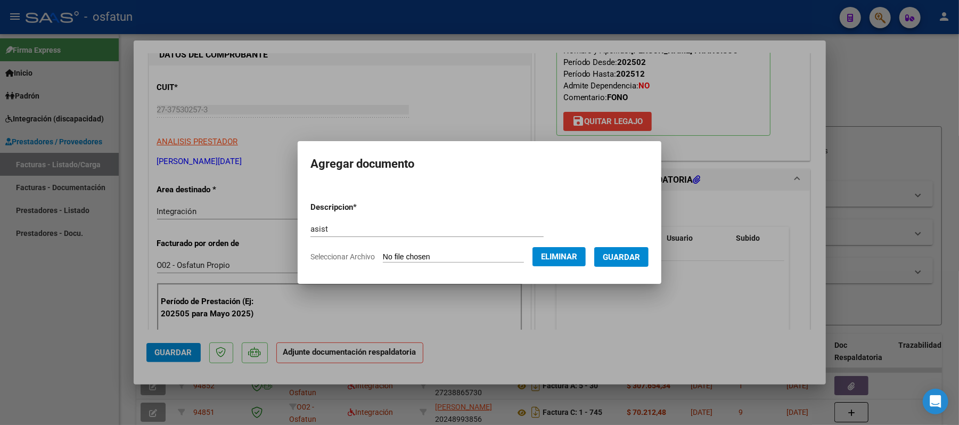
click at [631, 252] on span "Guardar" at bounding box center [621, 257] width 37 height 10
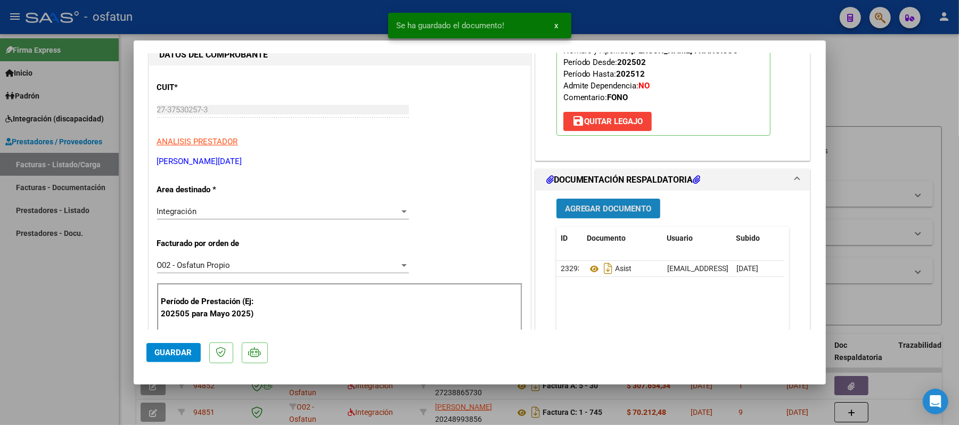
click at [607, 214] on span "Agregar Documento" at bounding box center [608, 209] width 87 height 10
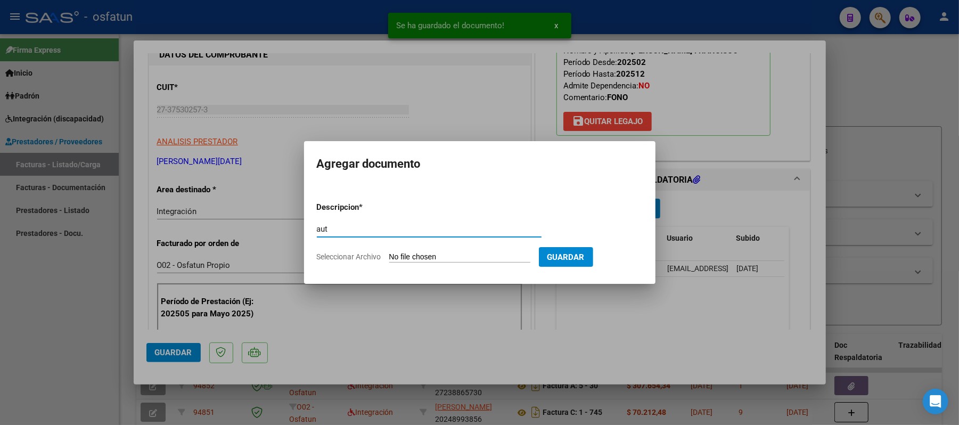
type input "aut"
click at [450, 256] on input "Seleccionar Archivo" at bounding box center [459, 258] width 141 height 10
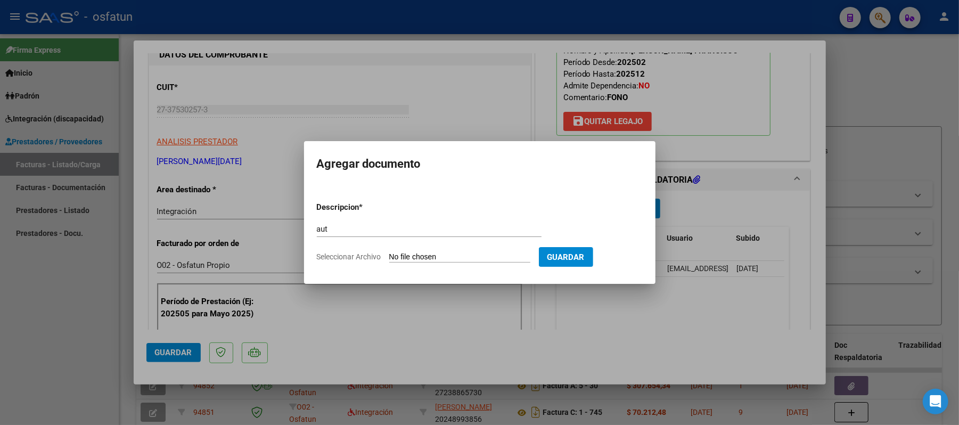
type input "C:\fakepath\AUT.pdf"
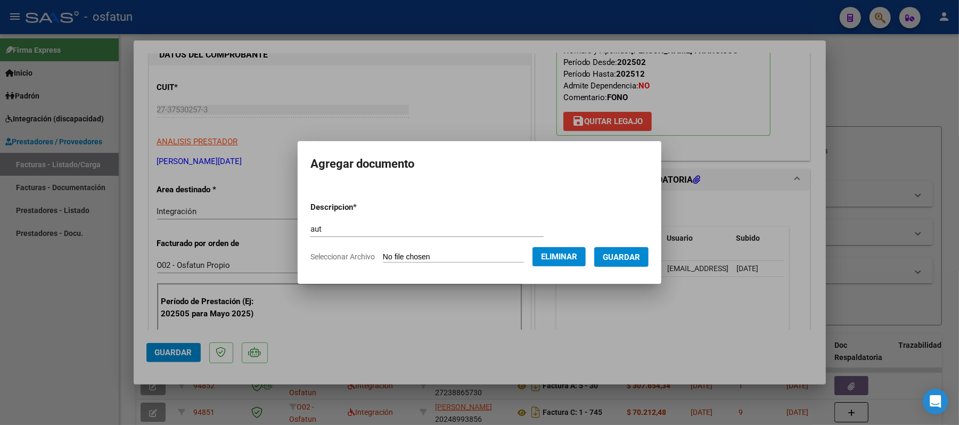
click at [634, 256] on span "Guardar" at bounding box center [621, 258] width 37 height 10
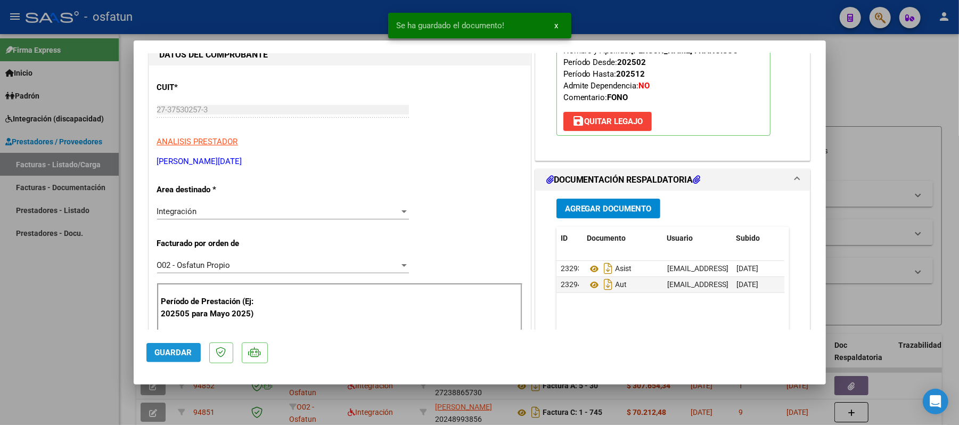
click at [175, 354] on span "Guardar" at bounding box center [173, 353] width 37 height 10
click at [926, 71] on div at bounding box center [479, 212] width 959 height 425
type input "$ 0,00"
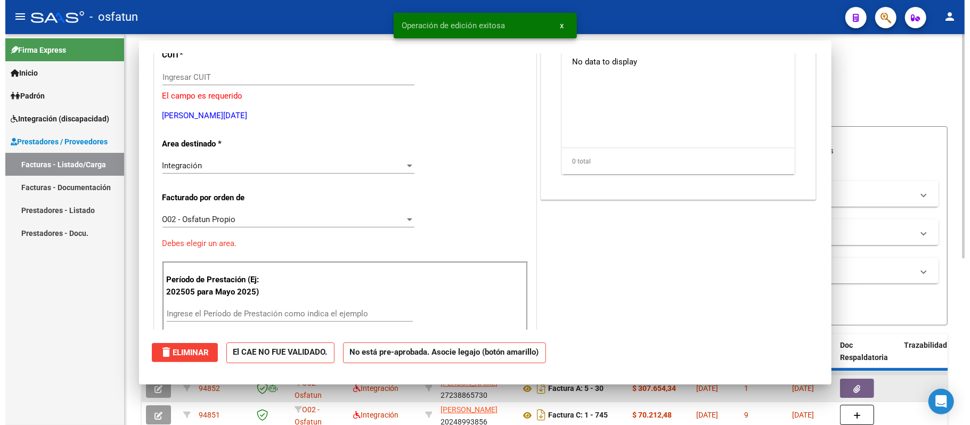
scroll to position [109, 0]
